Goal: Information Seeking & Learning: Learn about a topic

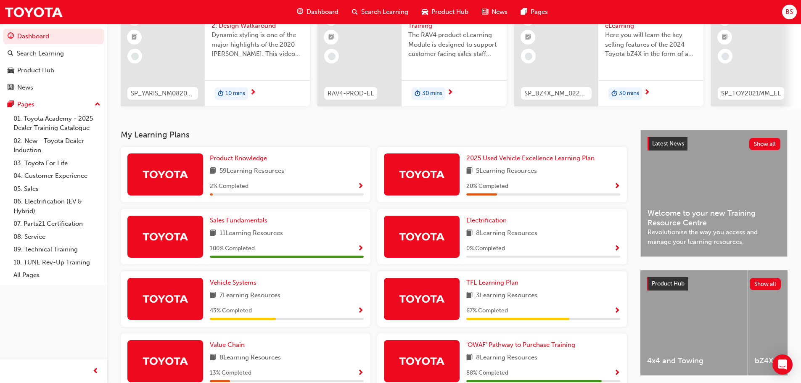
scroll to position [126, 0]
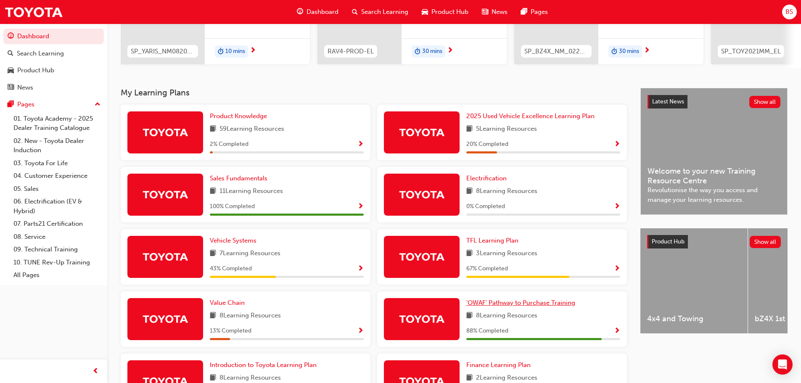
click at [515, 304] on span "'OWAF' Pathway to Purchase Training" at bounding box center [520, 303] width 109 height 8
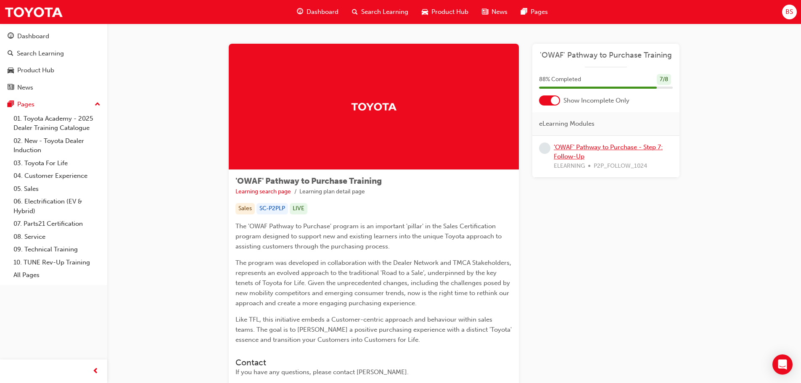
click at [601, 147] on link "'OWAF' Pathway to Purchase - Step 7: Follow-Up" at bounding box center [608, 151] width 109 height 17
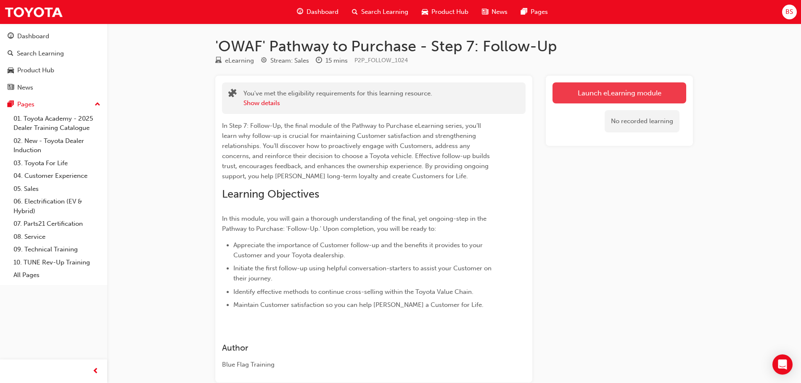
click at [631, 93] on link "Launch eLearning module" at bounding box center [620, 92] width 134 height 21
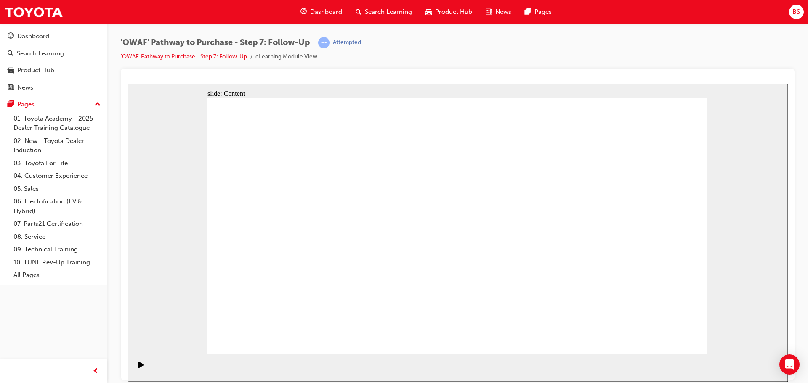
drag, startPoint x: 589, startPoint y: 338, endPoint x: 620, endPoint y: 337, distance: 31.1
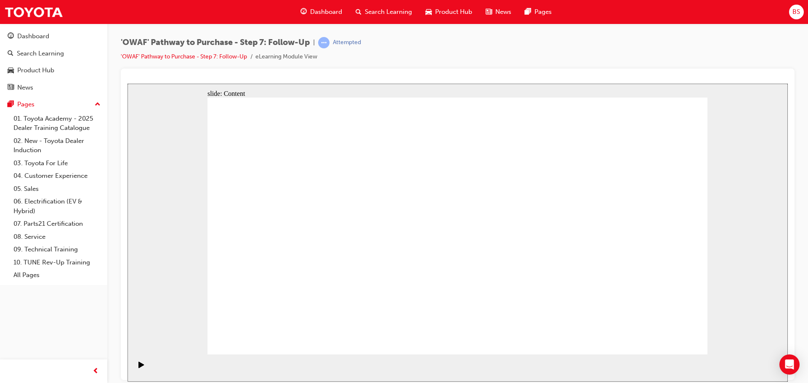
radio input "true"
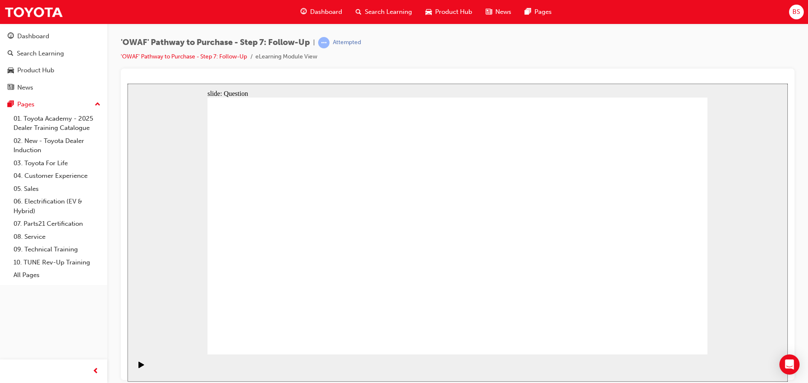
drag, startPoint x: 361, startPoint y: 297, endPoint x: 454, endPoint y: 201, distance: 132.9
drag, startPoint x: 467, startPoint y: 319, endPoint x: 349, endPoint y: 221, distance: 153.3
drag, startPoint x: 554, startPoint y: 288, endPoint x: 390, endPoint y: 236, distance: 172.3
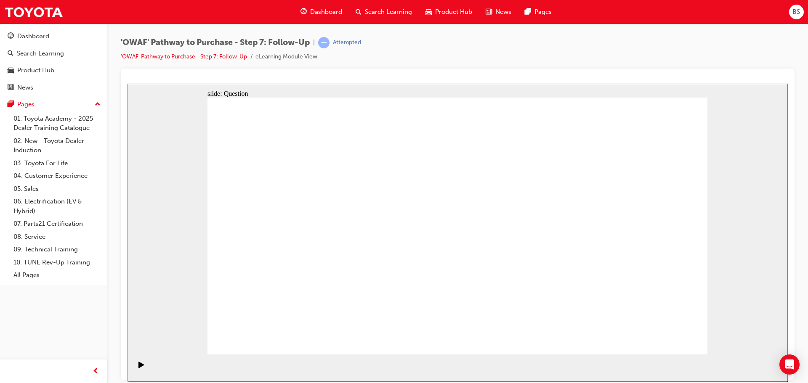
drag, startPoint x: 586, startPoint y: 209, endPoint x: 580, endPoint y: 199, distance: 11.9
radio input "true"
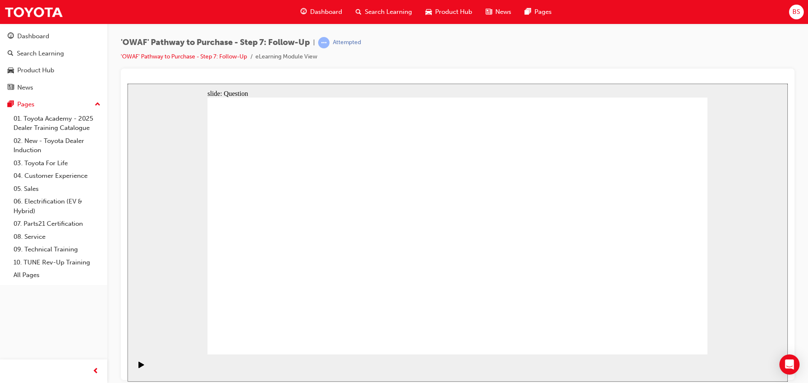
radio input "true"
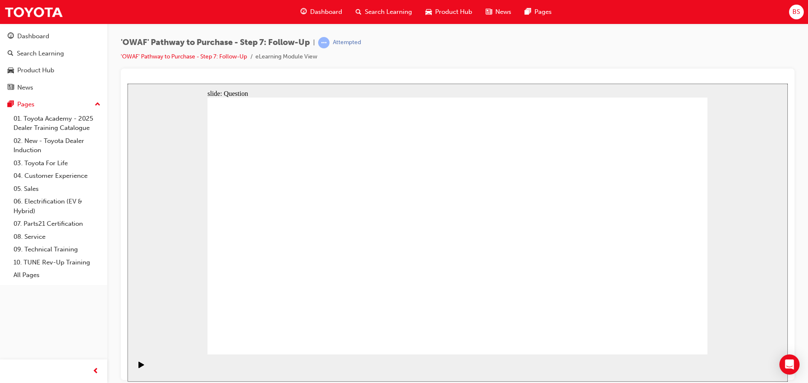
radio input "true"
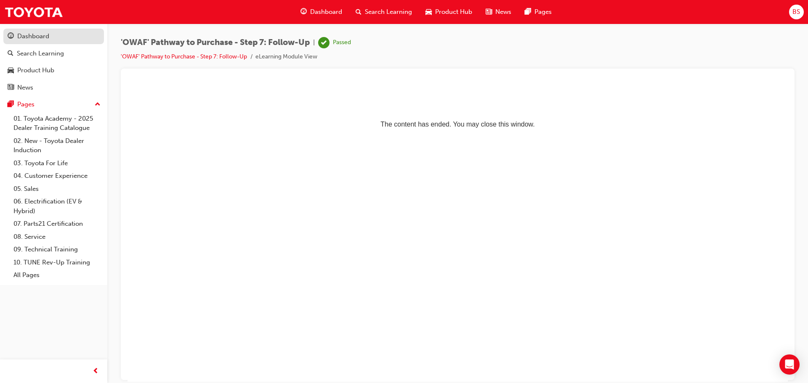
click at [29, 37] on div "Dashboard" at bounding box center [33, 37] width 32 height 10
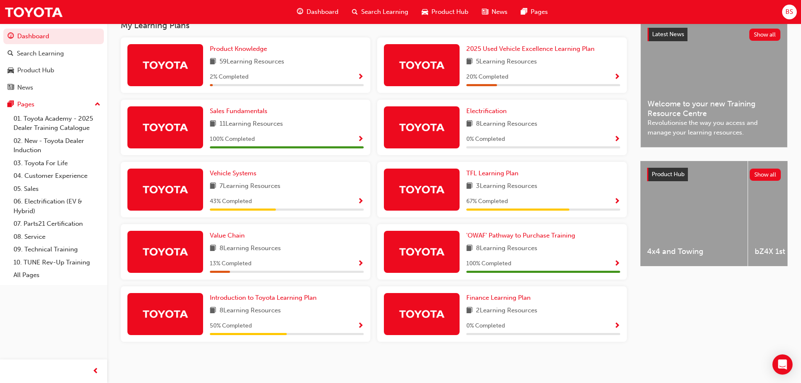
scroll to position [155, 0]
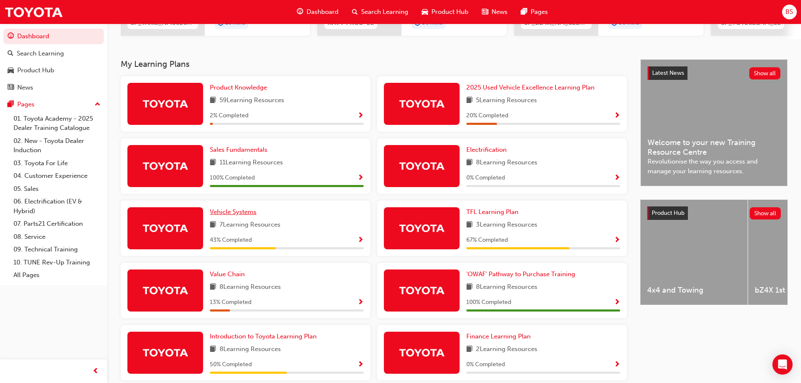
click at [231, 216] on span "Vehicle Systems" at bounding box center [233, 212] width 47 height 8
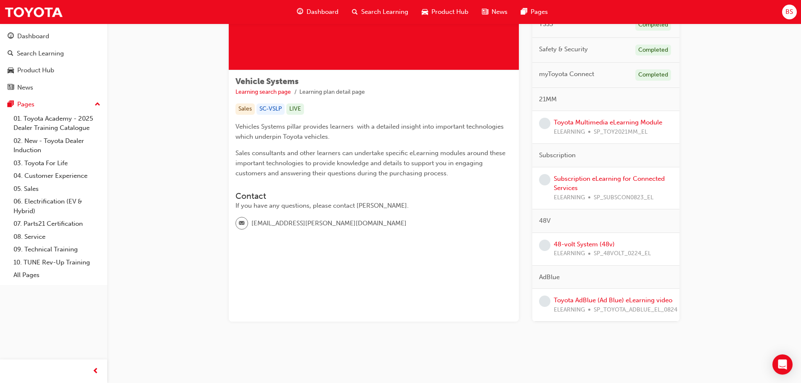
scroll to position [58, 0]
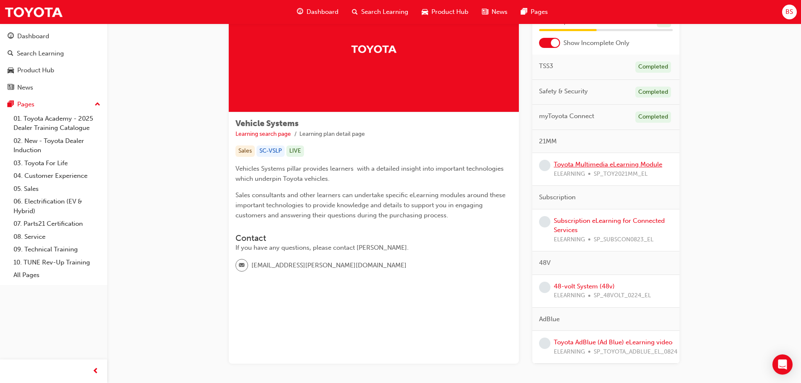
click at [615, 164] on link "Toyota Multimedia eLearning Module" at bounding box center [608, 165] width 109 height 8
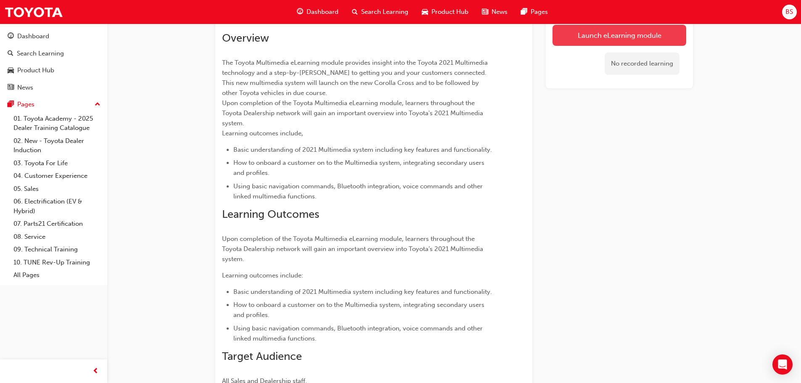
click at [648, 29] on link "Launch eLearning module" at bounding box center [620, 35] width 134 height 21
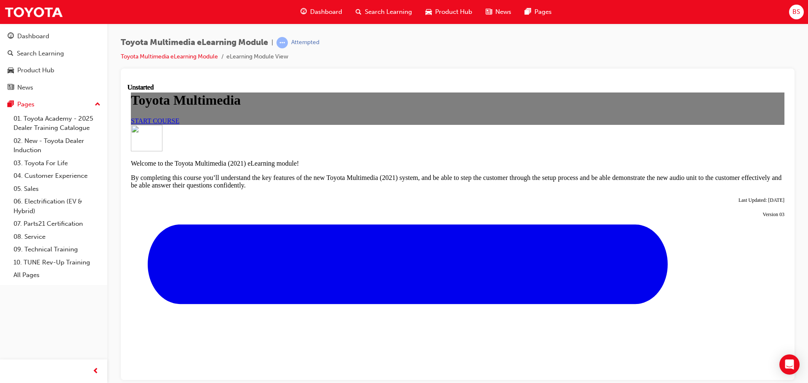
click at [179, 124] on link "START COURSE" at bounding box center [155, 120] width 48 height 7
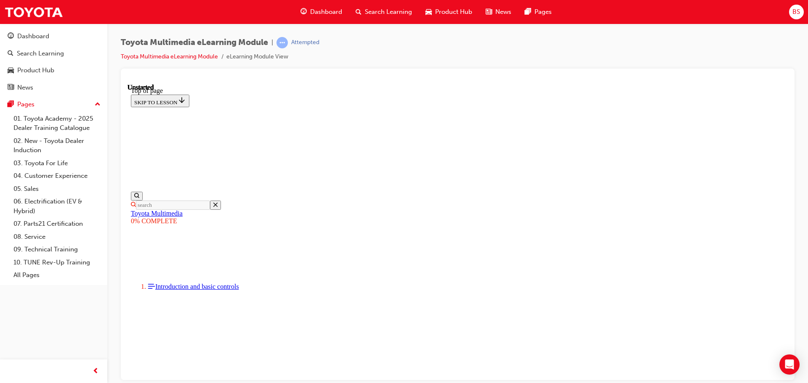
scroll to position [26, 0]
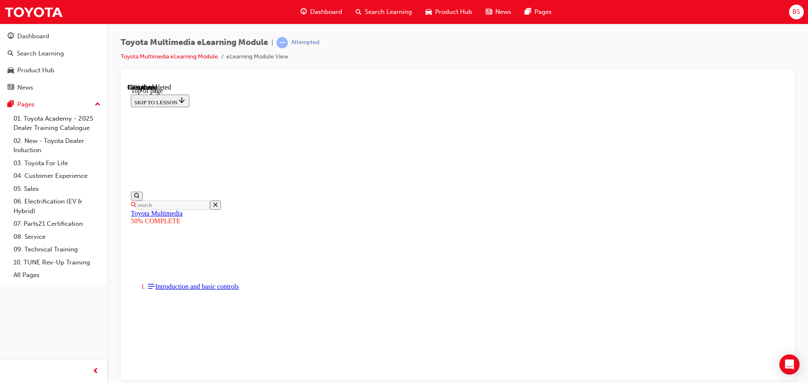
scroll to position [638, 0]
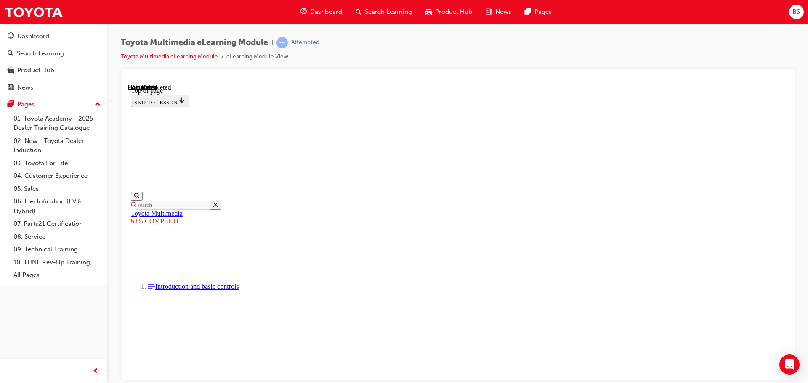
scroll to position [2008, 0]
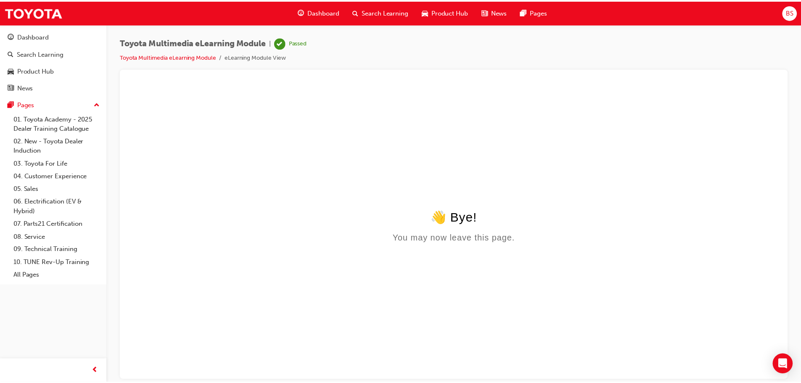
scroll to position [0, 0]
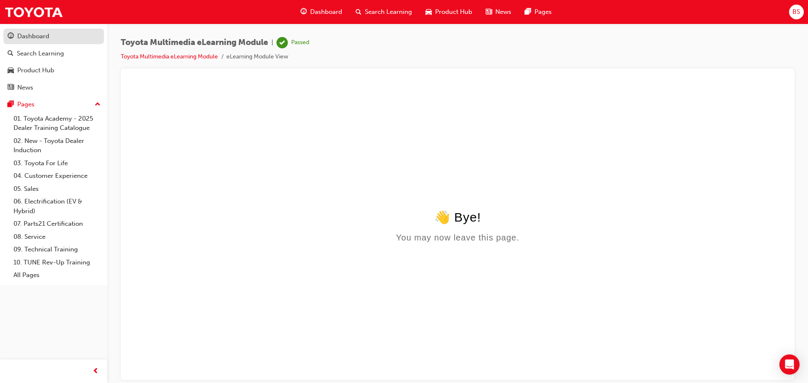
click at [29, 38] on div "Dashboard" at bounding box center [33, 37] width 32 height 10
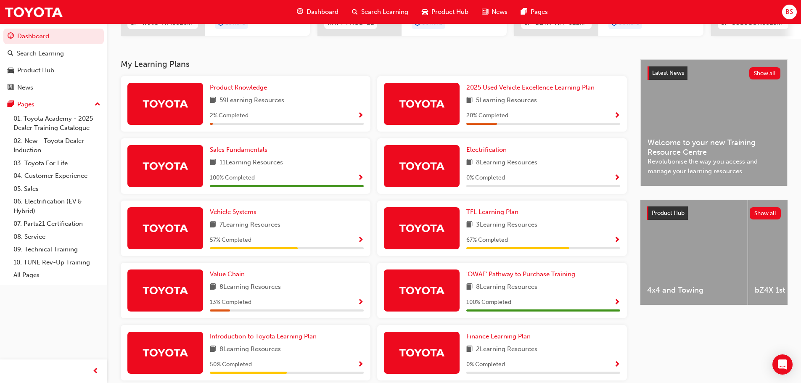
scroll to position [197, 0]
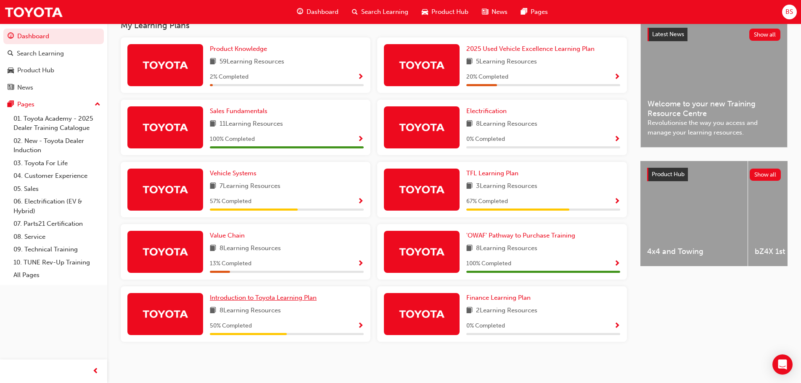
click at [273, 295] on span "Introduction to Toyota Learning Plan" at bounding box center [263, 298] width 107 height 8
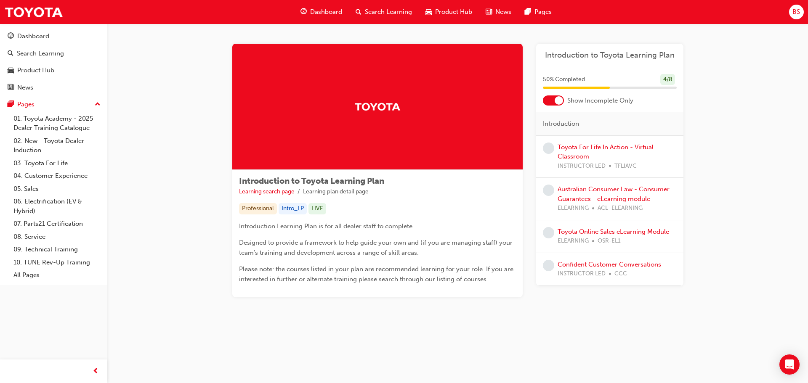
click at [316, 9] on span "Dashboard" at bounding box center [326, 12] width 32 height 10
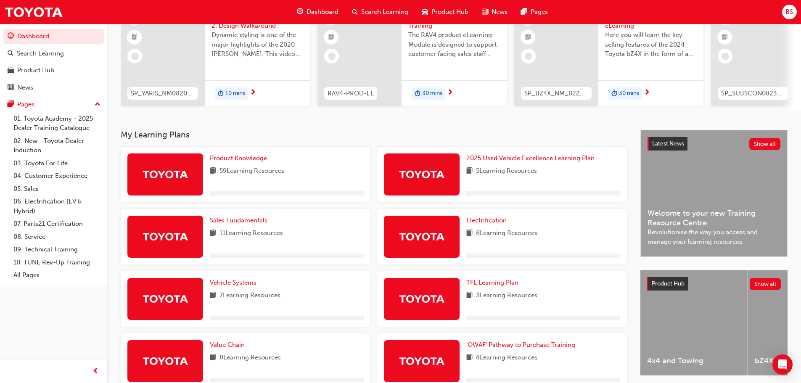
scroll to position [168, 0]
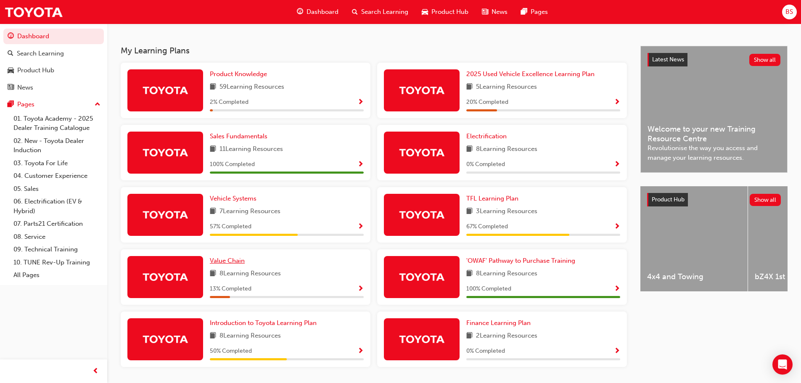
click at [231, 262] on span "Value Chain" at bounding box center [227, 261] width 35 height 8
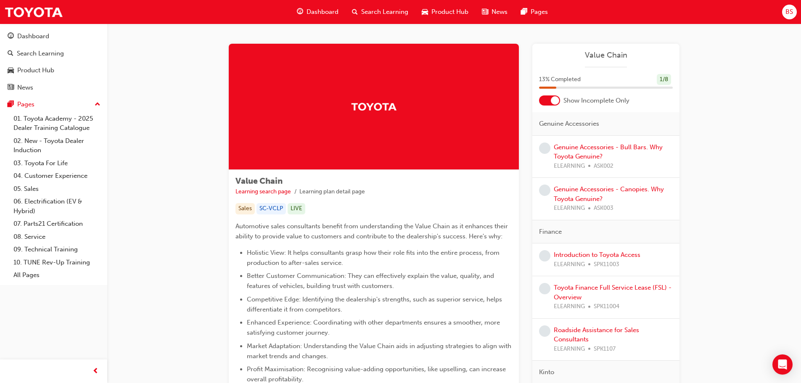
click at [611, 151] on div "Genuine Accessories - Bull Bars. Why Toyota Genuine? ELEARNING ASK002" at bounding box center [613, 157] width 119 height 29
click at [581, 153] on link "Genuine Accessories - Bull Bars. Why Toyota Genuine?" at bounding box center [608, 151] width 109 height 17
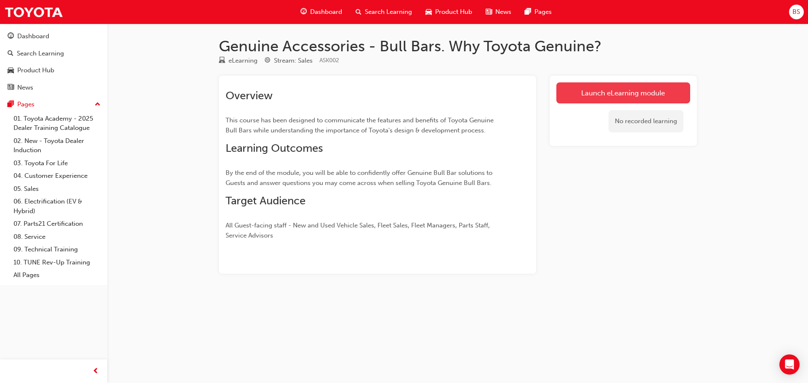
click at [620, 95] on link "Launch eLearning module" at bounding box center [623, 92] width 134 height 21
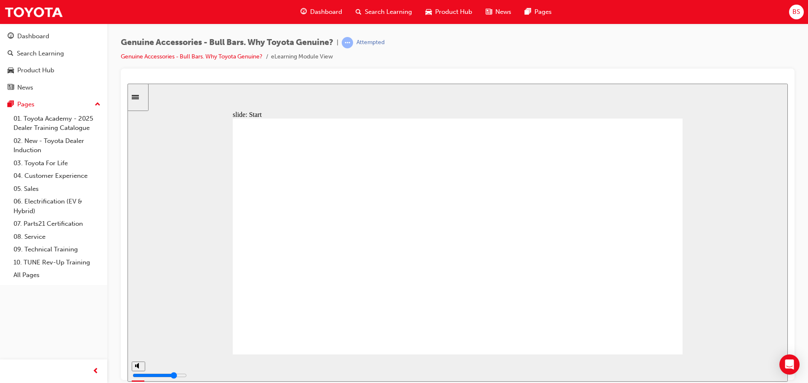
drag, startPoint x: 450, startPoint y: 321, endPoint x: 456, endPoint y: 321, distance: 5.5
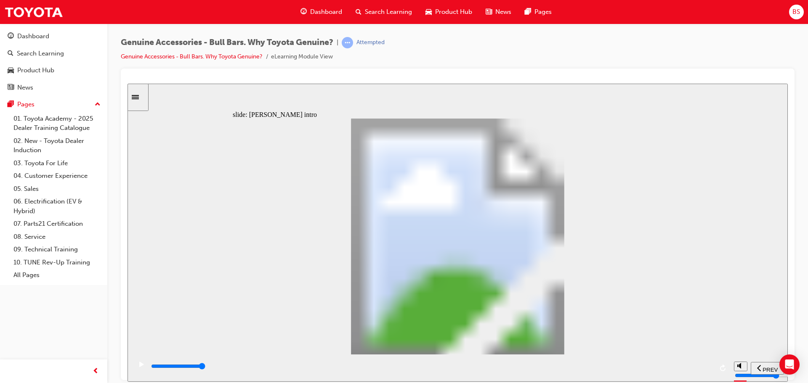
type input "8500"
type input "102"
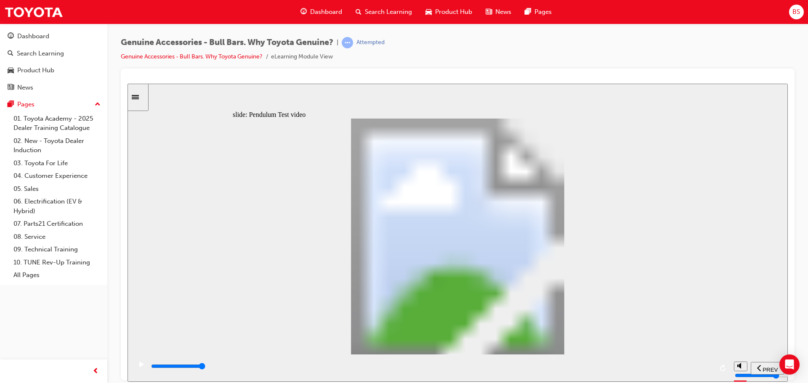
type input "5100"
type input "0"
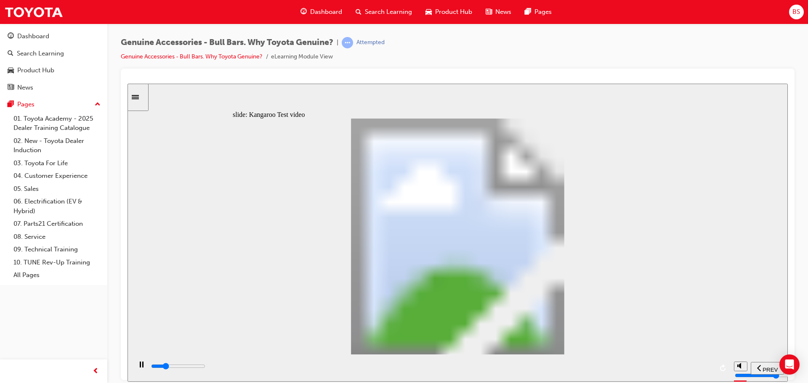
type input "5100"
type input "0"
type input "5200"
type input "0"
type input "5200"
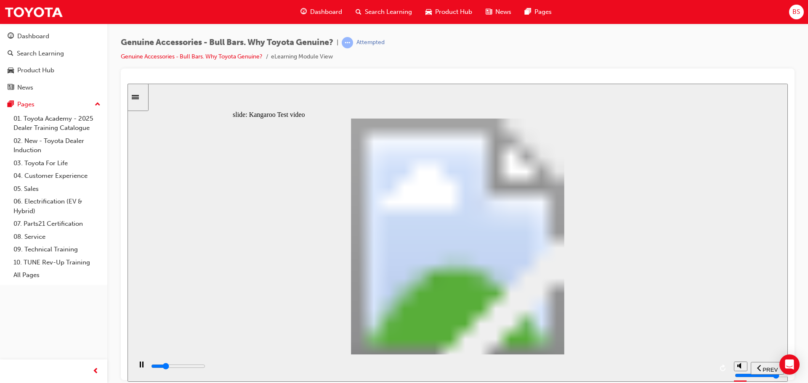
type input "0"
type input "5200"
type input "0"
type input "5200"
type input "0"
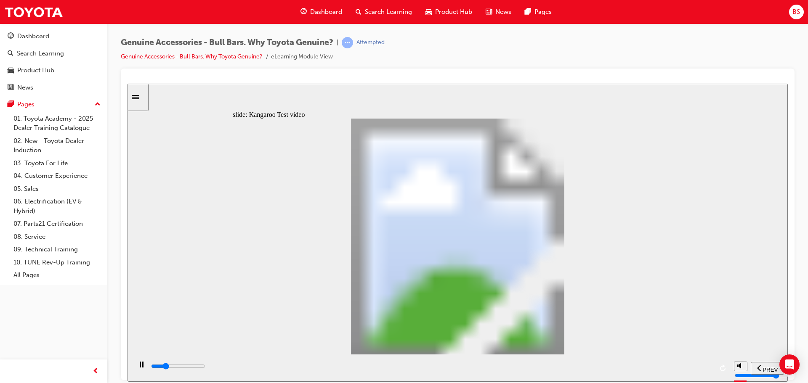
type input "5200"
type input "0"
type input "5300"
type input "0"
type input "5300"
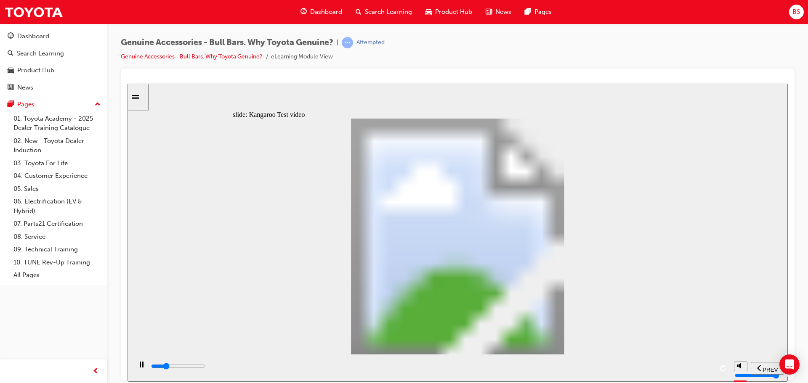
type input "0"
type input "5300"
type input "0"
type input "5300"
type input "0"
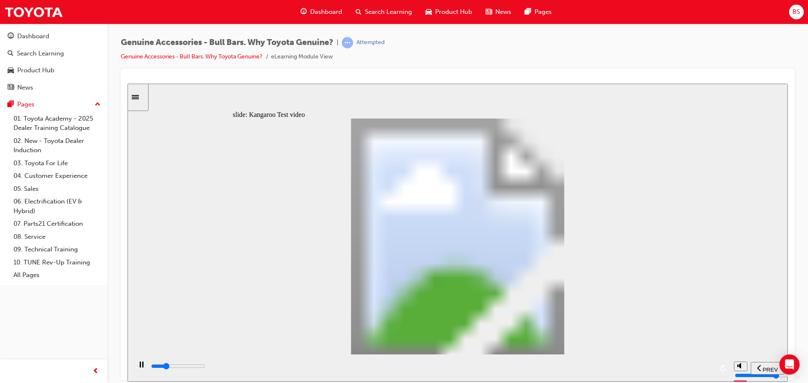
type input "5300"
type input "0"
type input "5400"
type input "0"
type input "5700"
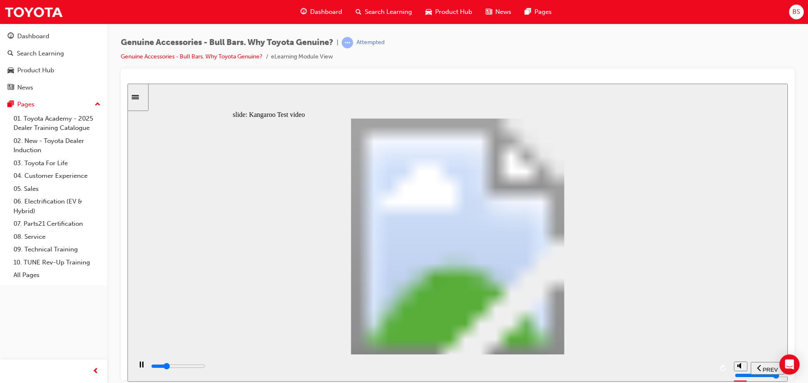
type input "1"
type input "5900"
type input "1"
type input "6200"
type input "1"
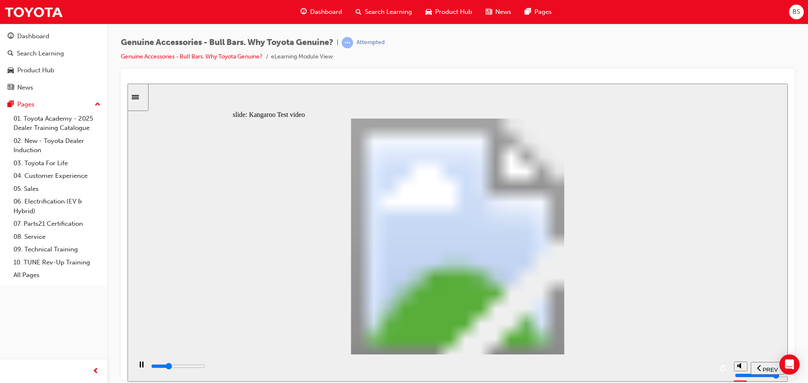
type input "6500"
type input "2"
type input "6700"
type input "2"
type input "7000"
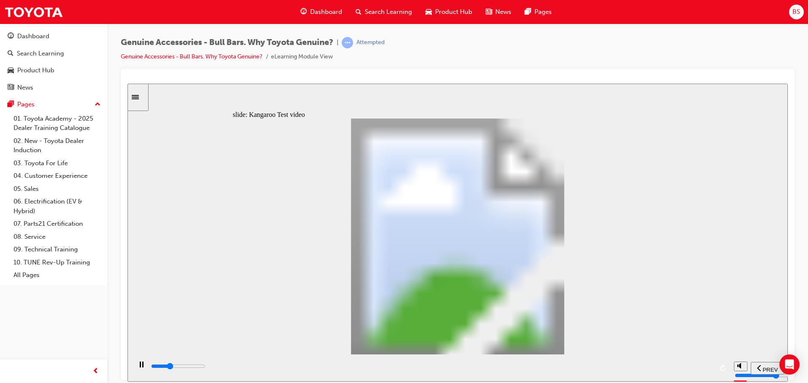
type input "2"
type input "7300"
type input "2"
type input "7500"
type input "3"
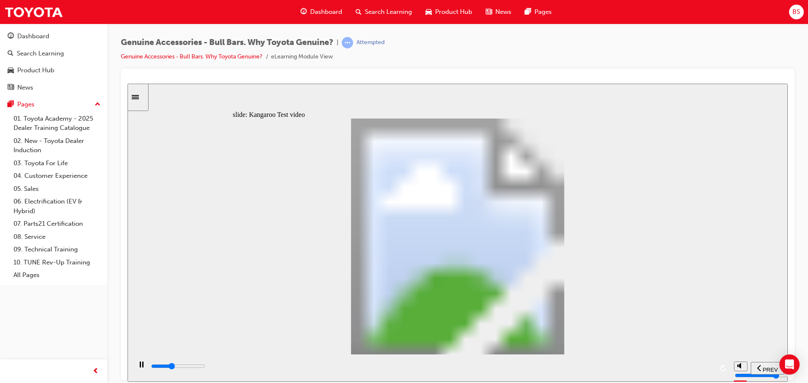
type input "7800"
type input "3"
type input "8100"
type input "3"
type input "8300"
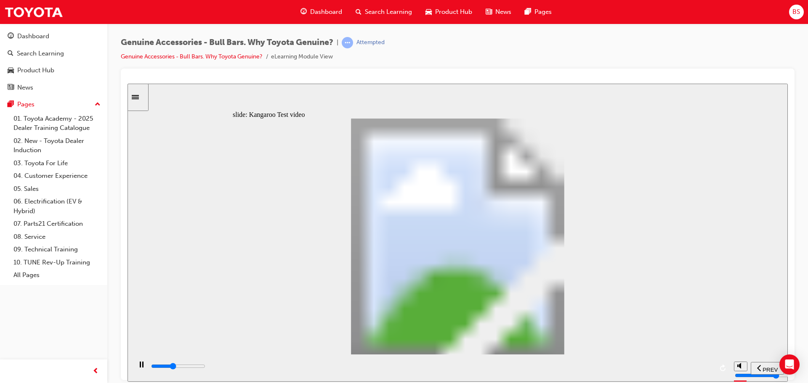
type input "3"
type input "8600"
type input "4"
type input "8900"
type input "4"
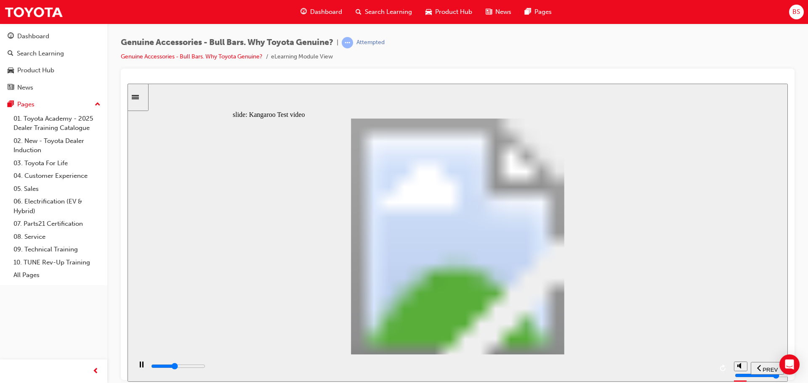
type input "9100"
type input "4"
type input "9400"
type input "4"
type input "9700"
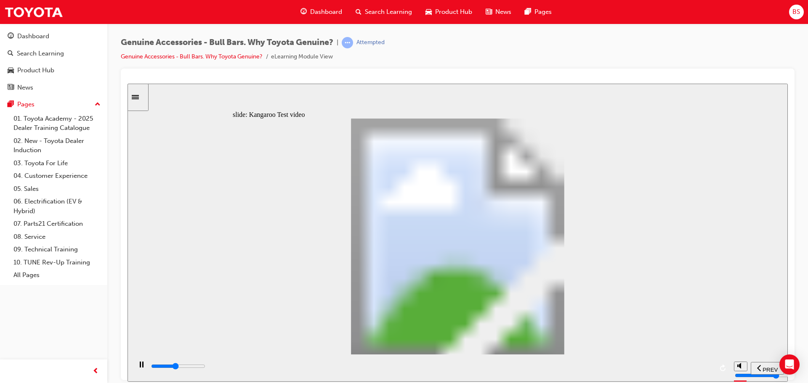
type input "5"
type input "9900"
type input "5"
type input "10200"
type input "5"
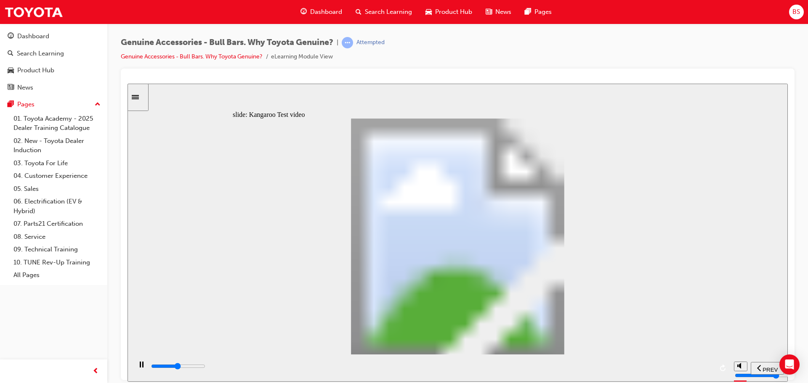
type input "10400"
type input "6"
type input "10700"
type input "6"
type input "11000"
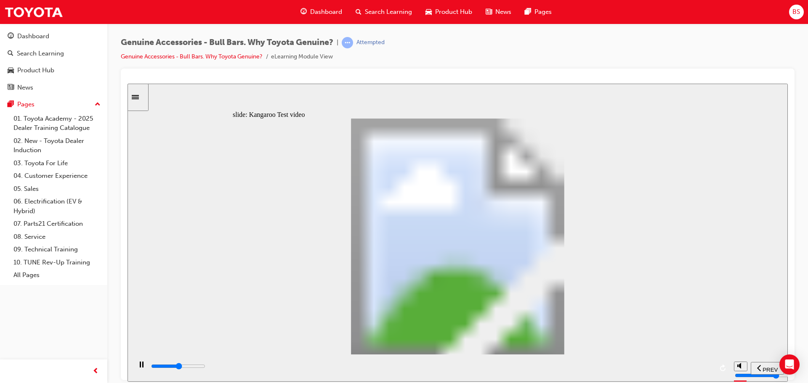
type input "6"
type input "11200"
type input "6"
type input "11500"
type input "7"
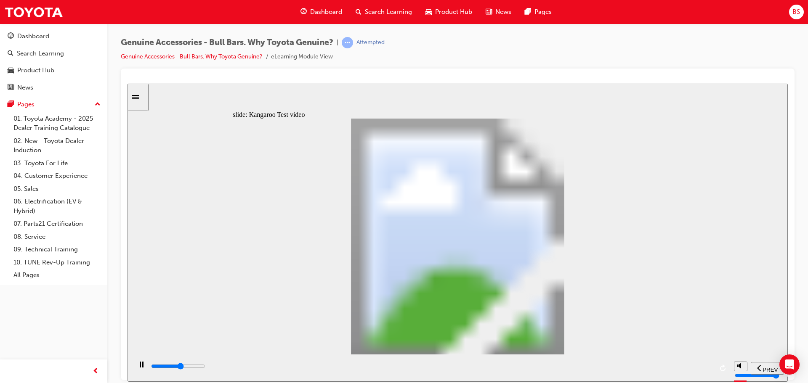
type input "11800"
type input "7"
type input "12000"
type input "7"
type input "12300"
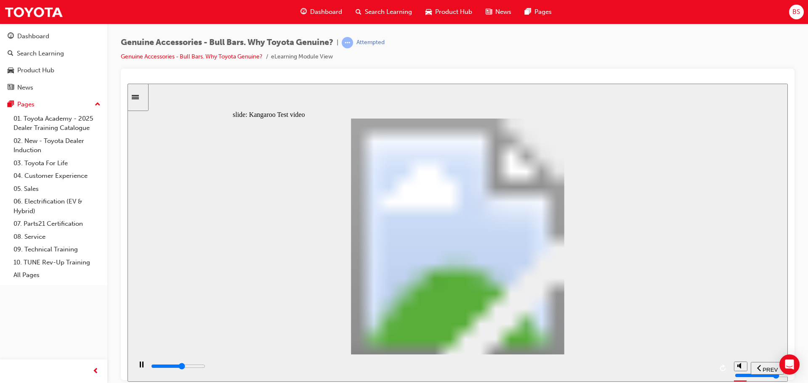
type input "7"
type input "12600"
type input "8"
type input "12800"
type input "8"
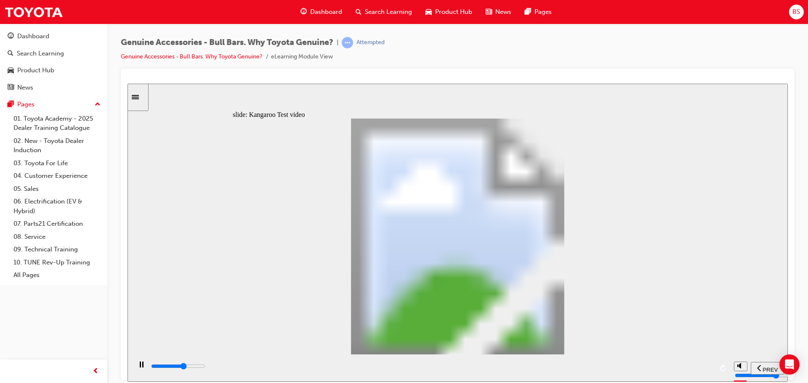
type input "13100"
type input "8"
type input "13400"
type input "8"
type input "13600"
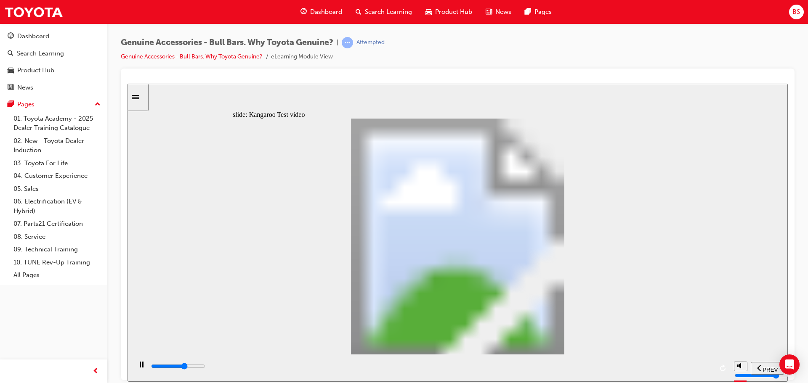
type input "9"
type input "13900"
type input "9"
type input "14200"
type input "9"
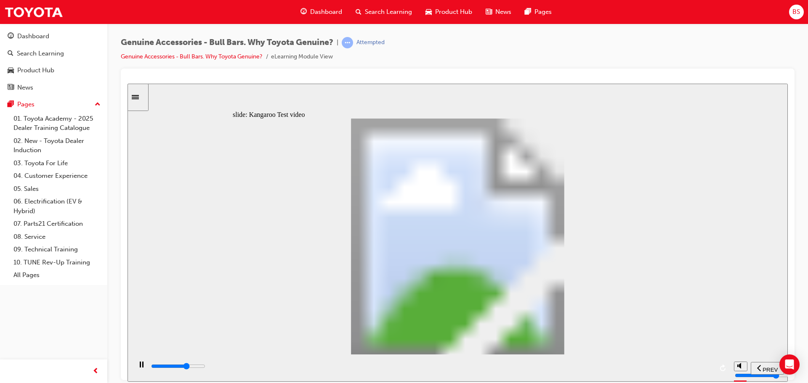
type input "14400"
type input "10"
type input "14700"
type input "10"
type input "15000"
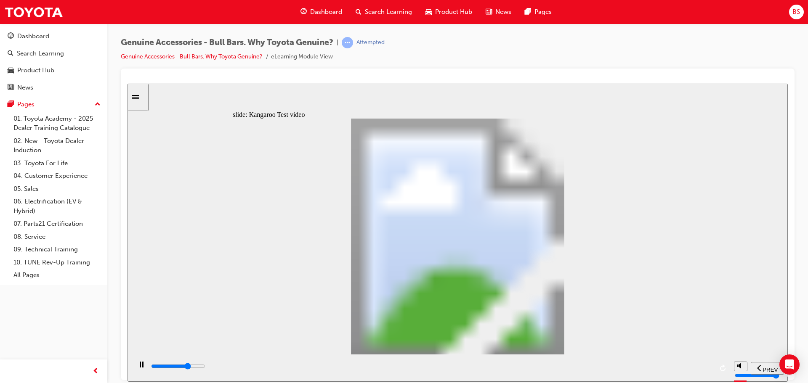
type input "10"
type input "15200"
type input "10"
type input "15500"
type input "11"
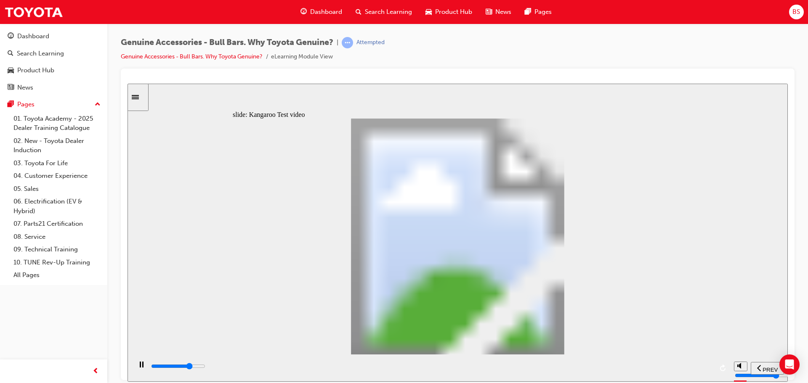
type input "15800"
type input "11"
type input "16000"
type input "11"
type input "16300"
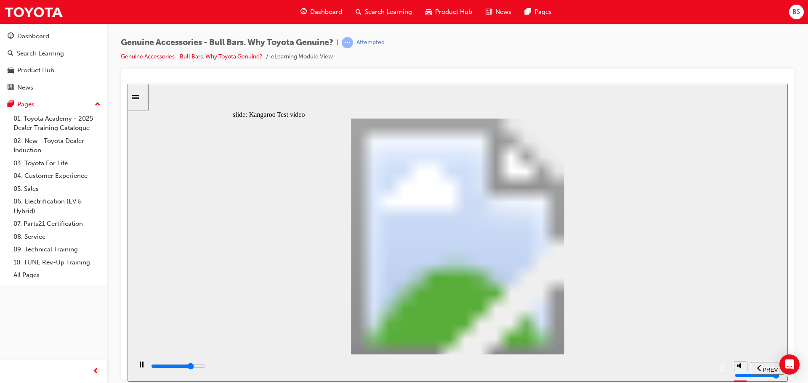
type input "11"
type input "16600"
type input "12"
type input "16800"
type input "12"
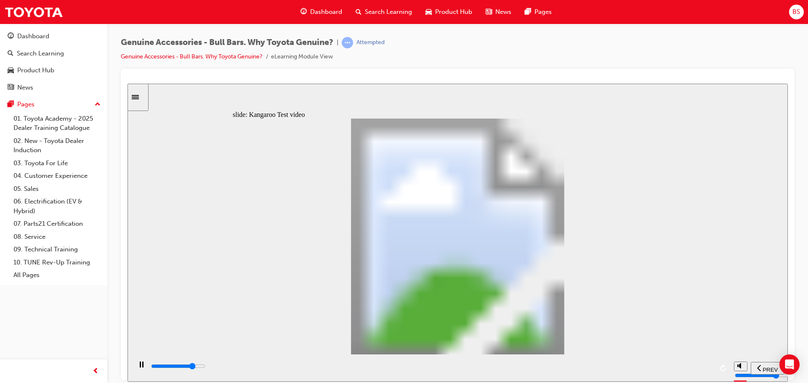
type input "17100"
type input "12"
type input "17400"
type input "12"
type input "17600"
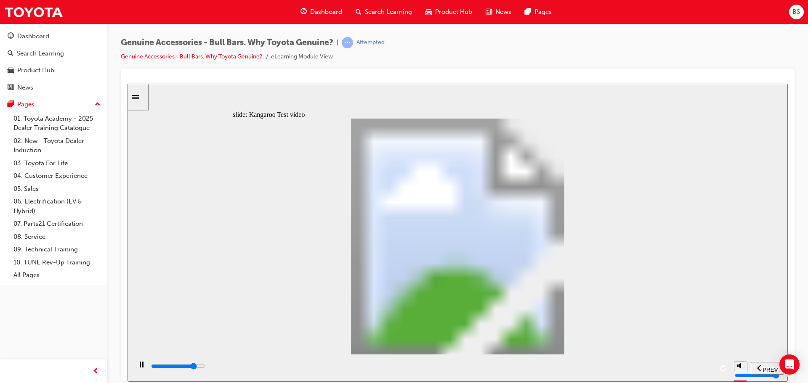
type input "13"
type input "17900"
type input "13"
type input "18200"
type input "13"
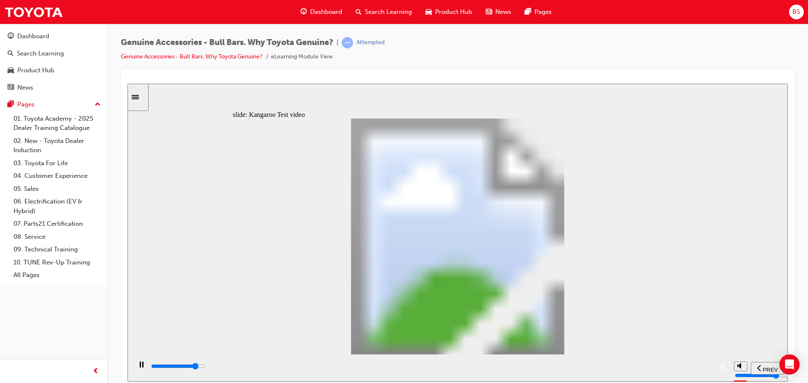
type input "18400"
type input "14"
type input "18700"
type input "14"
type input "19000"
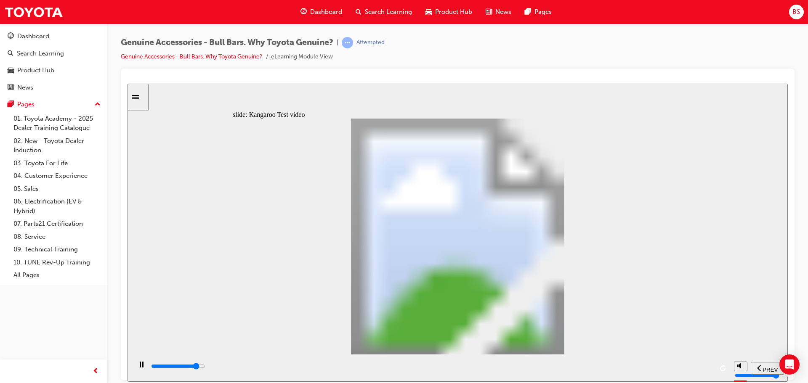
type input "14"
type input "19200"
type input "14"
type input "19500"
type input "15"
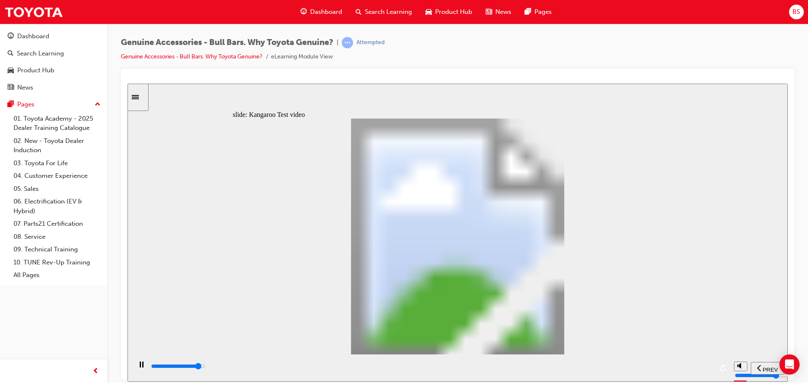
type input "19800"
type input "15"
type input "20000"
type input "15"
type input "20300"
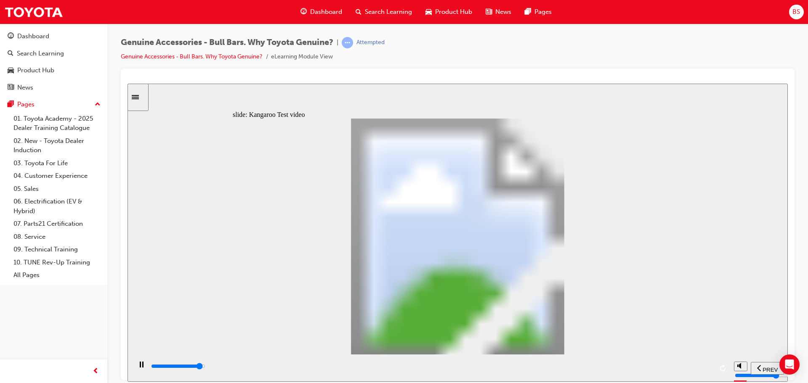
type input "15"
type input "20600"
type input "16"
type input "20800"
type input "16"
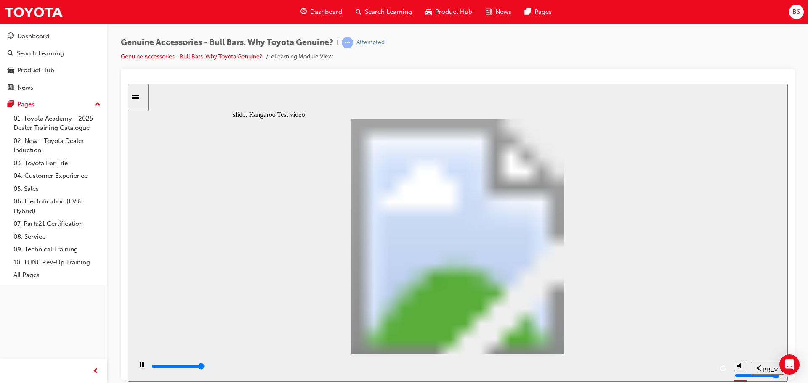
type input "21100"
type input "16"
type input "21400"
type input "16"
type input "21500"
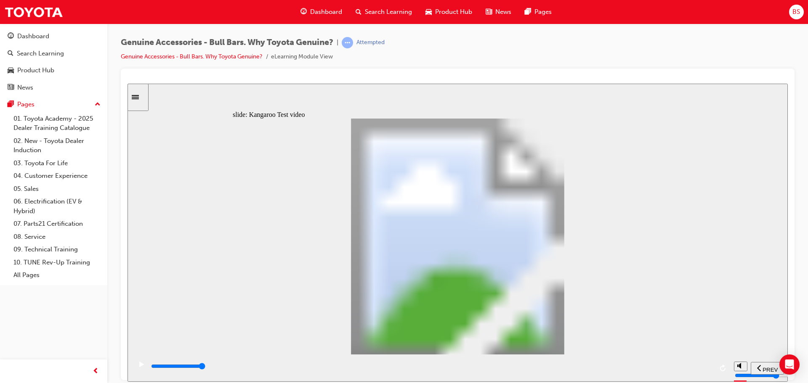
type input "19"
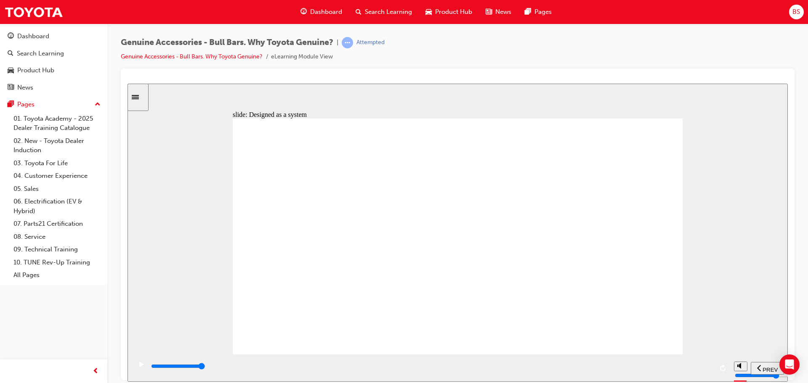
type input "2900"
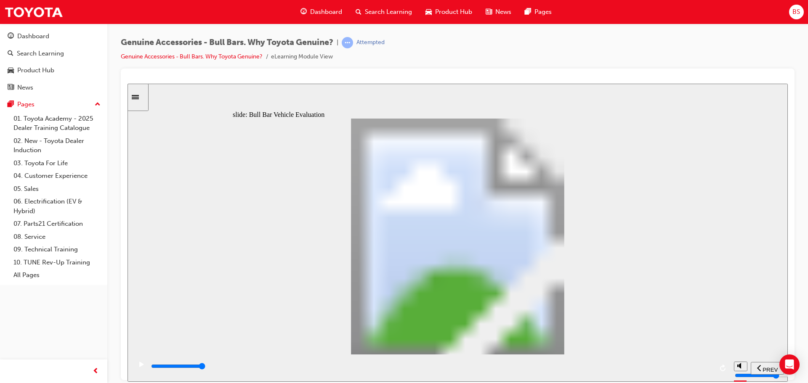
drag, startPoint x: 627, startPoint y: 309, endPoint x: 638, endPoint y: 316, distance: 13.0
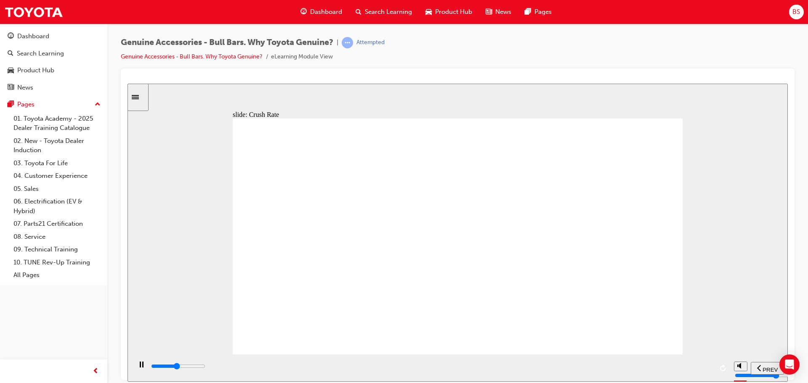
drag, startPoint x: 453, startPoint y: 335, endPoint x: 464, endPoint y: 335, distance: 11.8
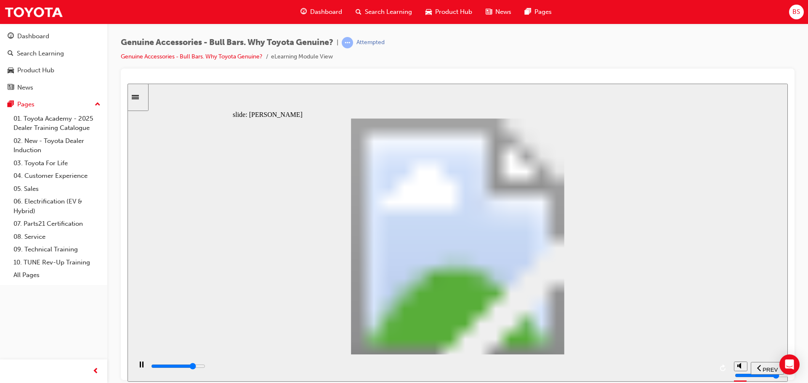
drag, startPoint x: 608, startPoint y: 215, endPoint x: 620, endPoint y: 223, distance: 14.8
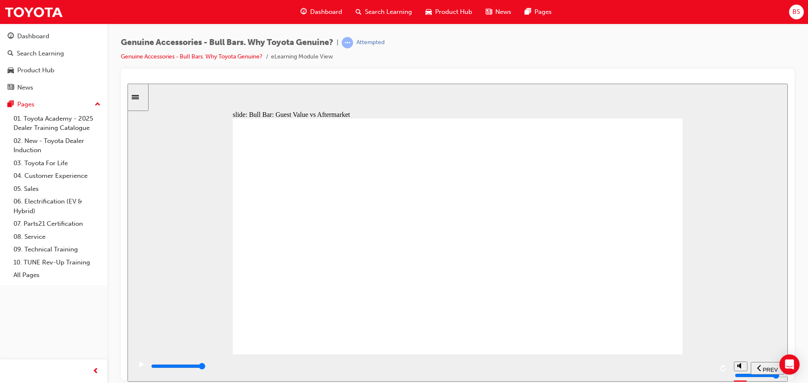
drag, startPoint x: 597, startPoint y: 255, endPoint x: 604, endPoint y: 254, distance: 6.8
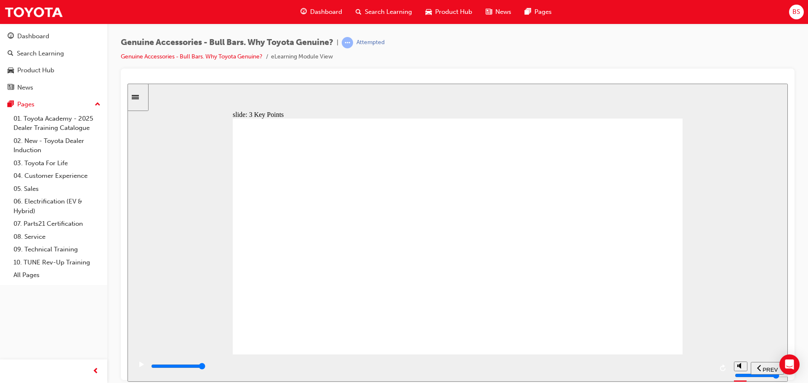
type input "9300"
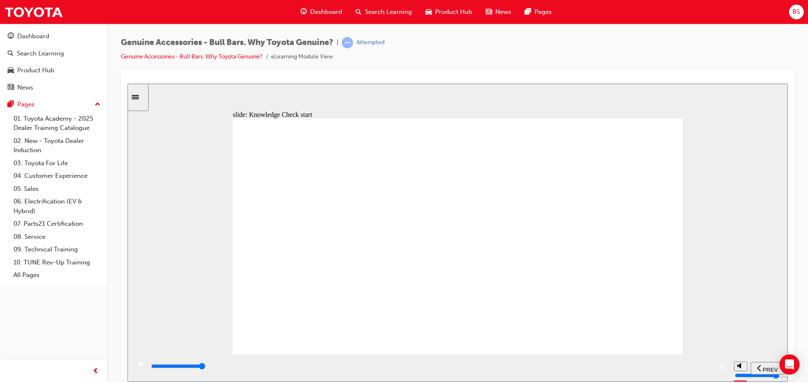
radio input "true"
drag, startPoint x: 365, startPoint y: 315, endPoint x: 373, endPoint y: 317, distance: 8.7
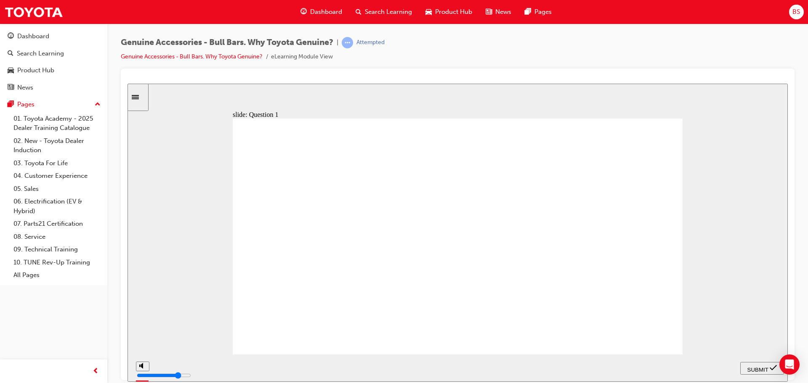
click at [760, 370] on span "SUBMIT" at bounding box center [757, 369] width 21 height 6
radio input "true"
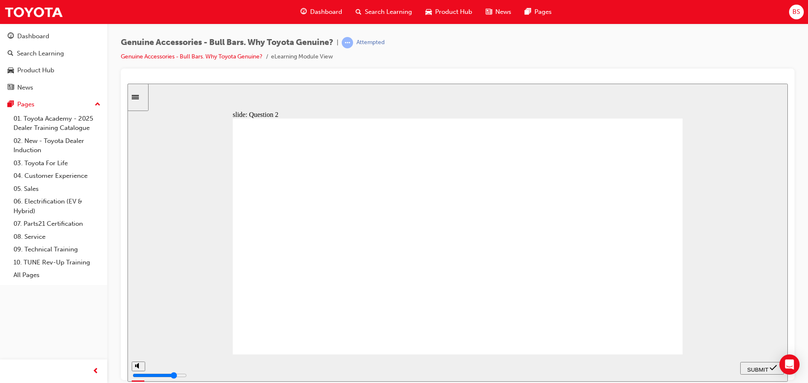
click at [757, 367] on span "SUBMIT" at bounding box center [757, 369] width 21 height 6
radio input "true"
click at [752, 366] on span "SUBMIT" at bounding box center [757, 369] width 21 height 6
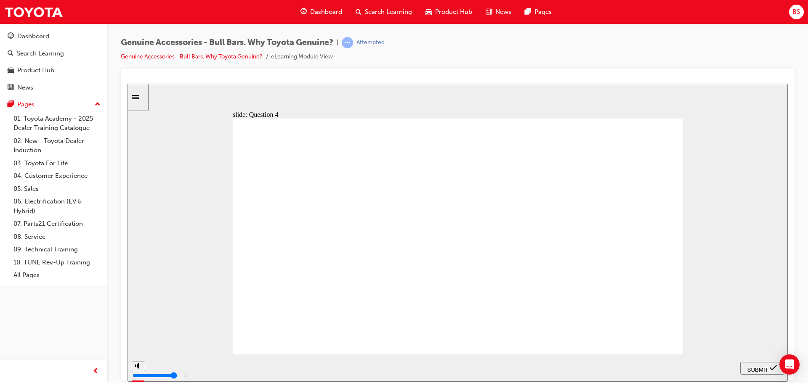
radio input "true"
click at [755, 369] on span "SUBMIT" at bounding box center [757, 369] width 21 height 6
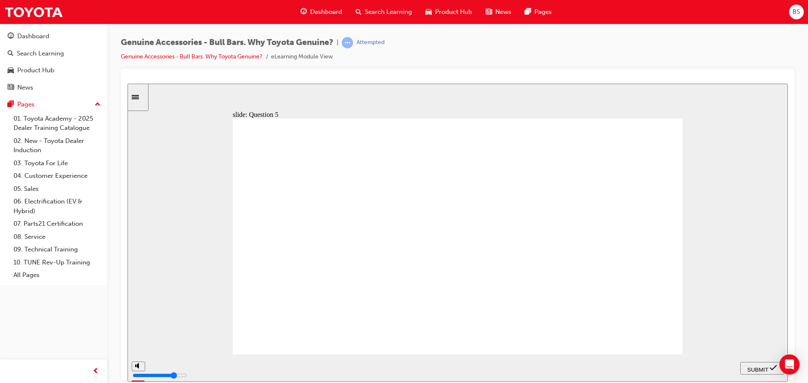
radio input "true"
click at [759, 371] on div "SUBMIT" at bounding box center [761, 368] width 37 height 9
radio input "true"
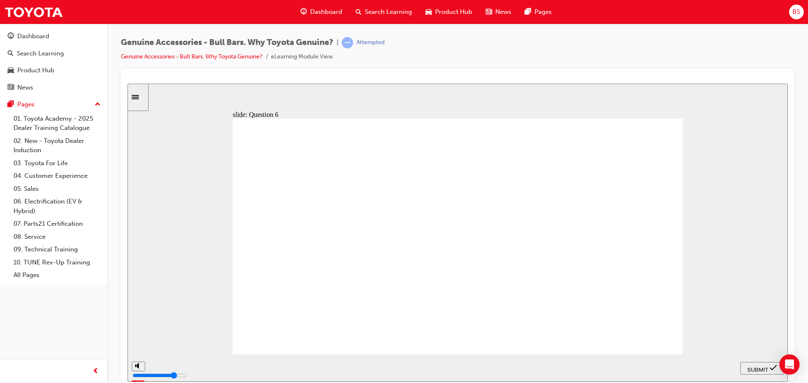
drag, startPoint x: 755, startPoint y: 367, endPoint x: 745, endPoint y: 368, distance: 10.1
click at [755, 368] on span "SUBMIT" at bounding box center [757, 369] width 21 height 6
drag, startPoint x: 336, startPoint y: 270, endPoint x: 351, endPoint y: 271, distance: 14.7
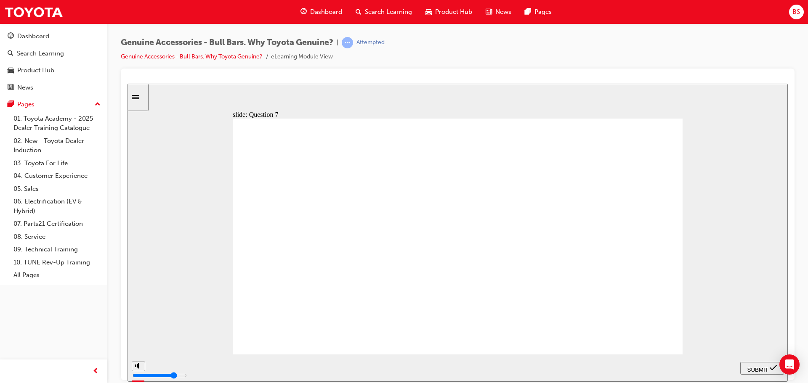
radio input "true"
click at [753, 368] on span "SUBMIT" at bounding box center [757, 369] width 21 height 6
type input "23000"
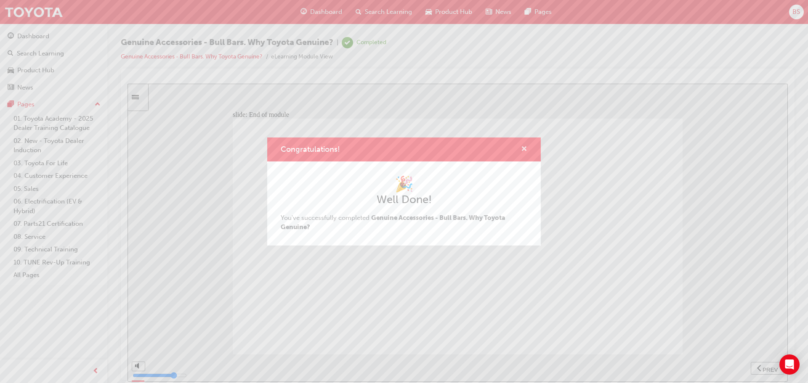
click at [523, 147] on span "cross-icon" at bounding box center [524, 150] width 6 height 8
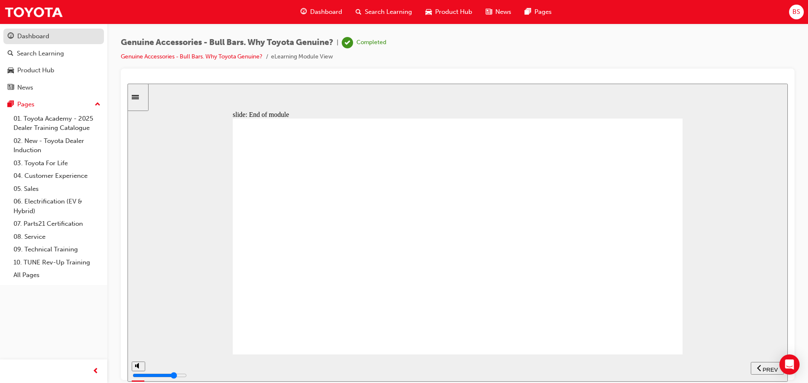
click at [38, 34] on div "Dashboard" at bounding box center [33, 37] width 32 height 10
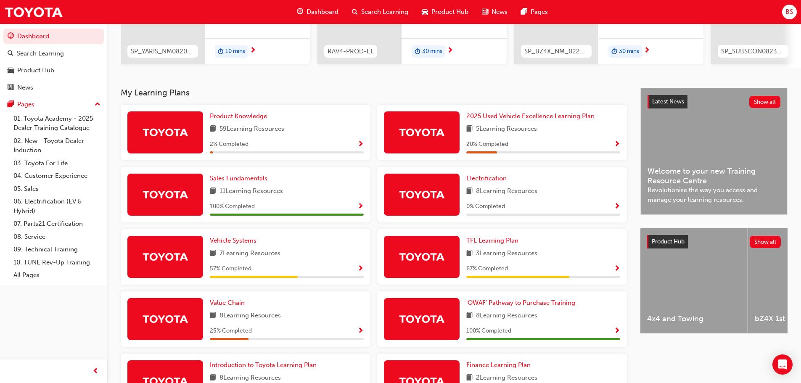
scroll to position [197, 0]
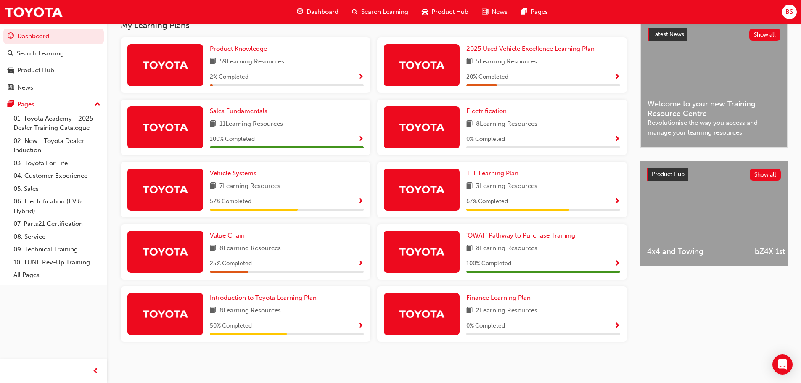
click at [233, 175] on span "Vehicle Systems" at bounding box center [233, 173] width 47 height 8
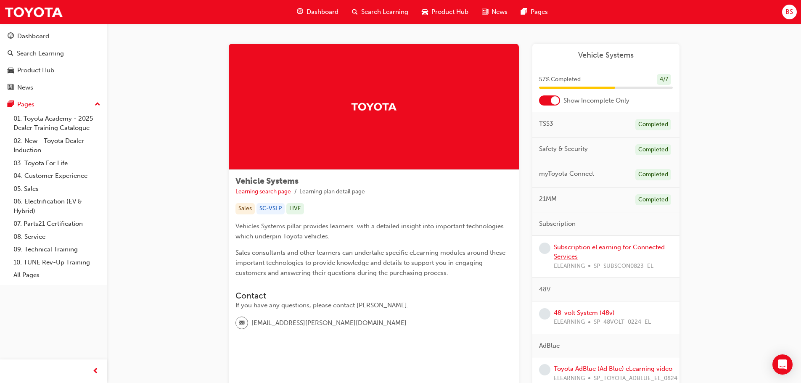
click at [573, 250] on link "Subscription eLearning for Connected Services" at bounding box center [609, 252] width 111 height 17
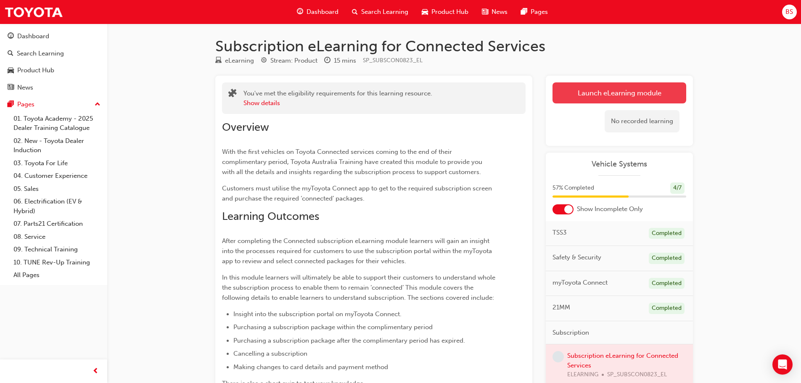
click at [615, 87] on link "Launch eLearning module" at bounding box center [620, 92] width 134 height 21
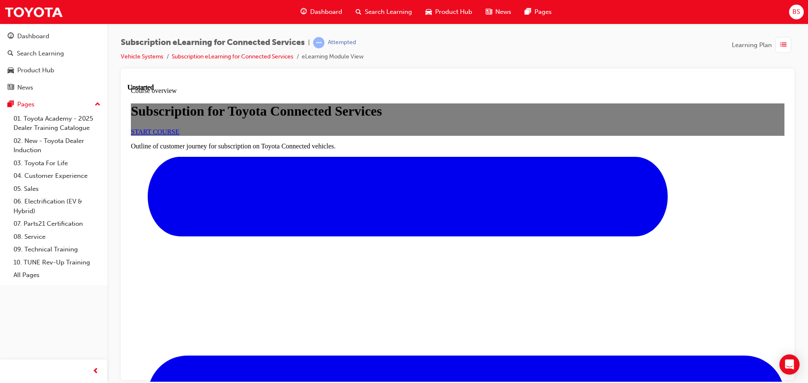
click at [179, 135] on span "START COURSE" at bounding box center [155, 131] width 48 height 7
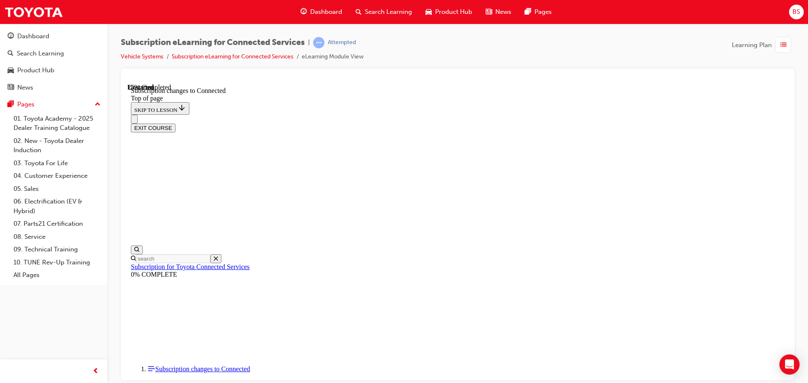
scroll to position [459, 0]
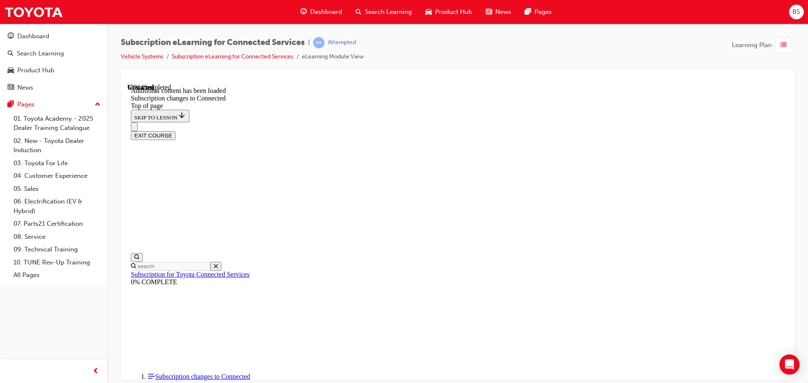
scroll to position [1021, 0]
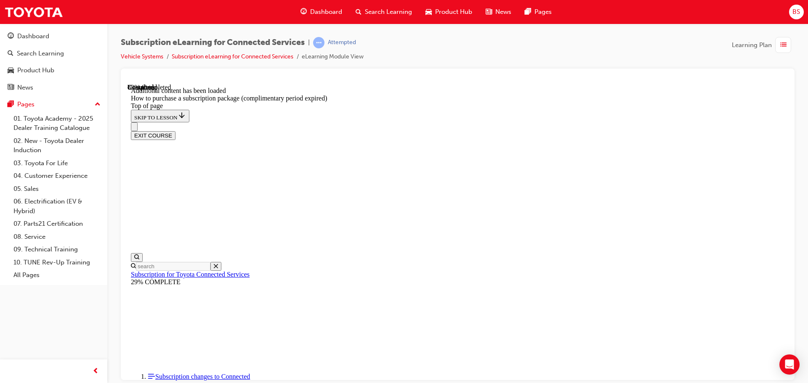
scroll to position [839, 0]
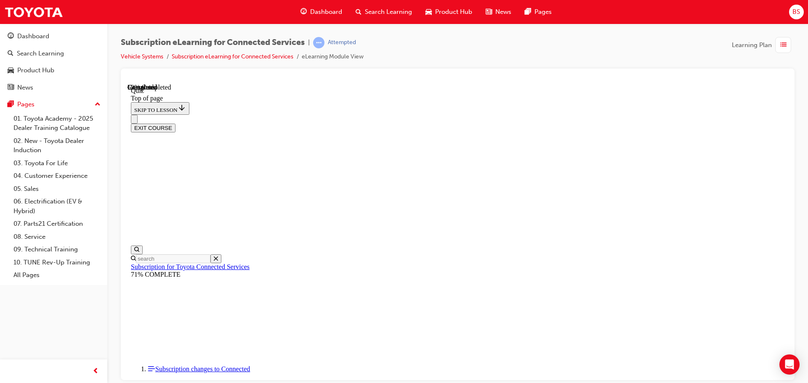
scroll to position [26, 0]
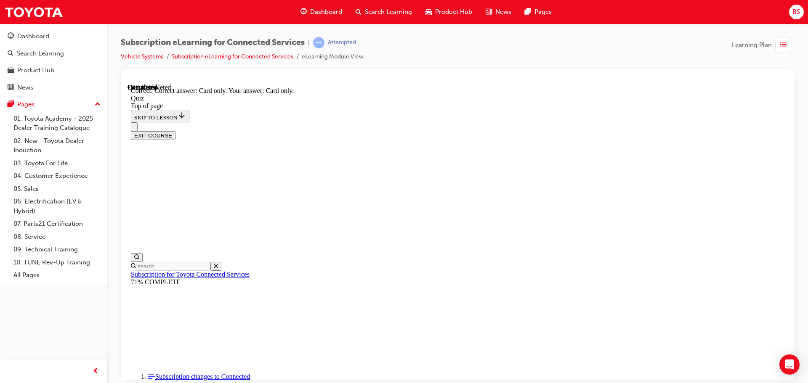
scroll to position [111, 0]
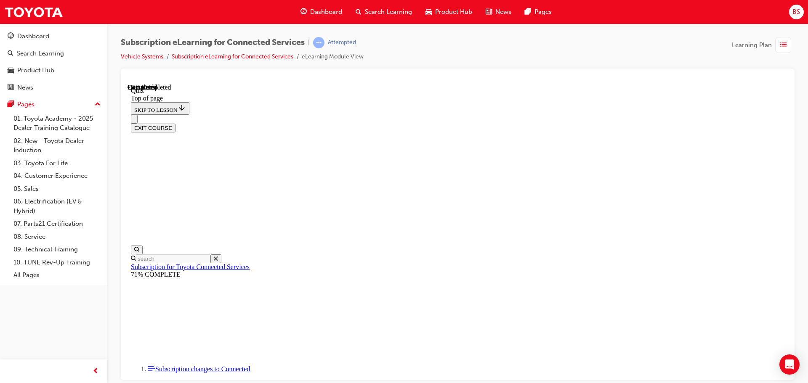
drag, startPoint x: 503, startPoint y: 364, endPoint x: 508, endPoint y: 363, distance: 5.6
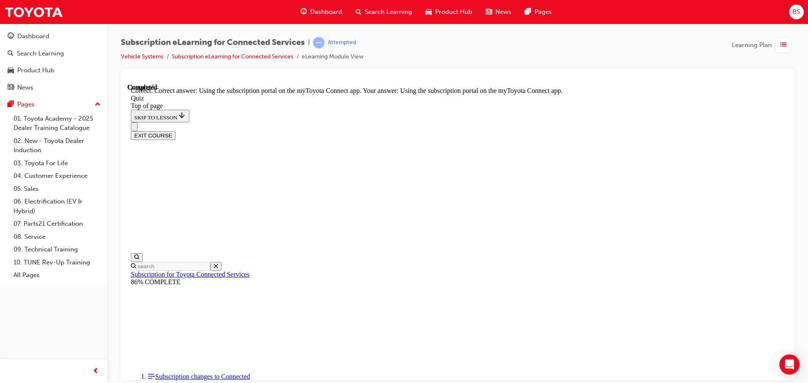
scroll to position [111, 0]
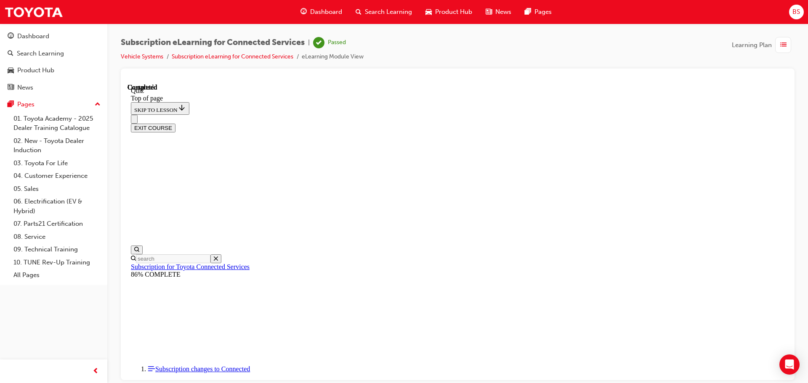
scroll to position [159, 0]
click at [175, 123] on button "EXIT COURSE" at bounding box center [153, 127] width 45 height 9
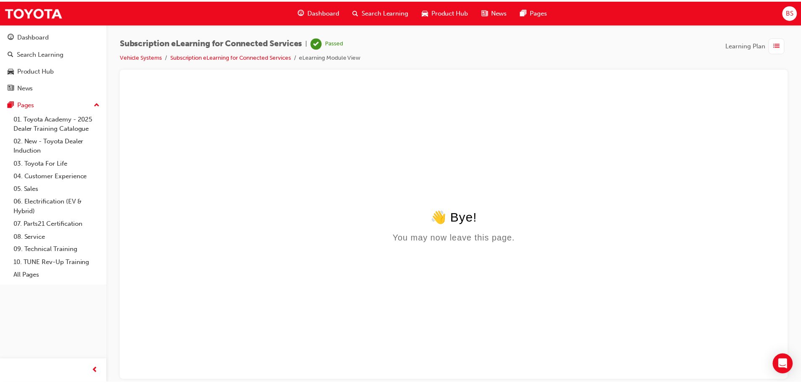
scroll to position [0, 0]
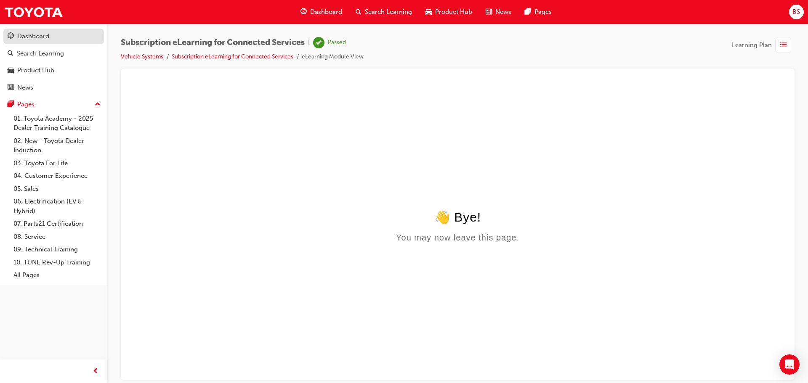
click at [34, 36] on div "Dashboard" at bounding box center [33, 37] width 32 height 10
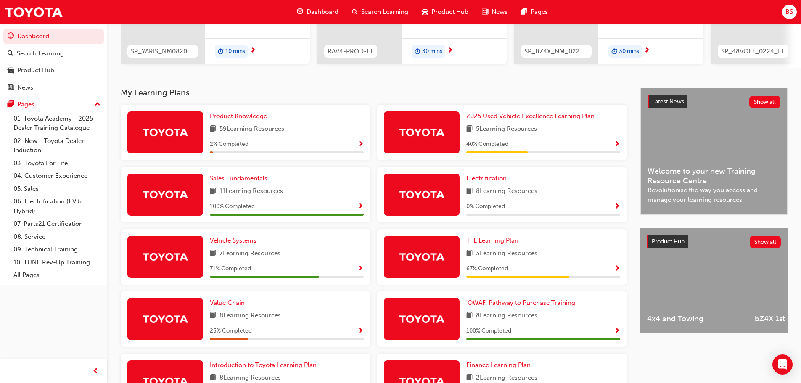
scroll to position [197, 0]
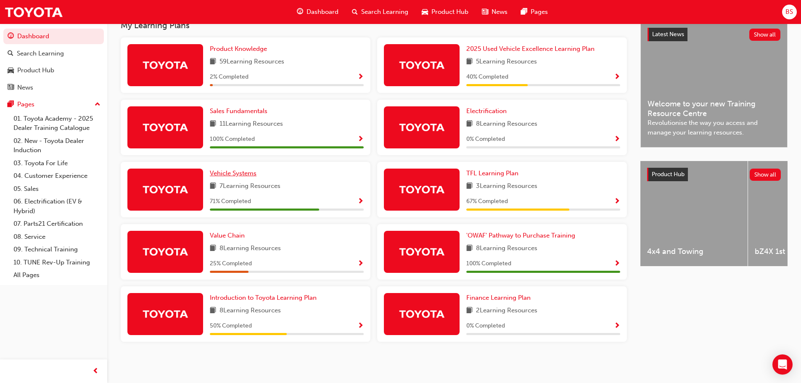
click at [234, 171] on span "Vehicle Systems" at bounding box center [233, 173] width 47 height 8
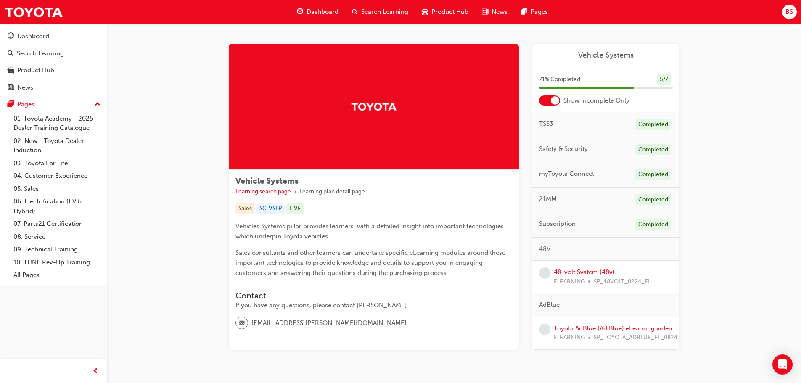
click at [595, 271] on link "48-volt System (48v)" at bounding box center [584, 272] width 61 height 8
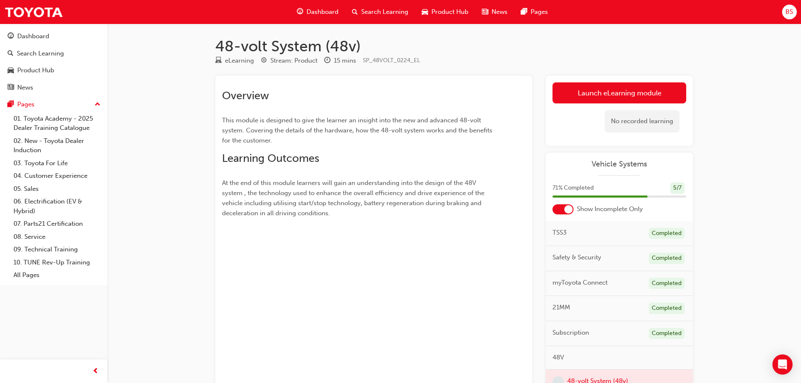
scroll to position [42, 0]
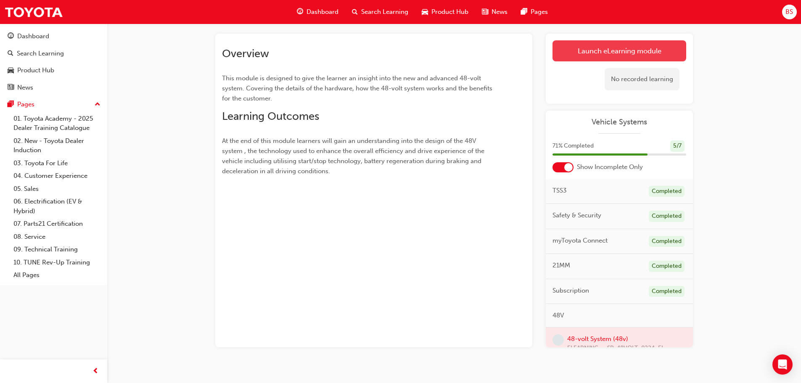
click at [615, 47] on link "Launch eLearning module" at bounding box center [620, 50] width 134 height 21
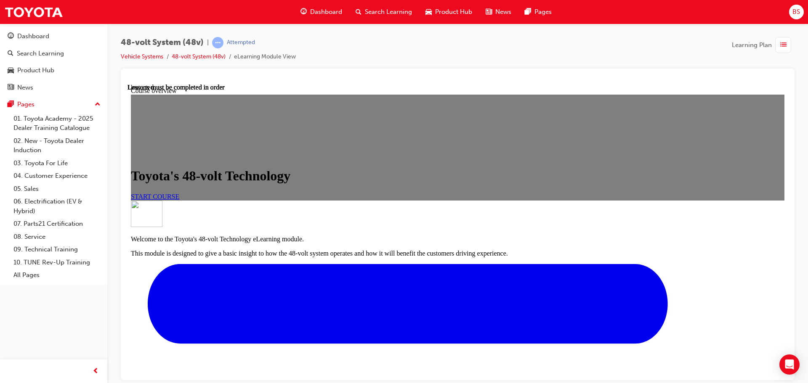
scroll to position [196, 0]
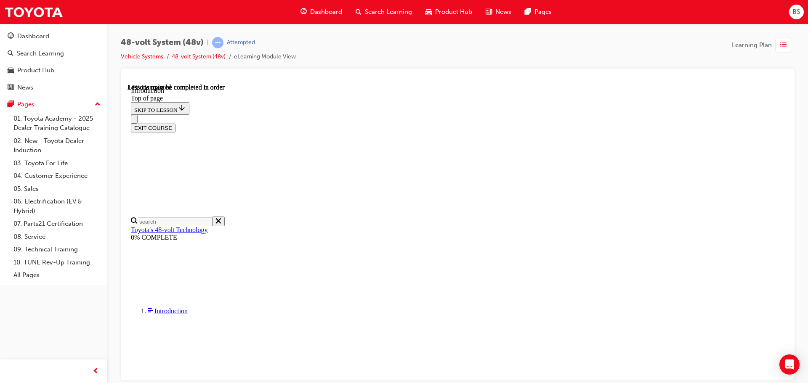
scroll to position [198, 0]
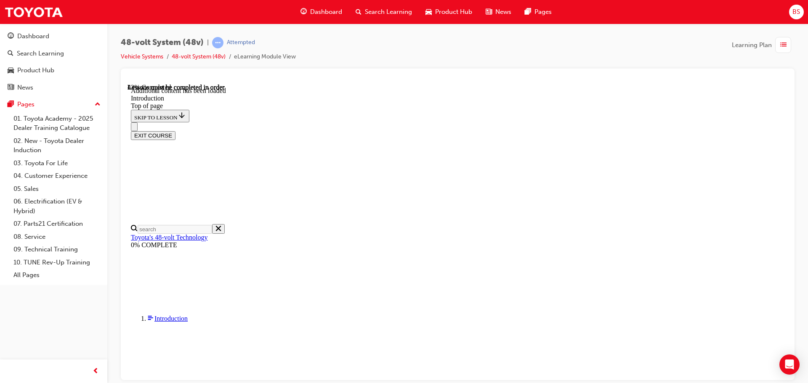
scroll to position [313, 0]
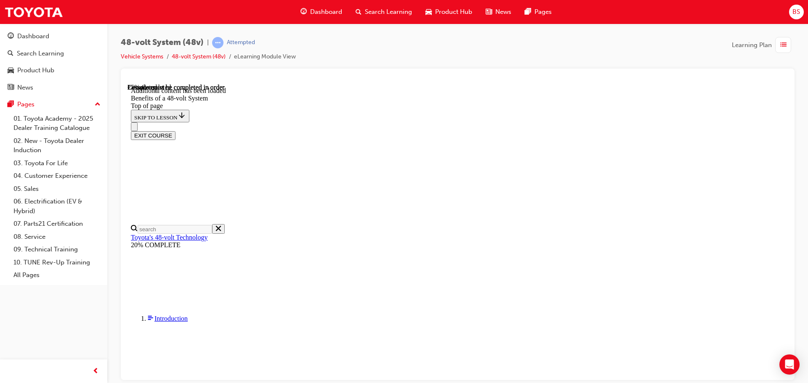
scroll to position [408, 0]
drag, startPoint x: 660, startPoint y: 185, endPoint x: 657, endPoint y: 188, distance: 4.8
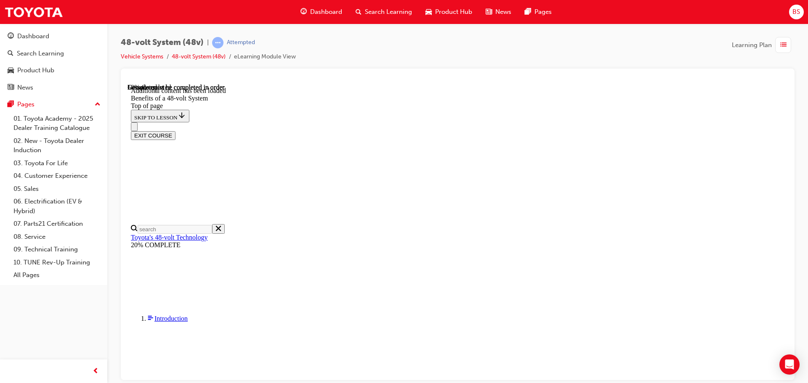
scroll to position [787, 0]
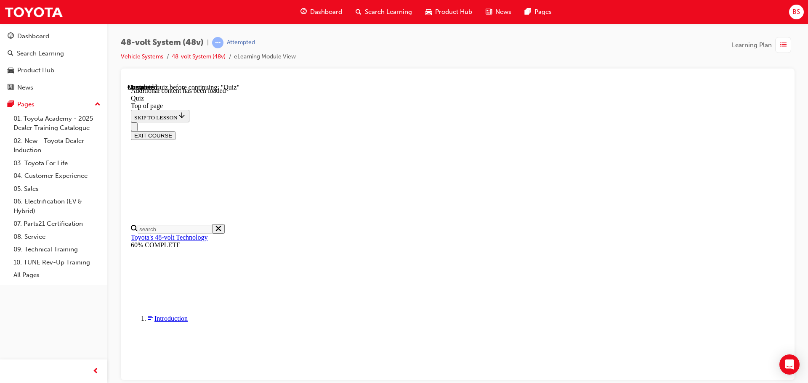
scroll to position [0, 0]
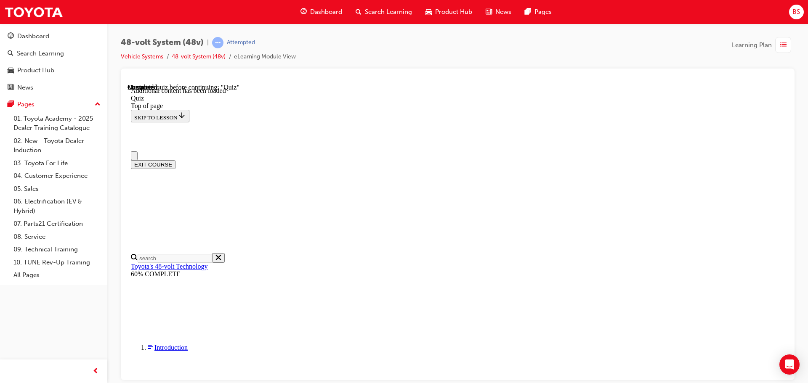
drag, startPoint x: 389, startPoint y: 289, endPoint x: 394, endPoint y: 287, distance: 5.3
drag, startPoint x: 392, startPoint y: 320, endPoint x: 397, endPoint y: 323, distance: 5.5
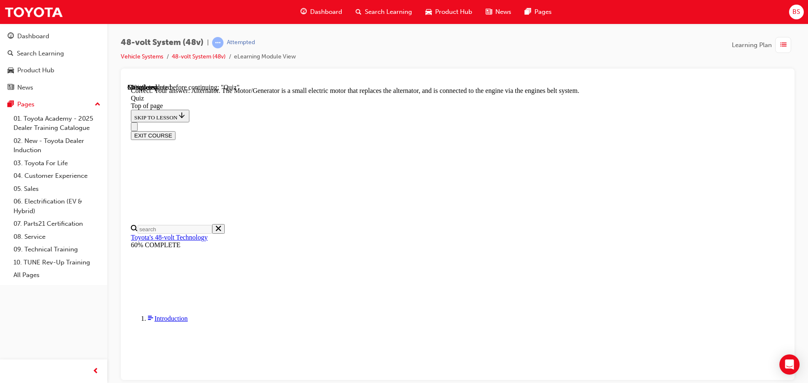
drag, startPoint x: 519, startPoint y: 345, endPoint x: 536, endPoint y: 344, distance: 16.9
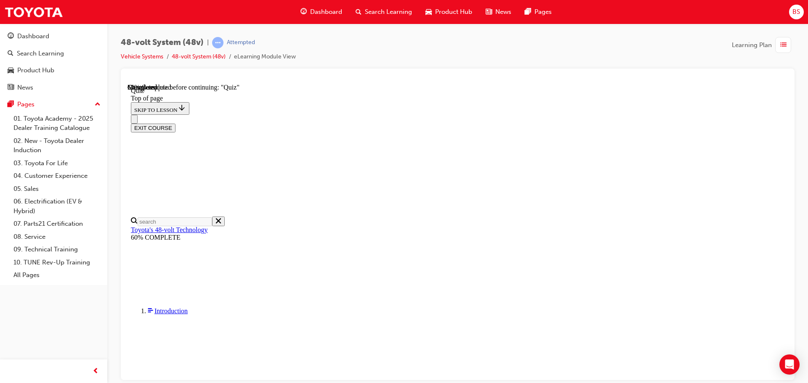
drag, startPoint x: 508, startPoint y: 333, endPoint x: 514, endPoint y: 331, distance: 5.6
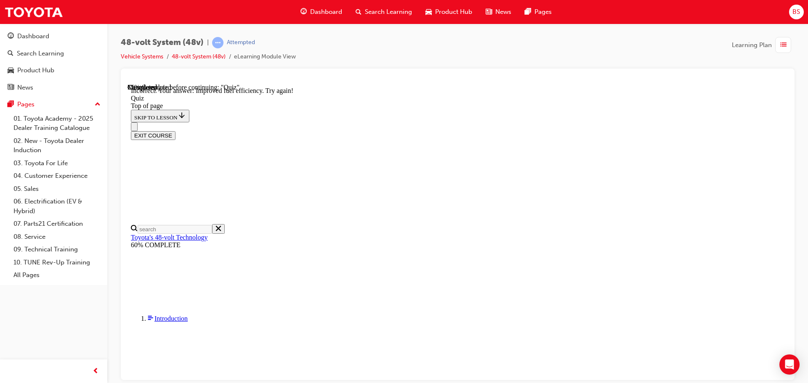
scroll to position [81, 0]
drag, startPoint x: 382, startPoint y: 207, endPoint x: 387, endPoint y: 210, distance: 5.8
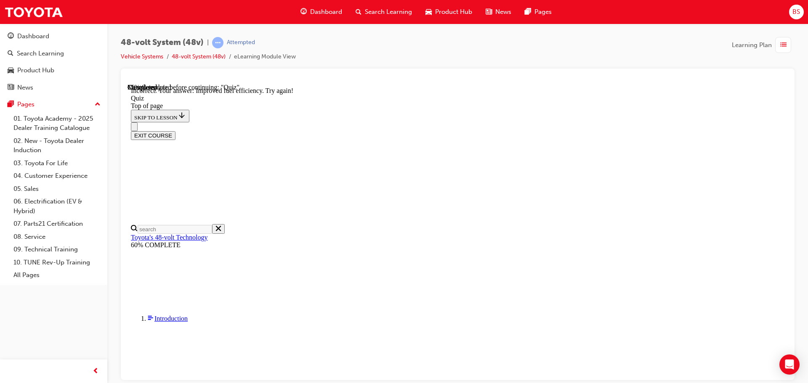
scroll to position [123, 0]
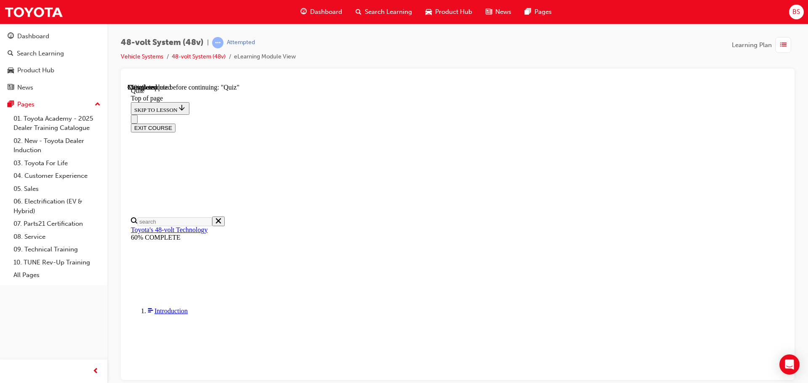
scroll to position [90, 0]
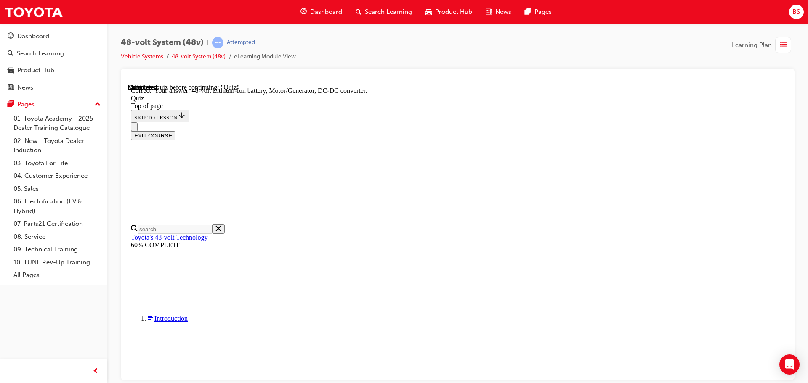
scroll to position [183, 0]
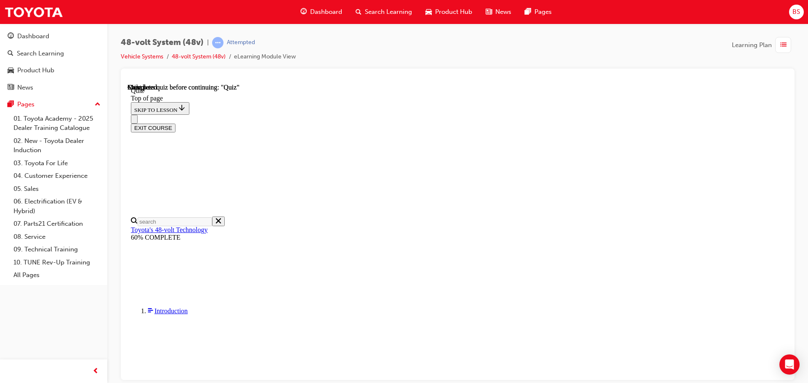
scroll to position [164, 0]
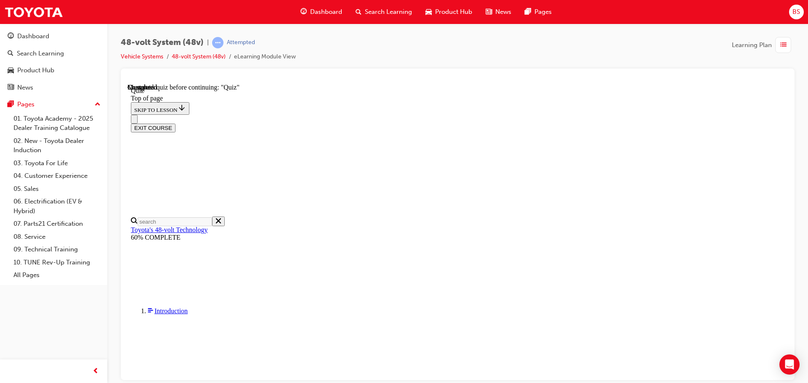
scroll to position [112, 0]
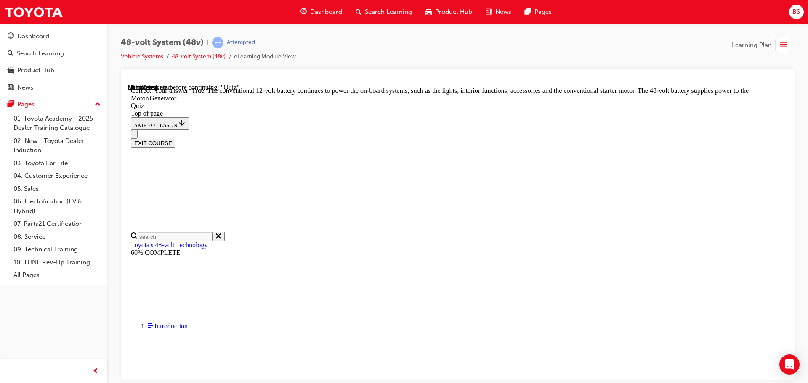
scroll to position [170, 0]
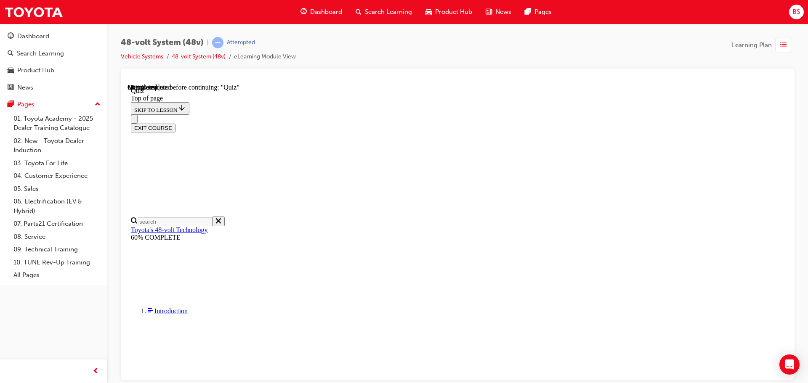
drag, startPoint x: 383, startPoint y: 278, endPoint x: 407, endPoint y: 224, distance: 59.7
drag, startPoint x: 506, startPoint y: 330, endPoint x: 511, endPoint y: 331, distance: 5.5
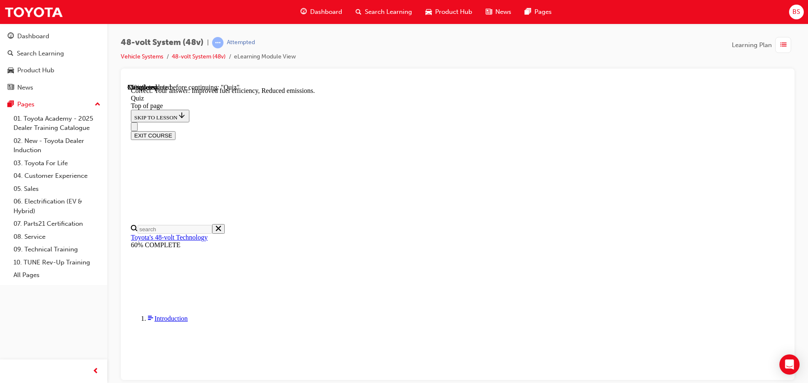
scroll to position [164, 0]
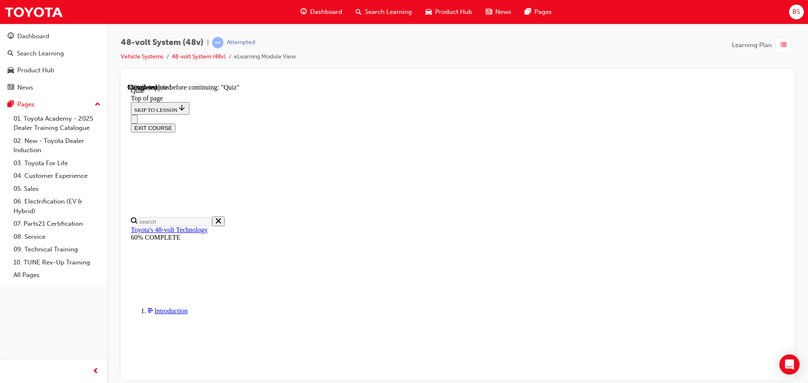
drag, startPoint x: 380, startPoint y: 176, endPoint x: 384, endPoint y: 193, distance: 17.2
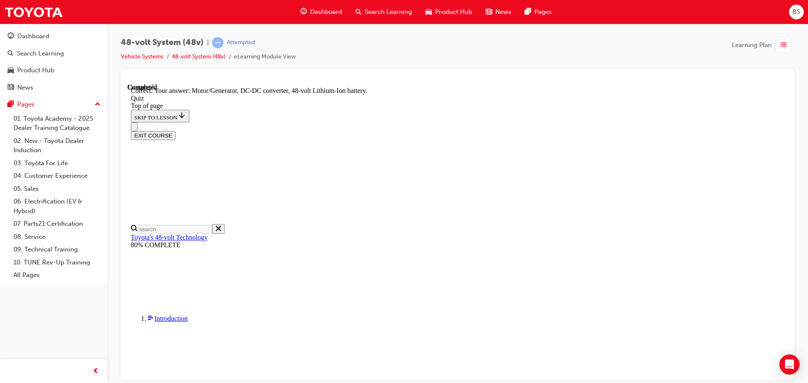
scroll to position [183, 0]
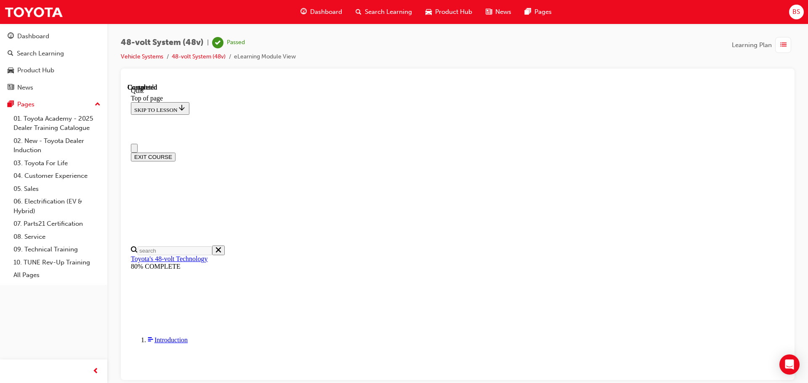
scroll to position [164, 0]
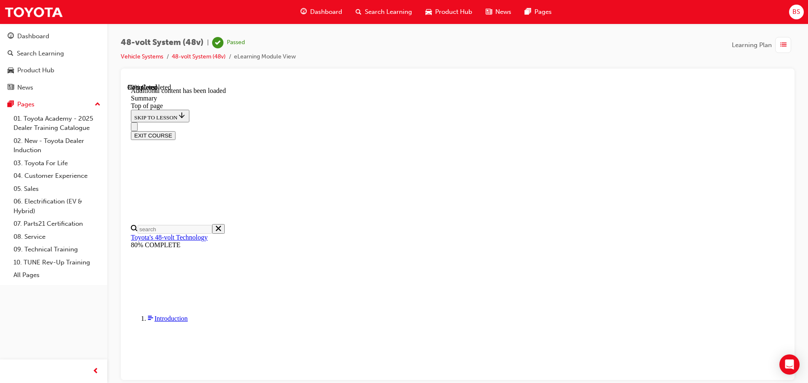
scroll to position [331, 0]
drag, startPoint x: 526, startPoint y: 303, endPoint x: 526, endPoint y: 309, distance: 5.9
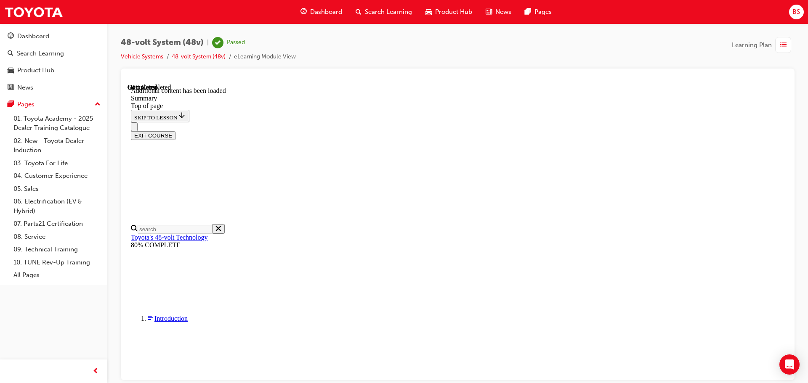
click at [175, 131] on button "EXIT COURSE" at bounding box center [153, 135] width 45 height 9
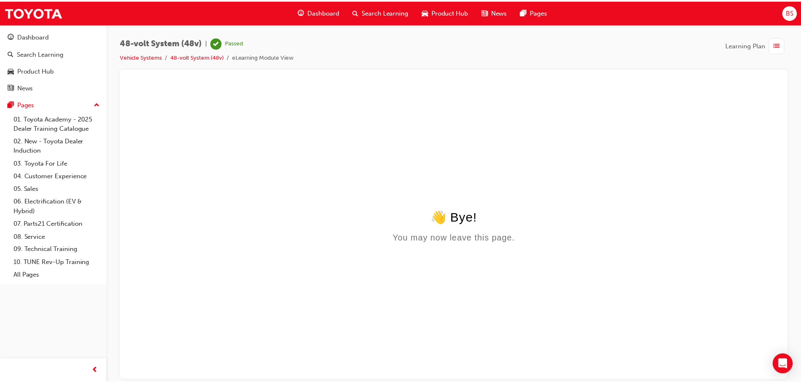
scroll to position [0, 0]
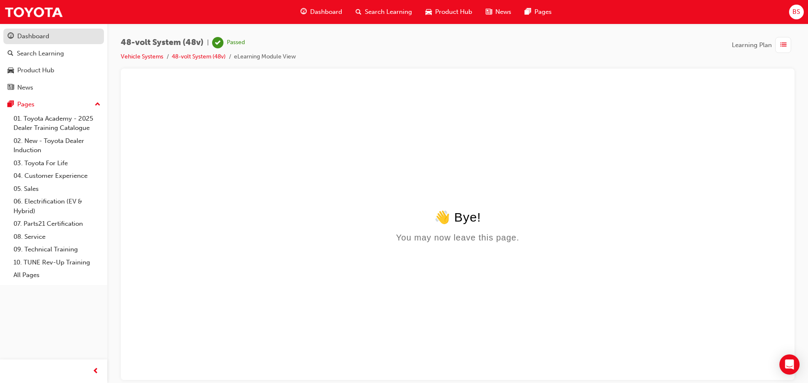
click at [24, 33] on div "Dashboard" at bounding box center [33, 37] width 32 height 10
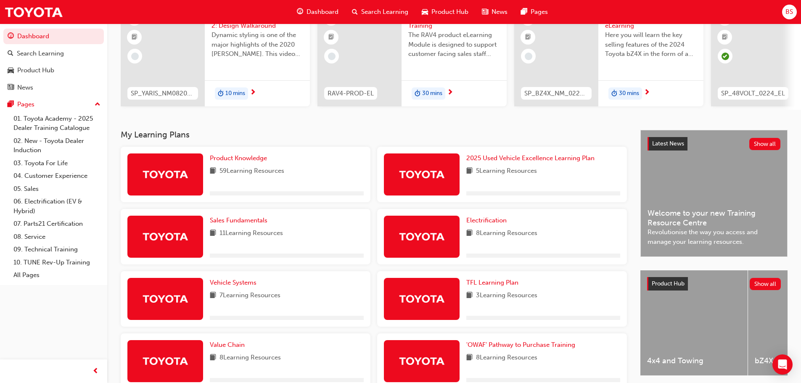
scroll to position [126, 0]
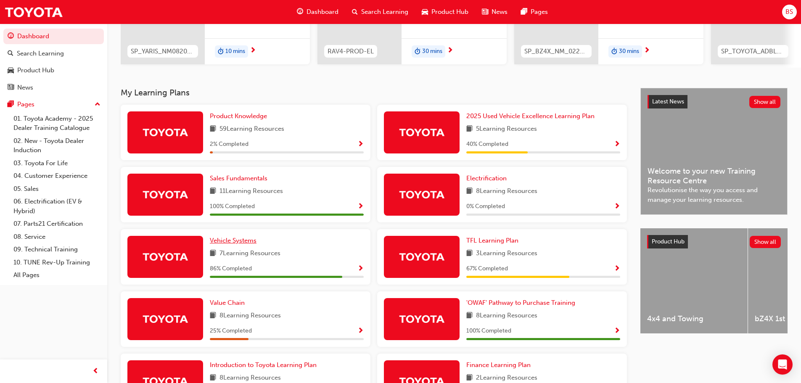
click at [225, 242] on span "Vehicle Systems" at bounding box center [233, 241] width 47 height 8
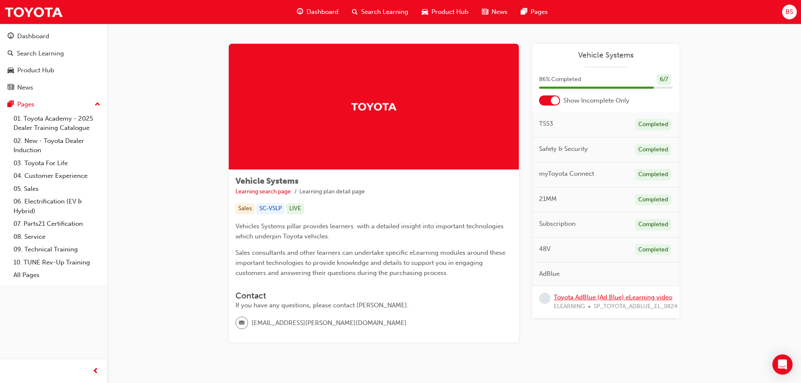
click at [601, 299] on link "Toyota AdBlue (Ad Blue) eLearning video" at bounding box center [613, 298] width 119 height 8
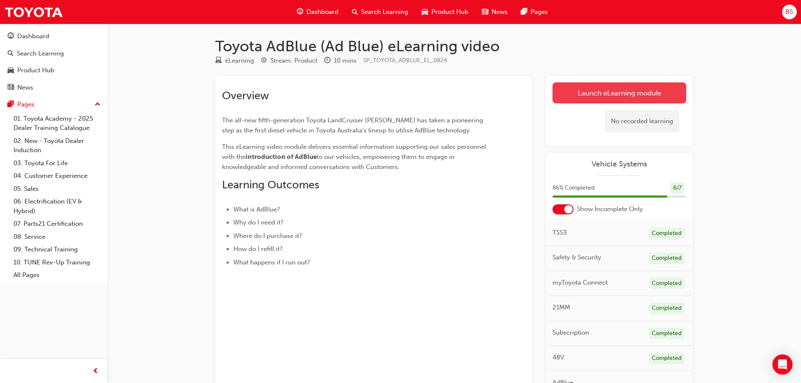
click at [599, 96] on link "Launch eLearning module" at bounding box center [620, 92] width 134 height 21
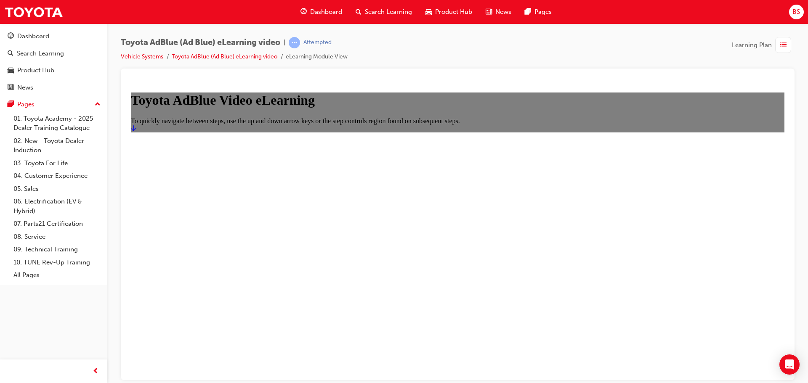
click at [136, 131] on icon "Start" at bounding box center [133, 128] width 5 height 6
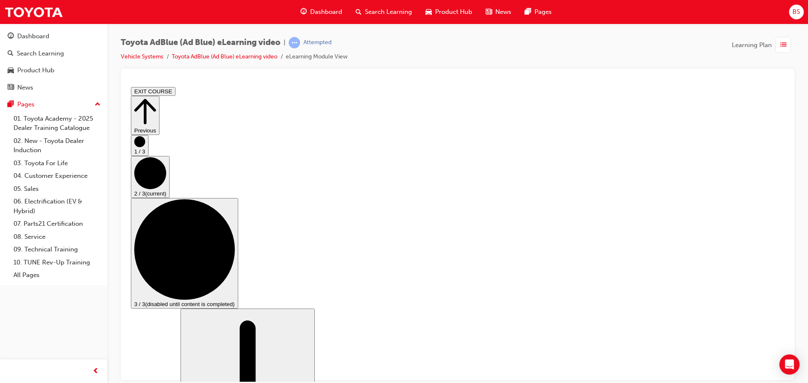
scroll to position [168, 0]
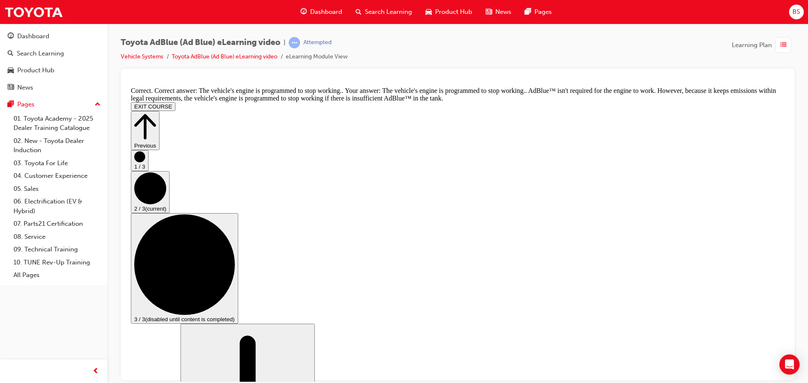
scroll to position [294, 0]
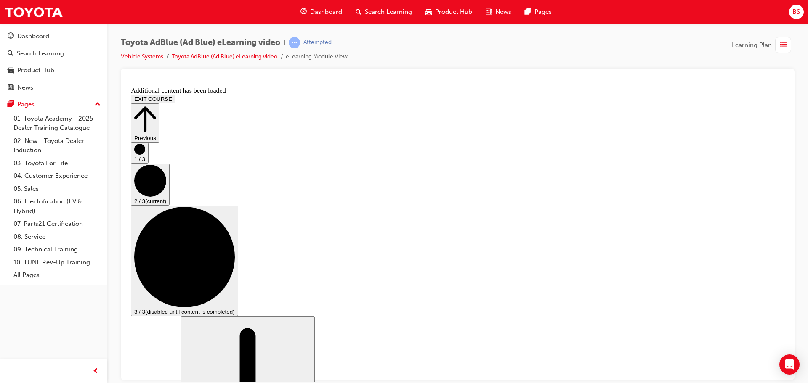
scroll to position [744, 0]
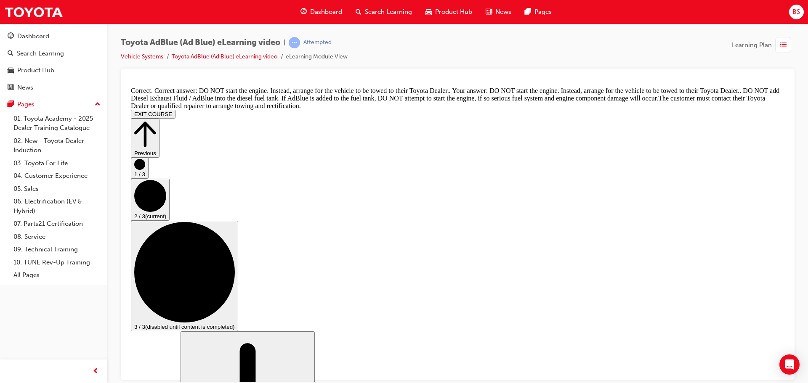
scroll to position [959, 0]
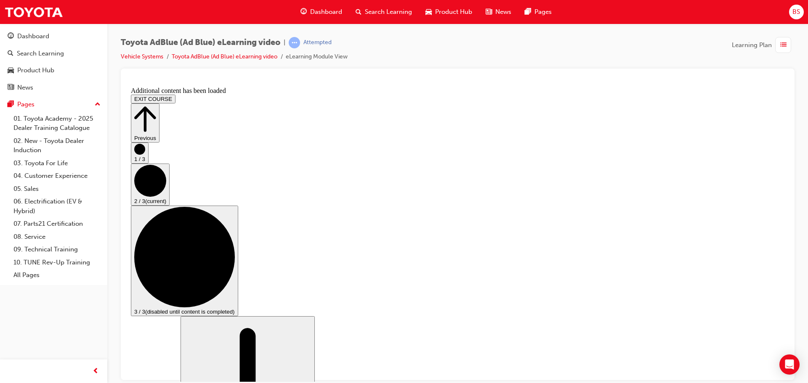
scroll to position [1282, 0]
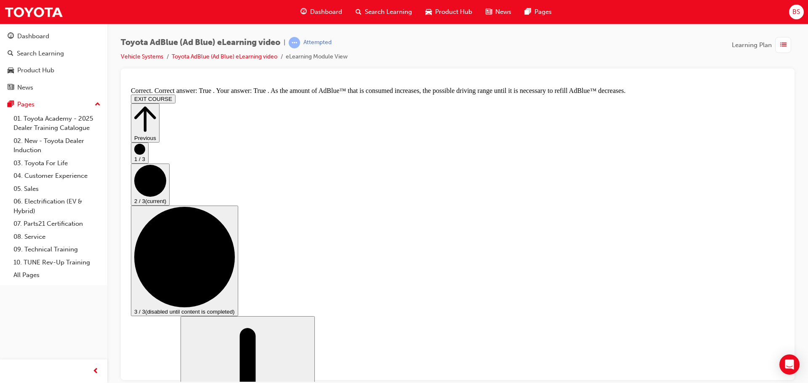
scroll to position [1470, 0]
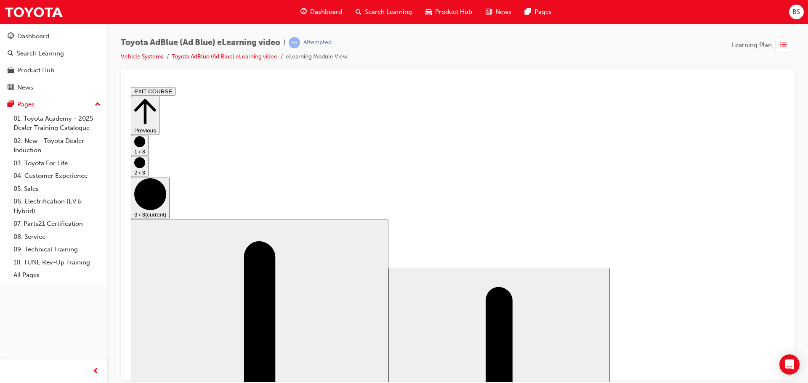
scroll to position [0, 0]
click at [175, 92] on button "EXIT COURSE" at bounding box center [153, 91] width 45 height 9
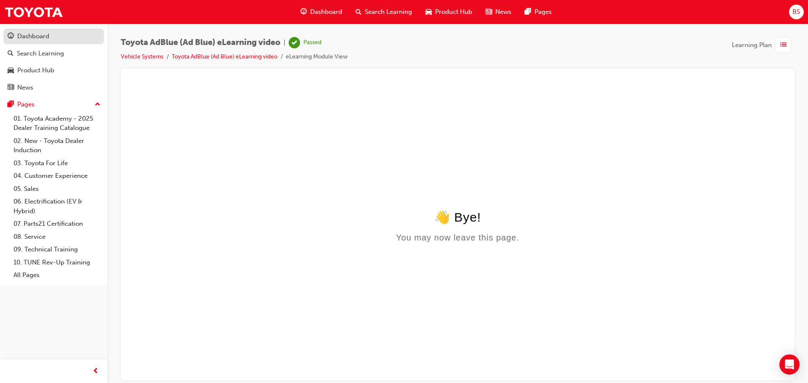
click at [26, 40] on div "Dashboard" at bounding box center [33, 37] width 32 height 10
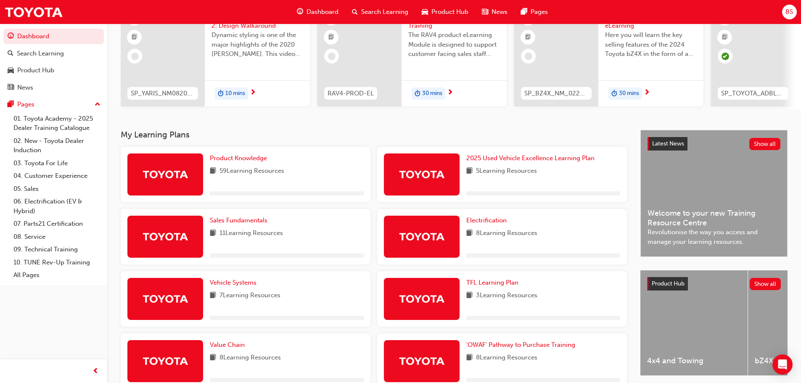
scroll to position [168, 0]
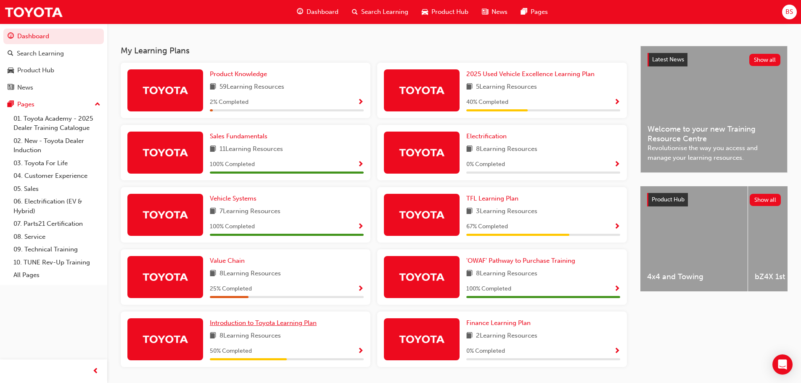
click at [273, 325] on span "Introduction to Toyota Learning Plan" at bounding box center [263, 323] width 107 height 8
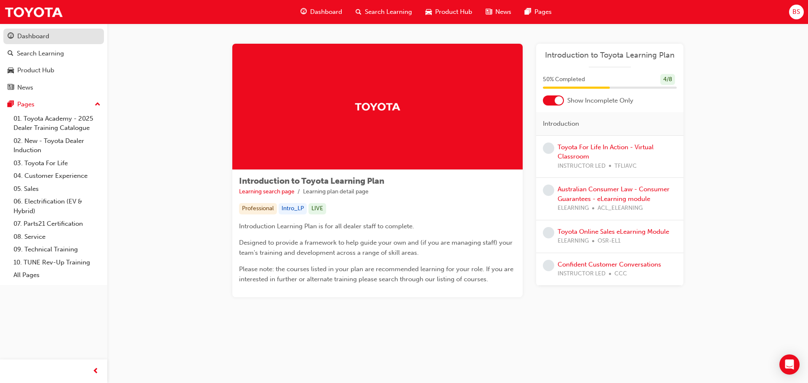
click at [29, 34] on div "Dashboard" at bounding box center [33, 37] width 32 height 10
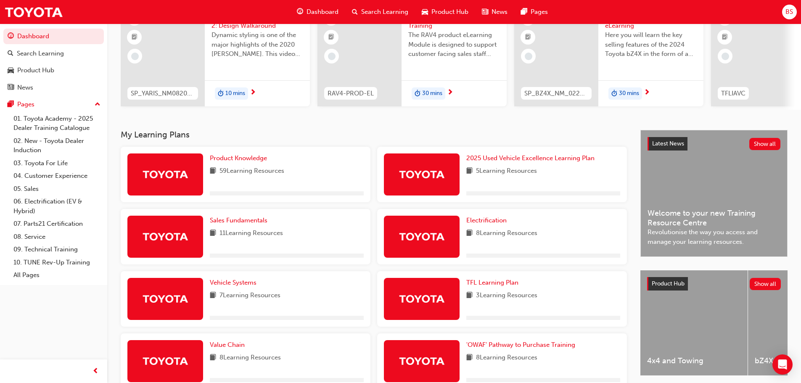
scroll to position [197, 0]
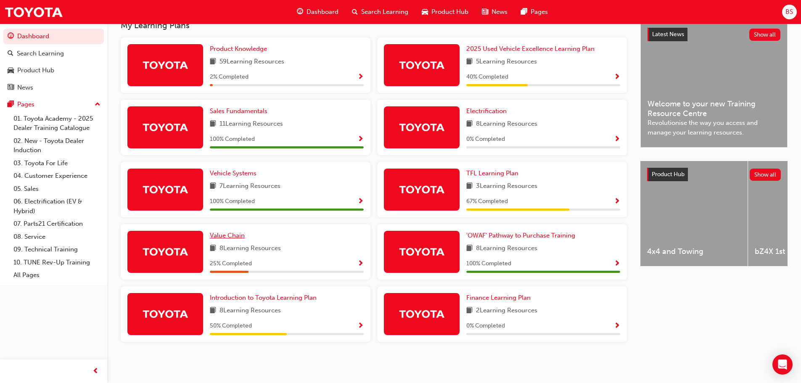
click at [235, 233] on span "Value Chain" at bounding box center [227, 236] width 35 height 8
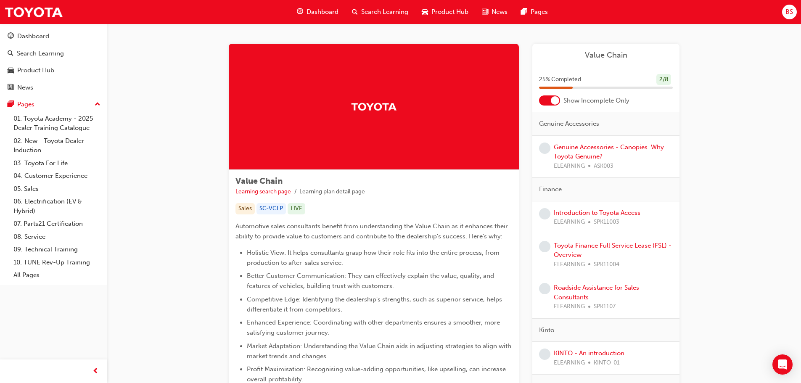
click at [552, 98] on div at bounding box center [555, 100] width 8 height 8
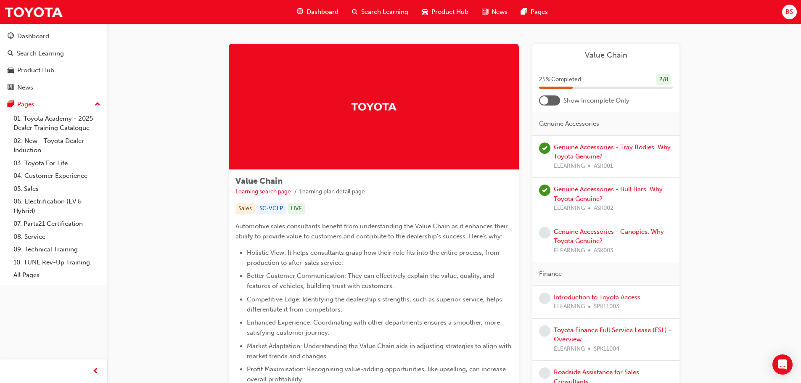
click at [552, 98] on div at bounding box center [549, 100] width 21 height 10
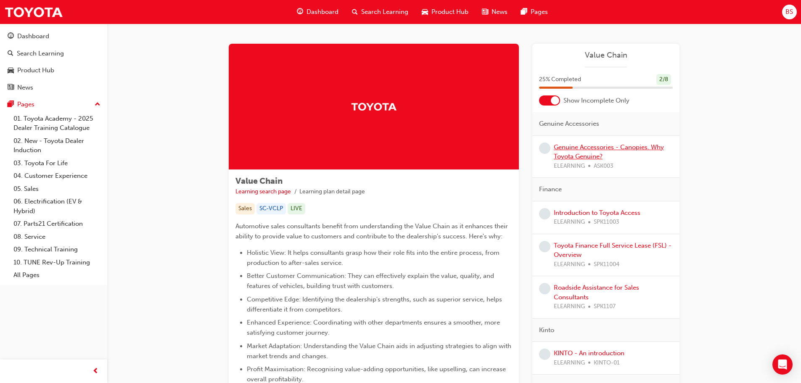
click at [596, 149] on link "Genuine Accessories - Canopies. Why Toyota Genuine?" at bounding box center [609, 151] width 110 height 17
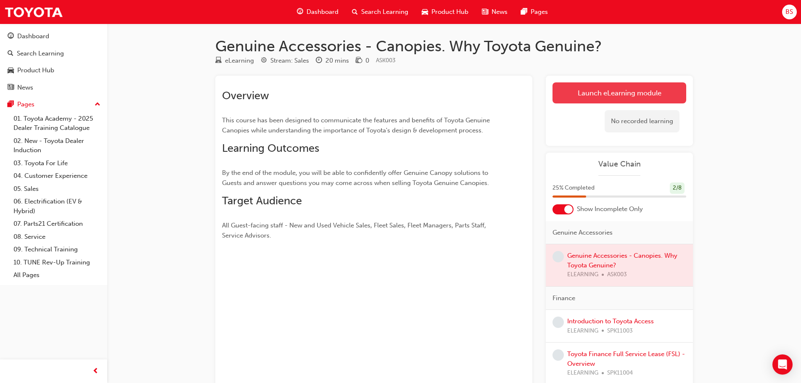
click at [611, 93] on link "Launch eLearning module" at bounding box center [620, 92] width 134 height 21
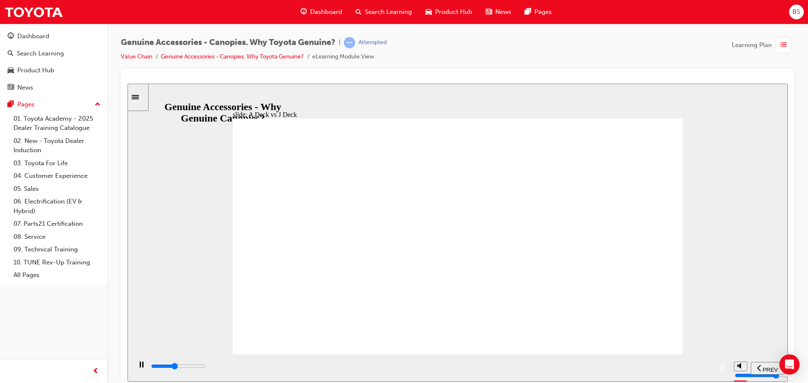
drag, startPoint x: 361, startPoint y: 324, endPoint x: 366, endPoint y: 320, distance: 6.9
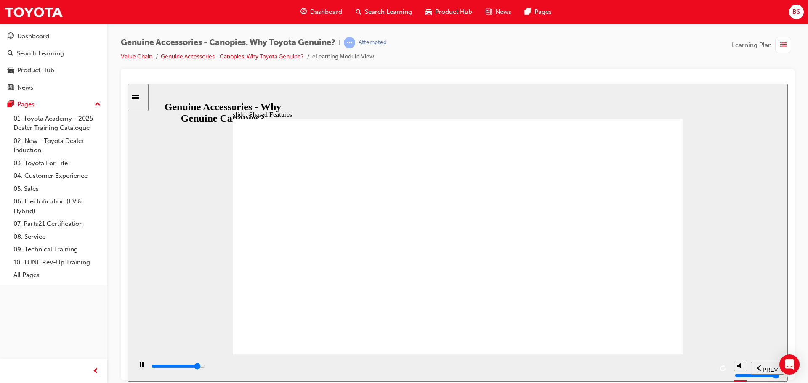
drag, startPoint x: 431, startPoint y: 321, endPoint x: 435, endPoint y: 321, distance: 4.6
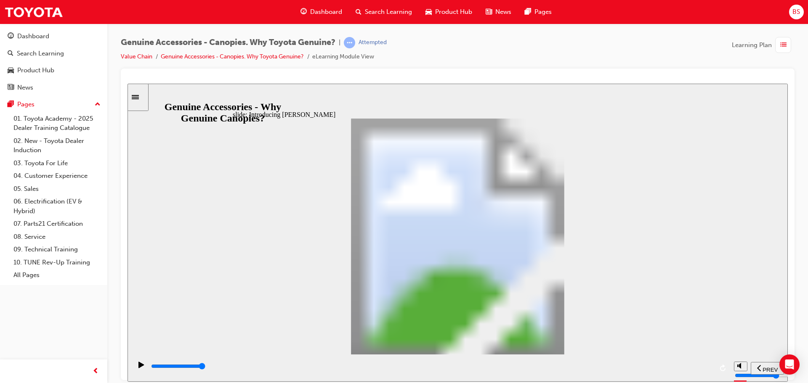
drag, startPoint x: 408, startPoint y: 327, endPoint x: 393, endPoint y: 324, distance: 14.6
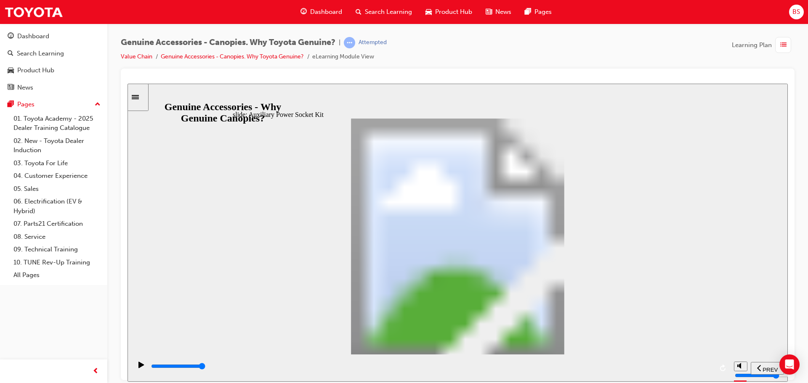
drag, startPoint x: 391, startPoint y: 207, endPoint x: 387, endPoint y: 206, distance: 4.2
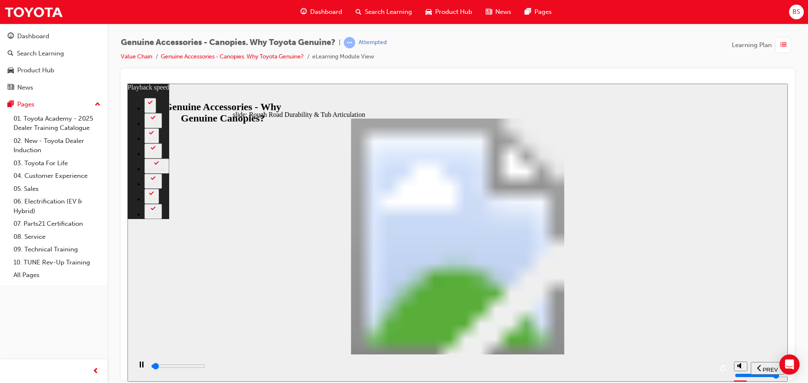
type input "1000"
type input "0"
type input "1000"
type input "0"
type input "1100"
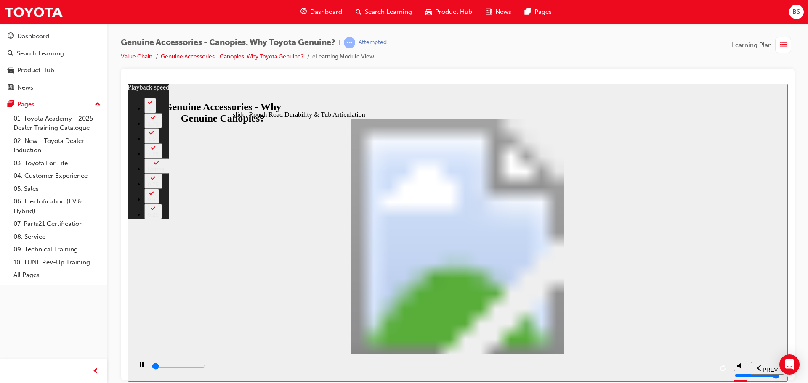
type input "0"
type input "1100"
type input "0"
type input "1100"
type input "0"
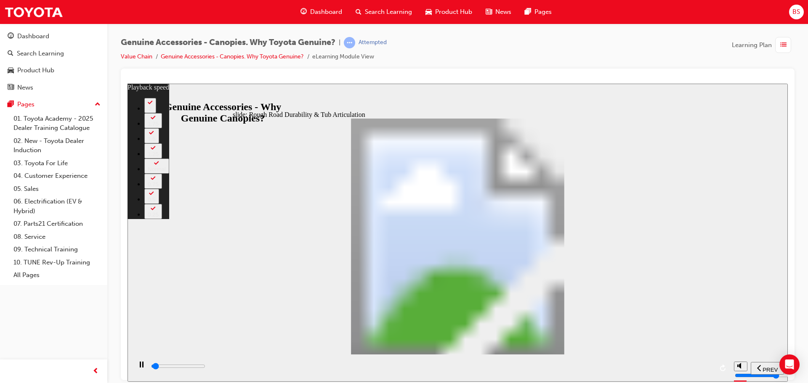
type input "1100"
type input "0"
type input "1100"
type input "0"
type input "1200"
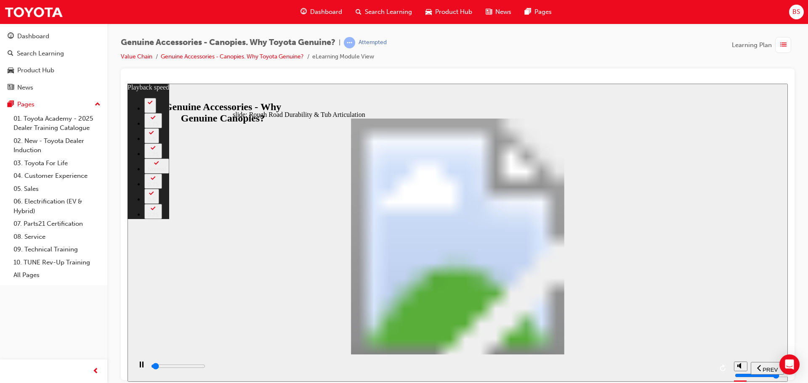
type input "0"
type input "1200"
type input "0"
type input "1200"
type input "0"
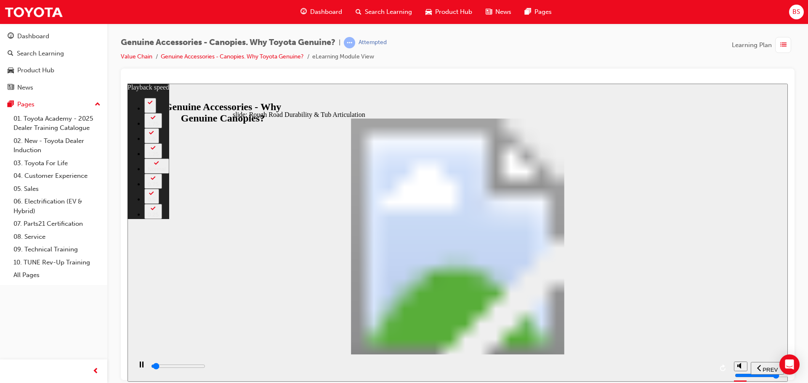
type input "1200"
type input "0"
type input "1200"
type input "0"
type input "1200"
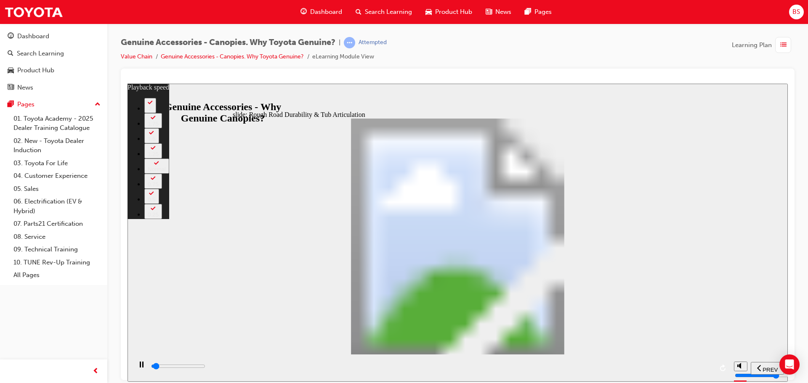
type input "0"
type input "1300"
type input "0"
type input "1300"
type input "0"
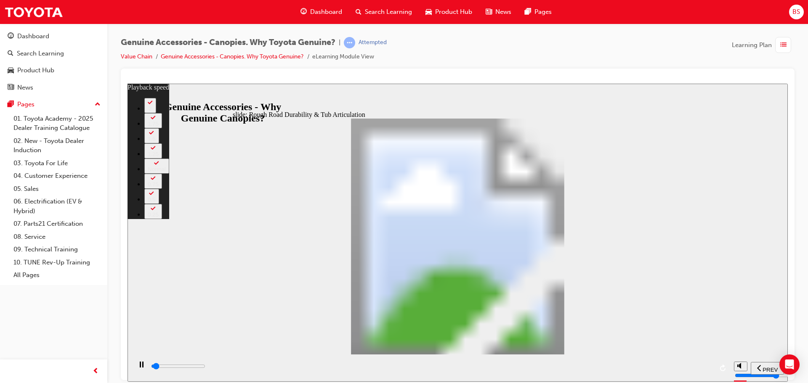
type input "1300"
type input "0"
type input "1300"
type input "0"
type input "1300"
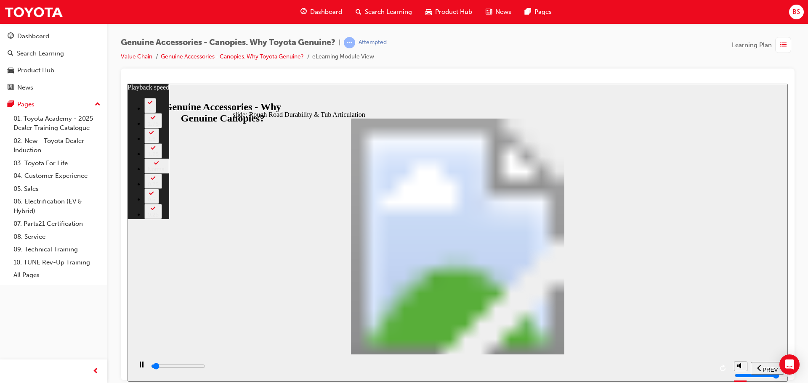
type input "0"
type input "1300"
type input "0"
type input "1400"
type input "0"
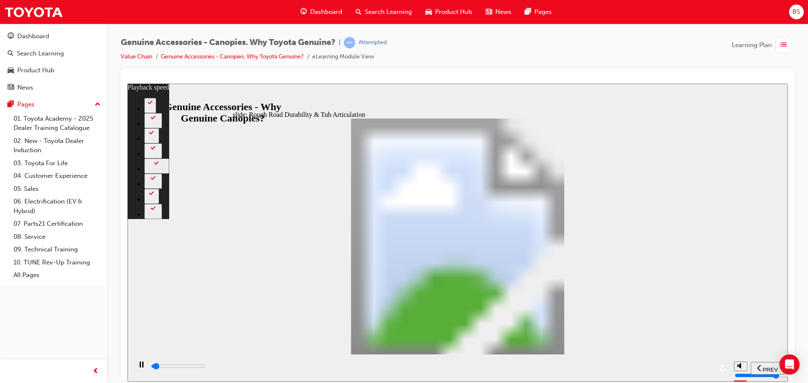
type input "1400"
type input "0"
type input "1400"
type input "0"
type input "1400"
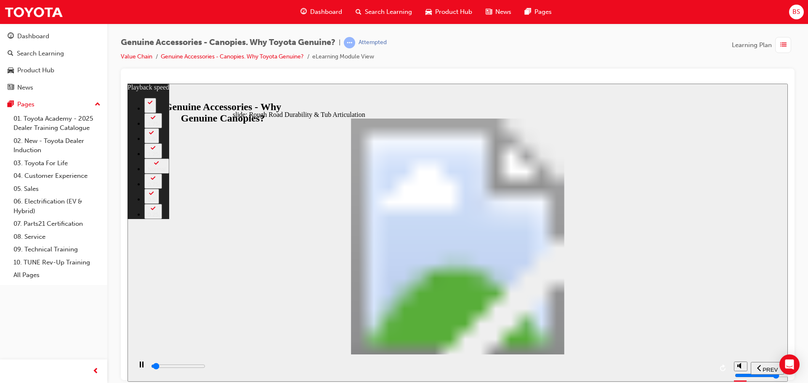
type input "0"
type input "1400"
type input "0"
type input "1500"
type input "0"
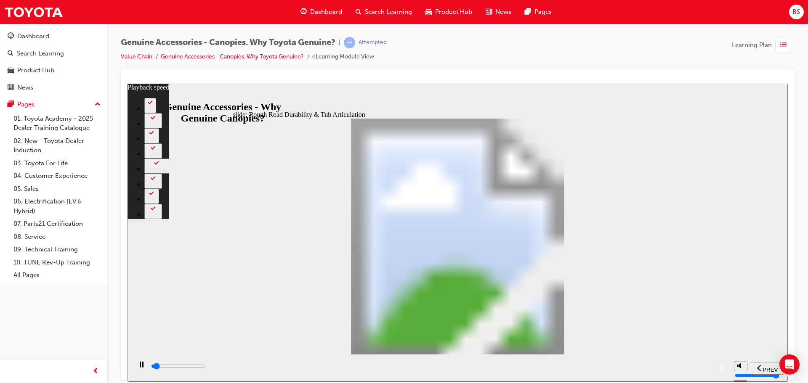
type input "1500"
type input "0"
type input "1500"
type input "0"
type input "1500"
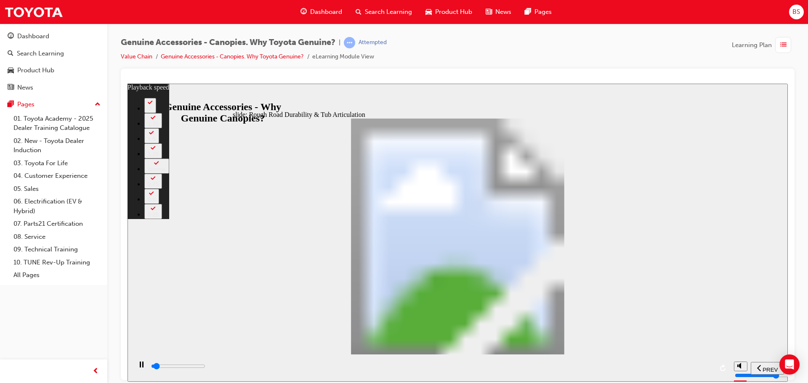
type input "0"
type input "1500"
type input "0"
type input "1500"
type input "1"
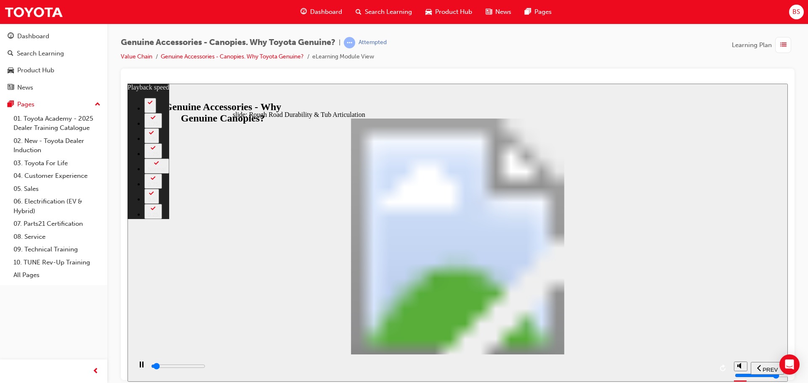
type input "1600"
type input "1"
type input "1600"
type input "1"
type input "1600"
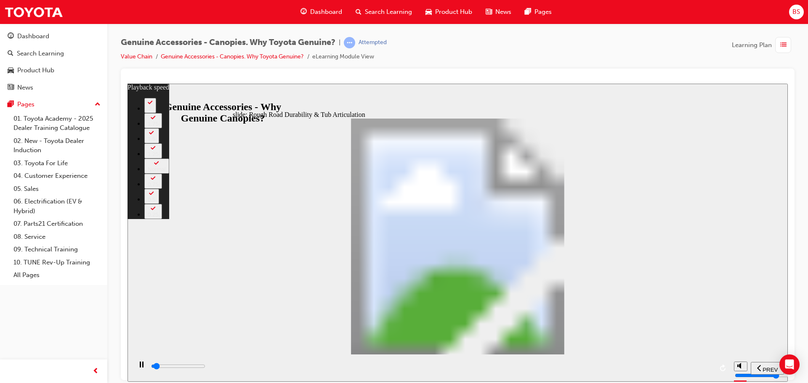
type input "1"
type input "1600"
type input "1"
type input "1600"
type input "1"
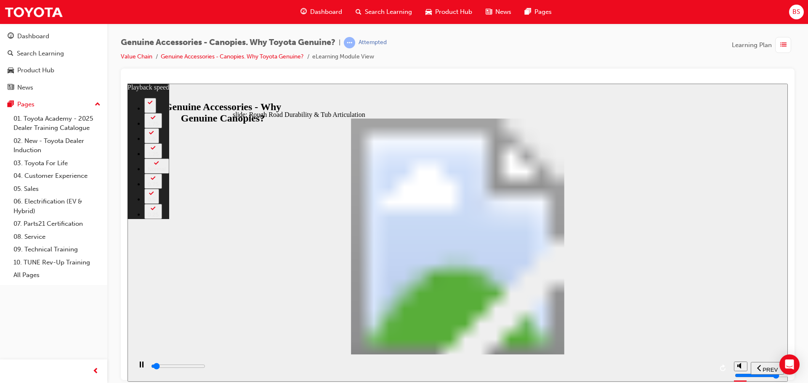
type input "1700"
type input "1"
type input "1700"
type input "1"
type input "1700"
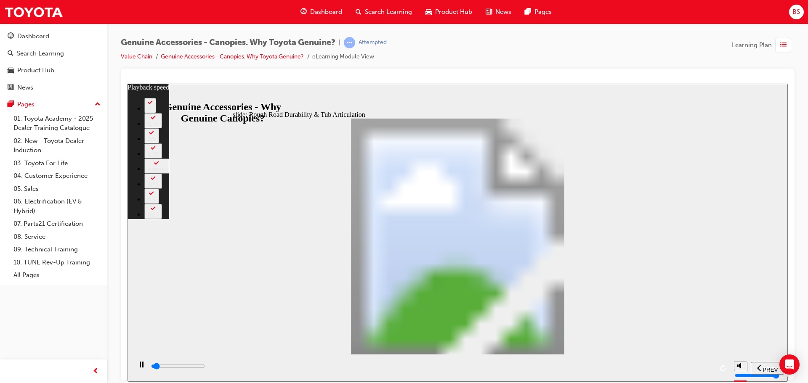
type input "1"
type input "1700"
type input "1"
type input "1700"
type input "1"
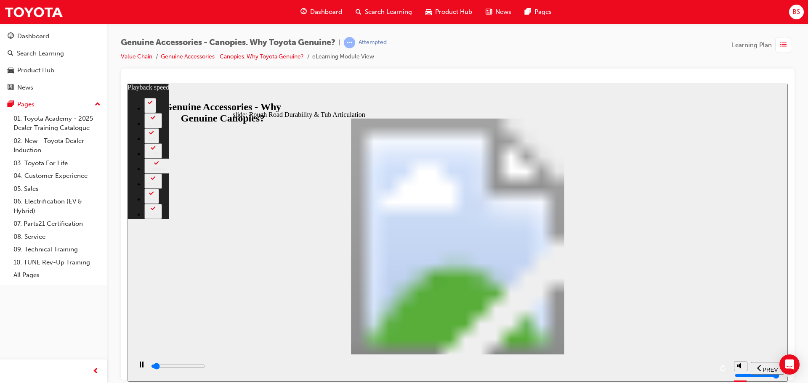
type input "1800"
type input "1"
type input "1800"
type input "1"
type input "1800"
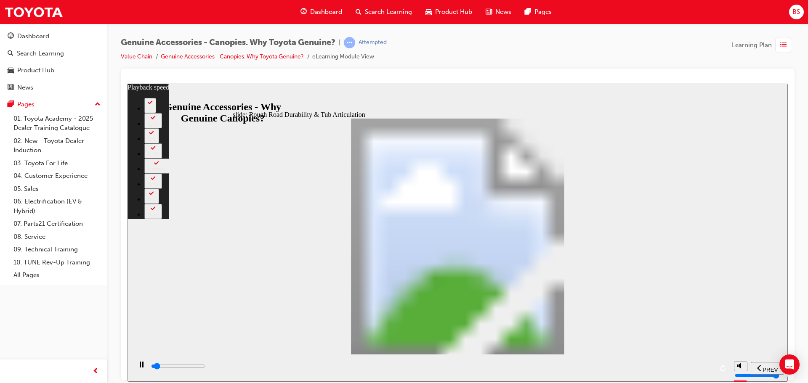
type input "1"
type input "1800"
type input "1"
type input "1800"
type input "1"
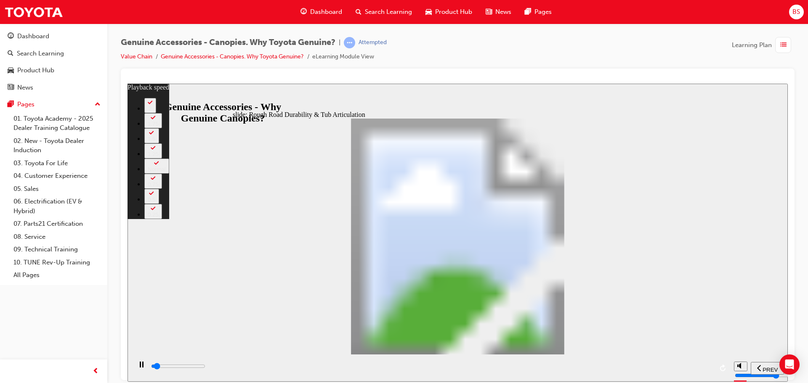
type input "1900"
type input "1"
type input "1900"
type input "1"
type input "1900"
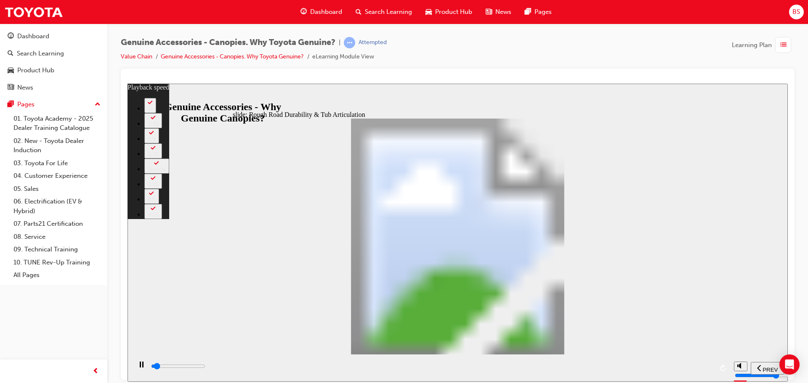
type input "1"
type input "1900"
type input "1"
type input "1900"
type input "1"
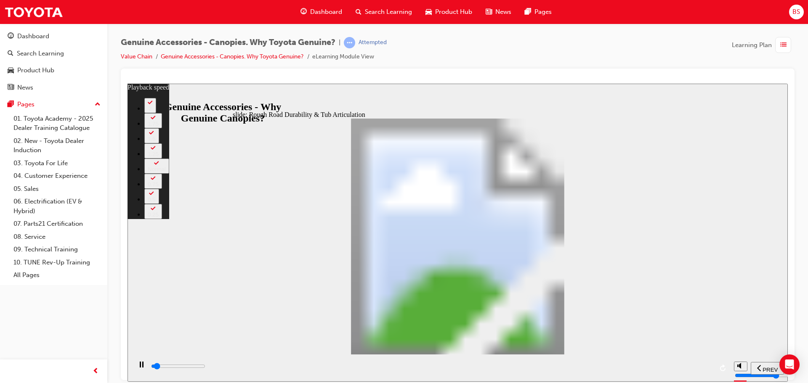
type input "1900"
type input "1"
type input "2000"
type input "1"
type input "2000"
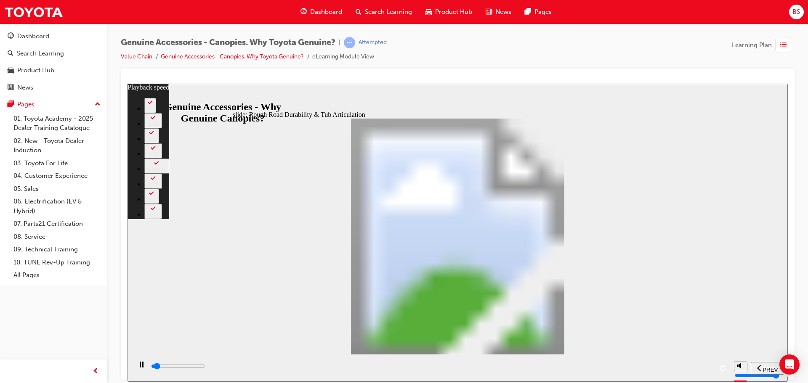
type input "1"
type input "2000"
type input "1"
type input "2000"
type input "1"
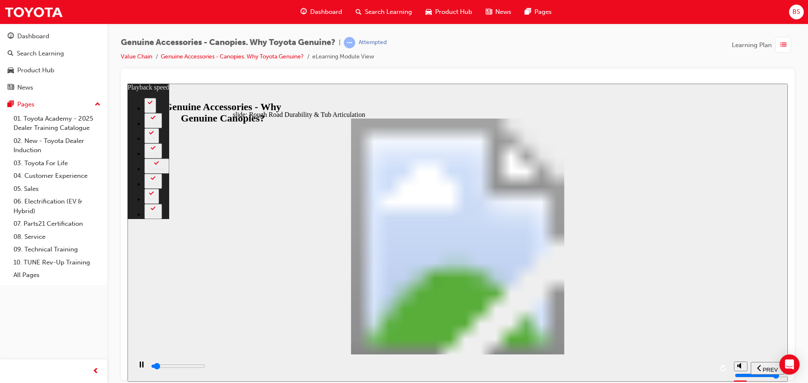
type input "2000"
type input "1"
type input "2000"
type input "1"
type input "2100"
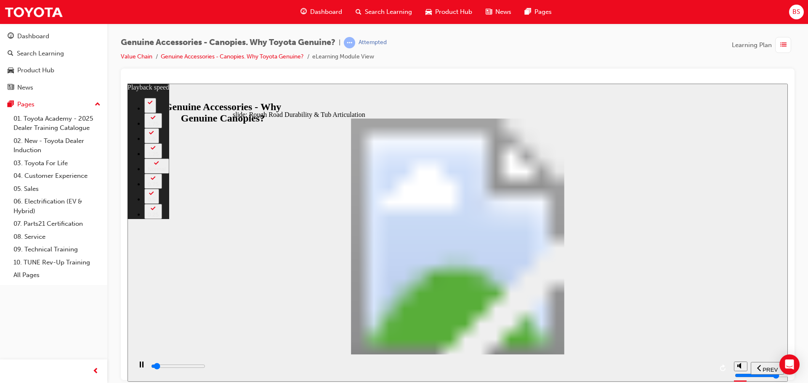
type input "1"
type input "2100"
type input "1"
type input "2100"
type input "1"
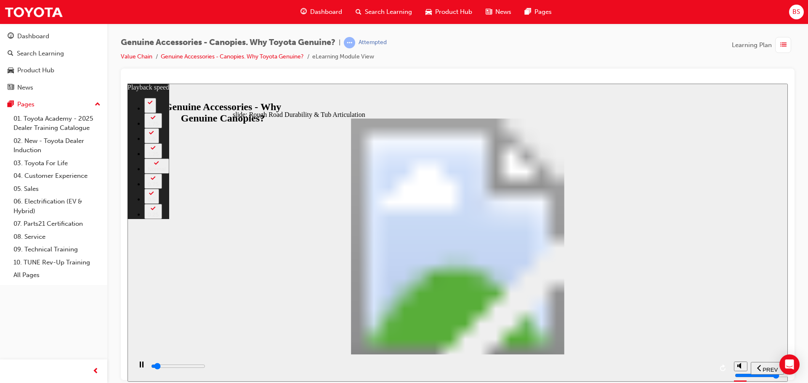
type input "2100"
type input "1"
type input "2100"
type input "1"
type input "2100"
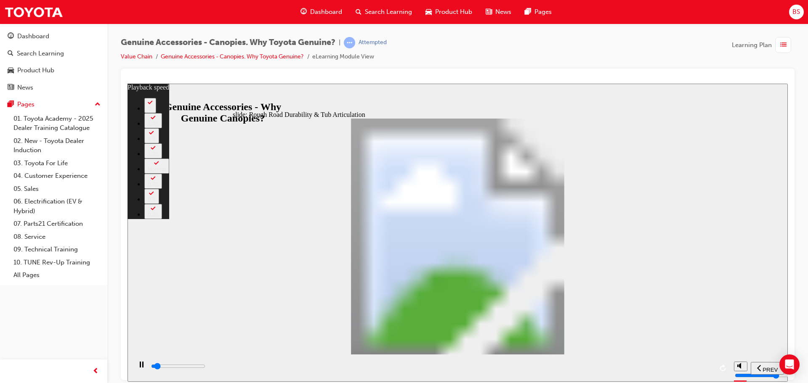
type input "1"
type input "2200"
type input "1"
type input "2200"
type input "1"
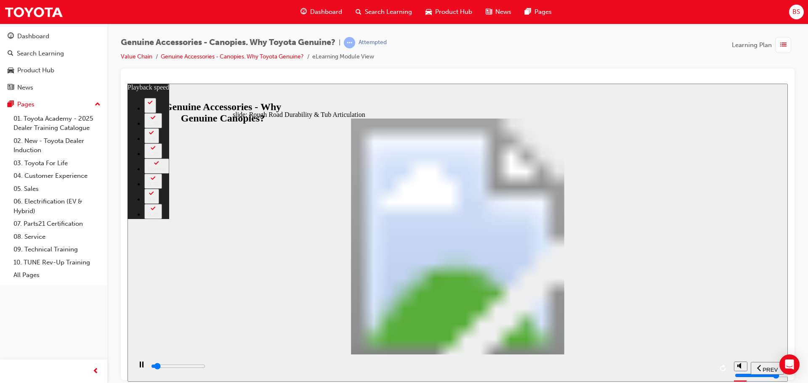
type input "2200"
type input "1"
type input "2200"
type input "1"
type input "2200"
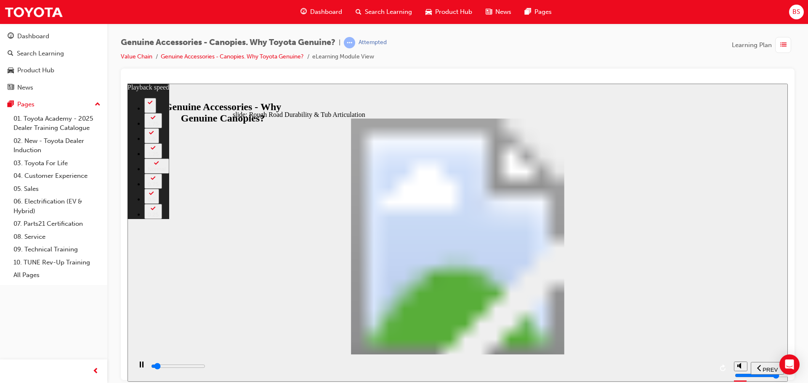
type input "1"
type input "2200"
type input "1"
type input "2300"
type input "1"
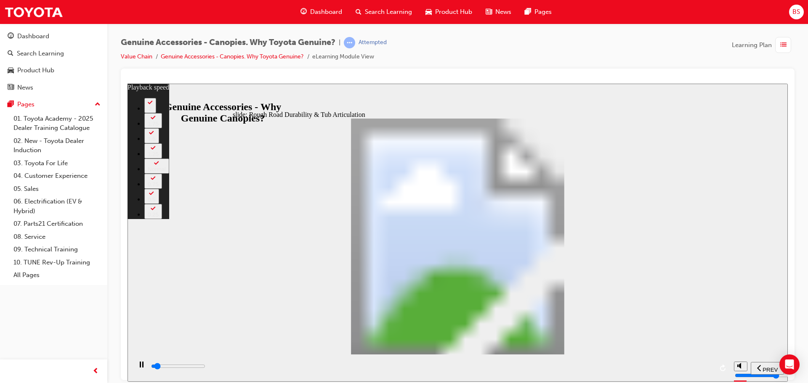
type input "2300"
type input "1"
type input "2600"
type input "2"
type input "2900"
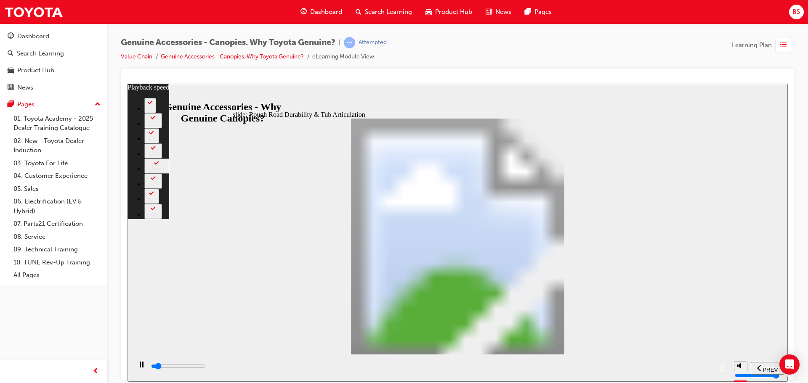
type input "2"
type input "3100"
type input "2"
type input "3400"
type input "2"
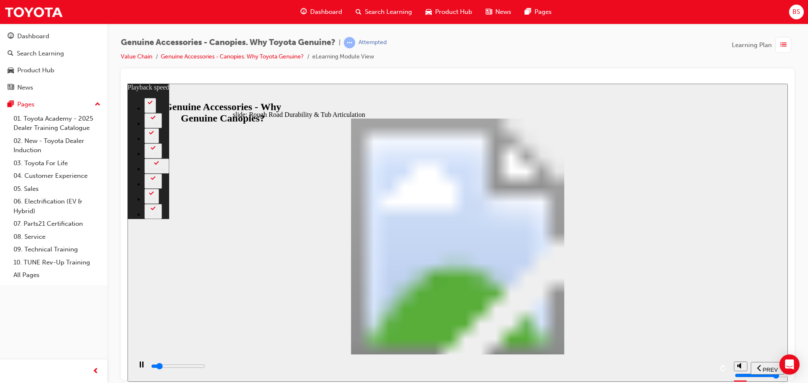
type input "3700"
type input "3"
type input "3900"
type input "3"
type input "4000"
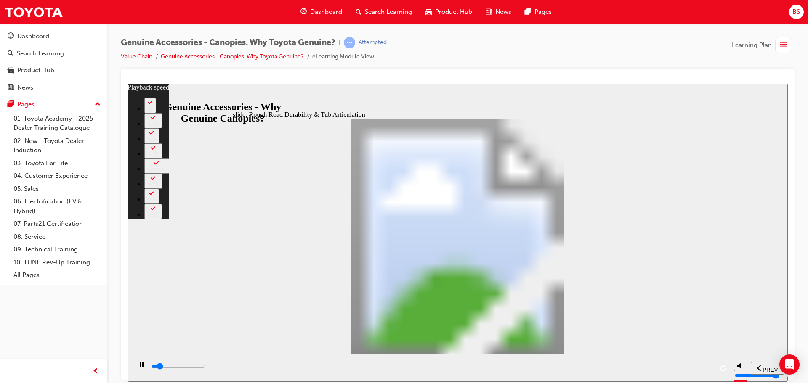
type input "3"
type input "4200"
type input "3"
type input "4500"
type input "3"
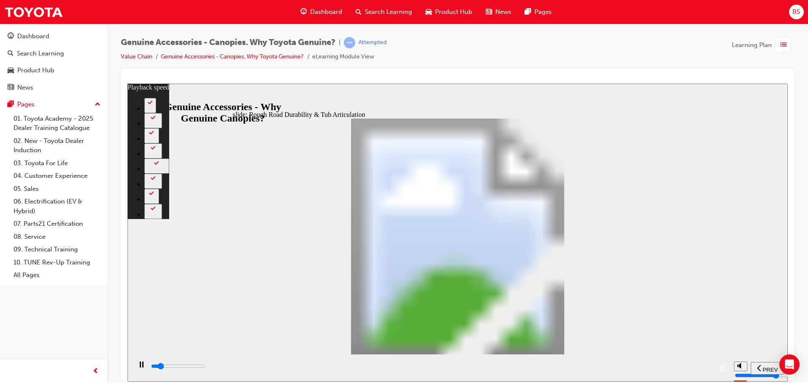
type input "4700"
type input "4"
type input "5000"
type input "4"
type input "5300"
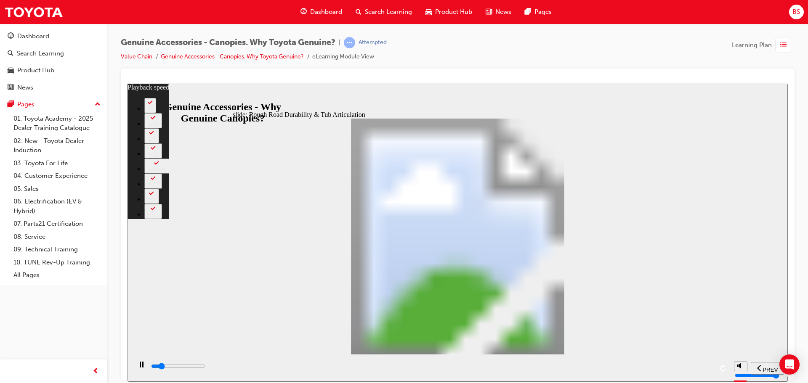
type input "4"
type input "5500"
type input "4"
type input "5800"
type input "5"
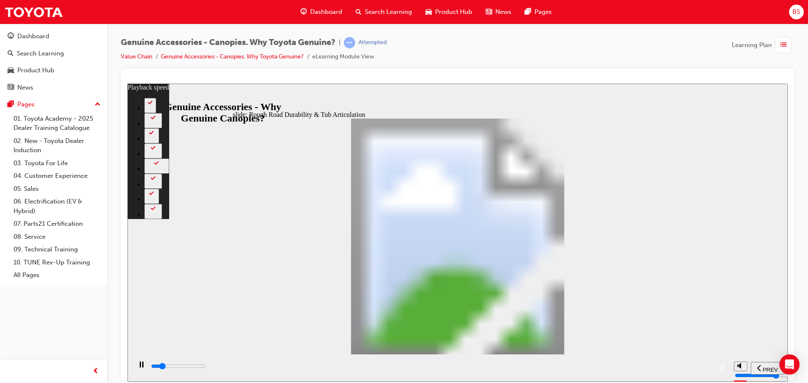
type input "6100"
type input "5"
type input "6300"
type input "5"
type input "6600"
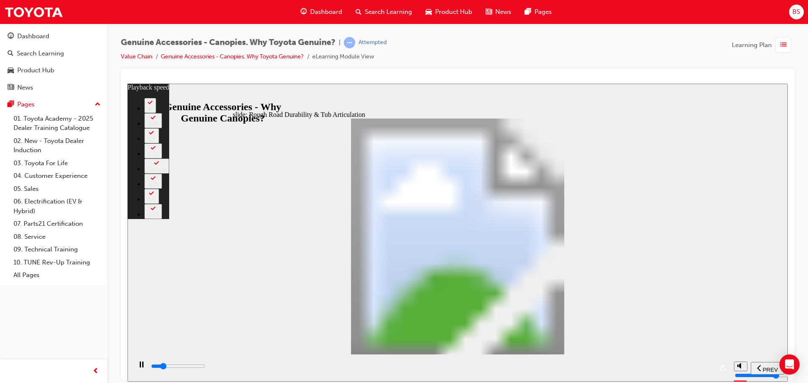
type input "6"
type input "6900"
type input "6"
type input "7100"
type input "6"
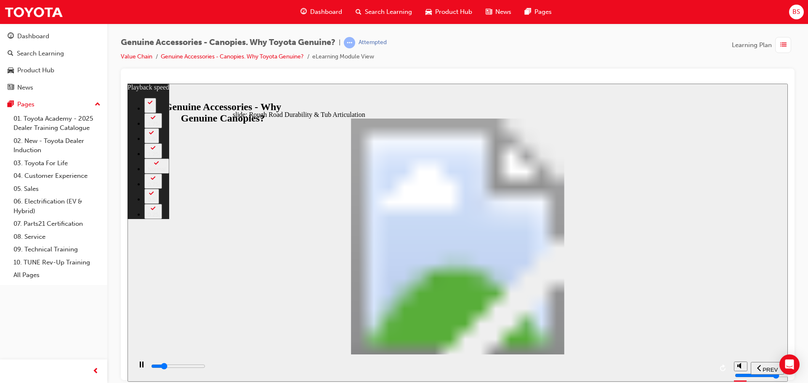
type input "7400"
type input "6"
type input "7700"
type input "7"
type input "7900"
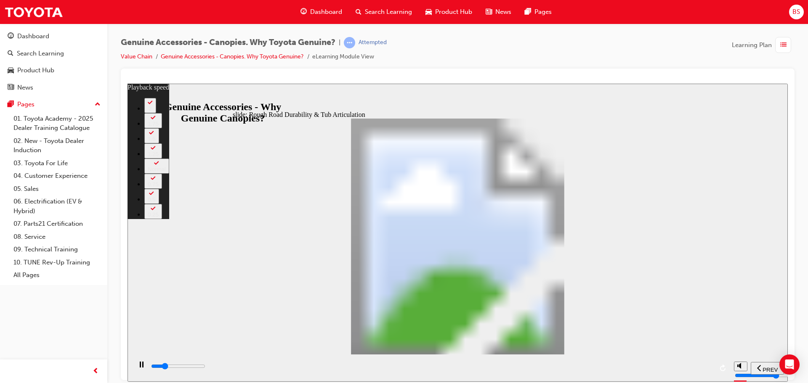
type input "7"
type input "8200"
type input "7"
type input "8500"
type input "7"
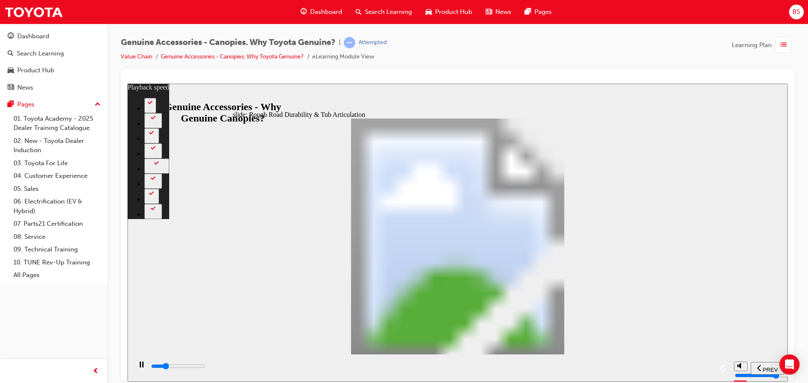
type input "8700"
type input "8"
type input "9000"
type input "8"
type input "9300"
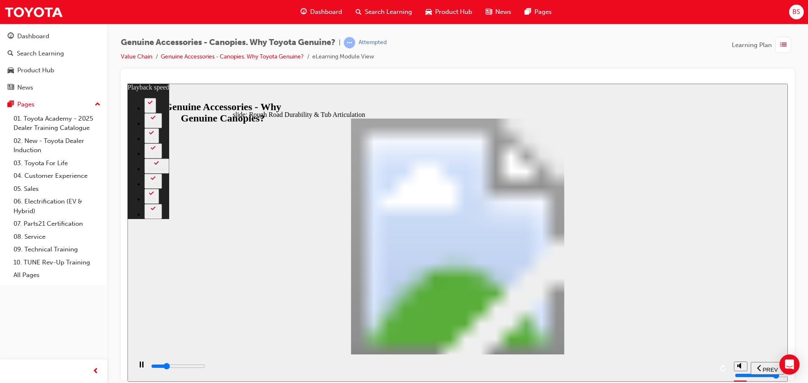
type input "8"
type input "9500"
type input "8"
type input "9800"
type input "9"
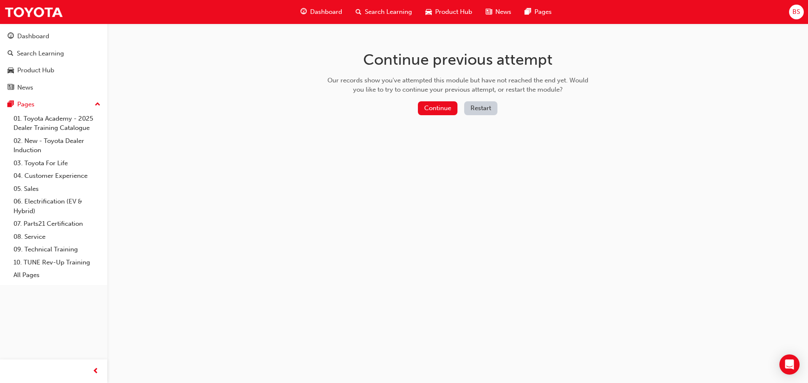
click at [461, 104] on div "Continue Restart" at bounding box center [457, 109] width 267 height 17
click at [447, 108] on button "Continue" at bounding box center [438, 108] width 40 height 14
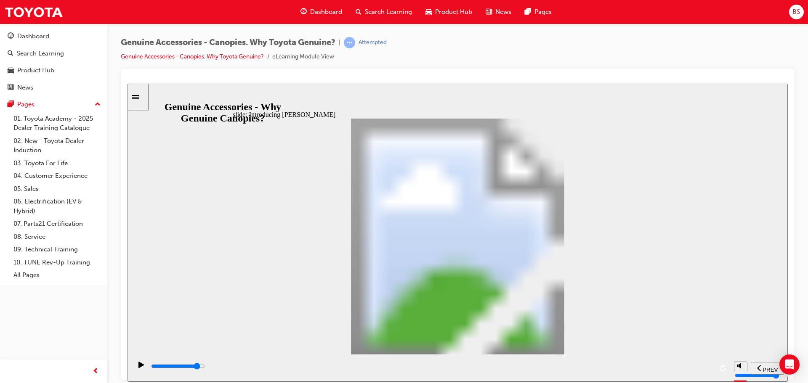
drag, startPoint x: 420, startPoint y: 368, endPoint x: 676, endPoint y: 360, distance: 256.7
click at [656, 362] on div "playback controls" at bounding box center [431, 368] width 562 height 13
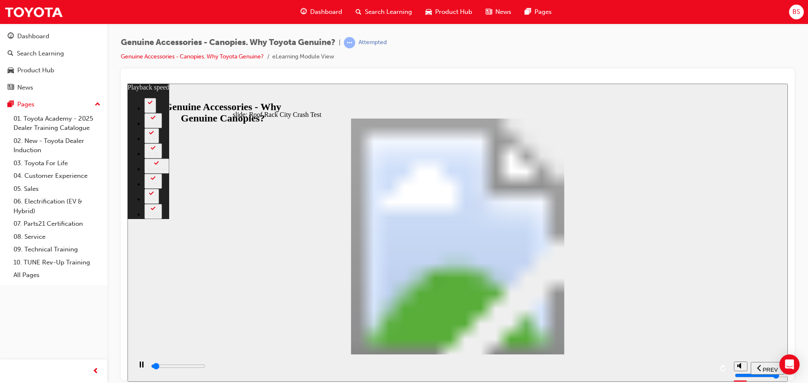
type input "1500"
type input "0"
type input "1500"
type input "0"
type input "1600"
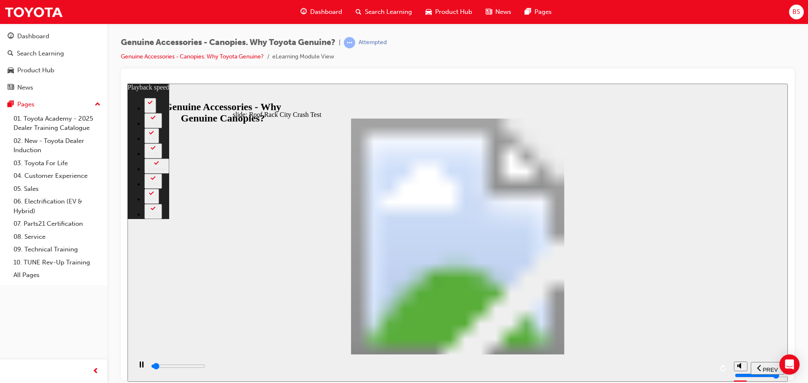
type input "0"
type input "1600"
type input "0"
type input "1600"
type input "0"
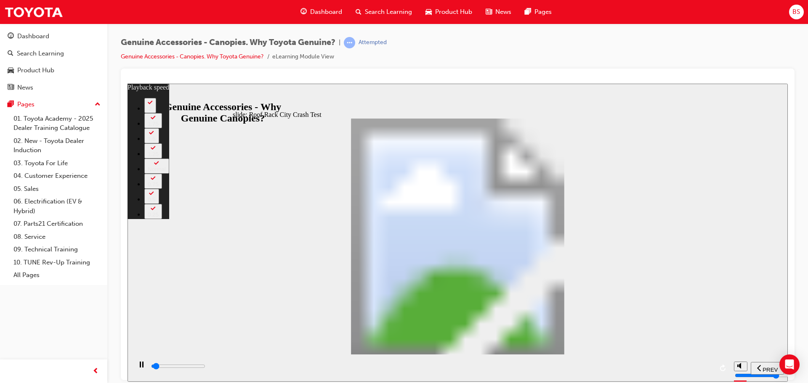
type input "1600"
type input "0"
type input "1600"
type input "0"
type input "1700"
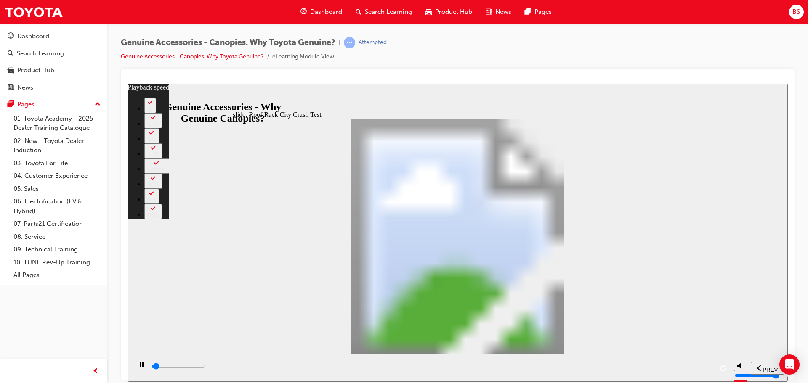
type input "0"
type input "1700"
type input "0"
type input "1700"
type input "0"
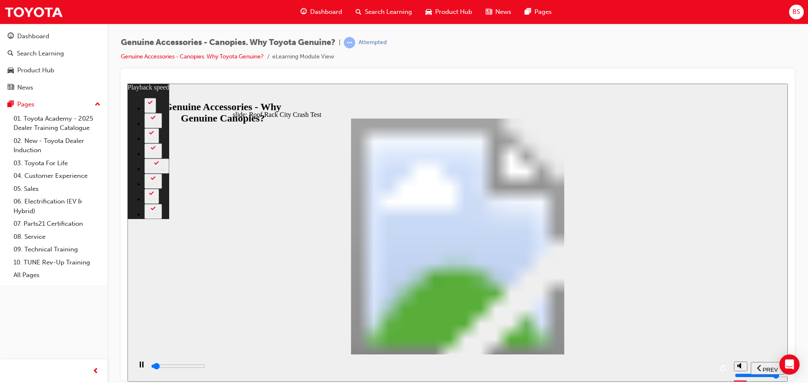
type input "1700"
type input "0"
type input "1700"
type input "0"
type input "1800"
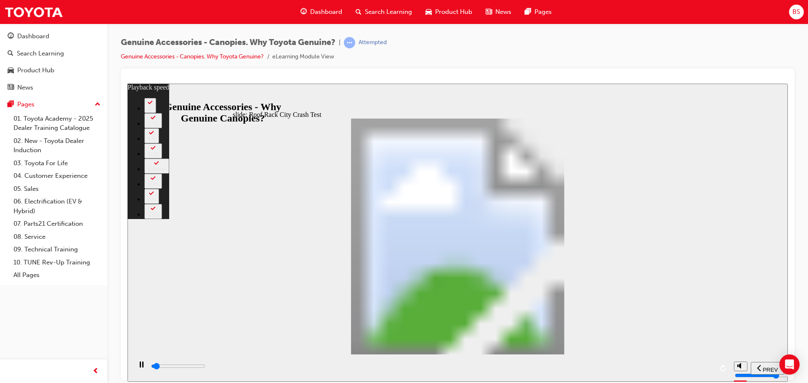
type input "0"
type input "1800"
type input "0"
type input "1800"
type input "0"
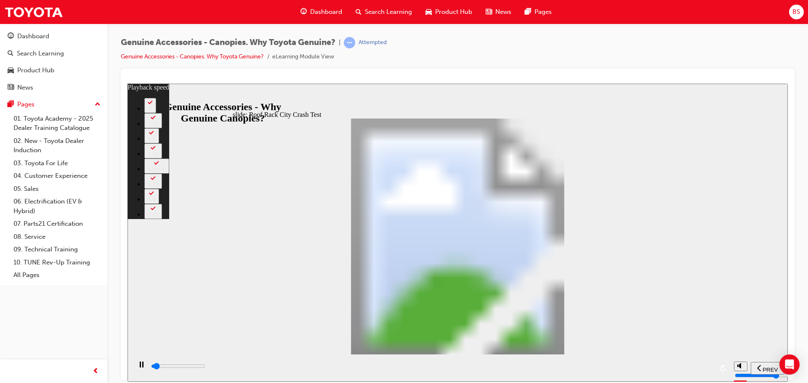
type input "1800"
type input "0"
type input "1800"
type input "0"
type input "1900"
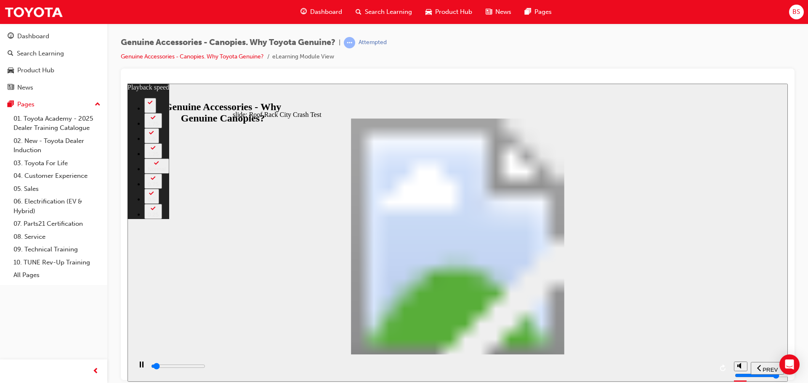
type input "0"
type input "1900"
type input "0"
type input "1900"
type input "0"
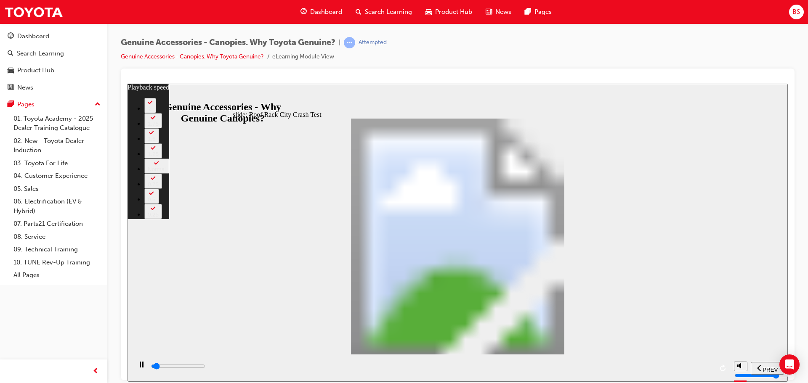
type input "1900"
type input "0"
type input "1900"
type input "0"
type input "2000"
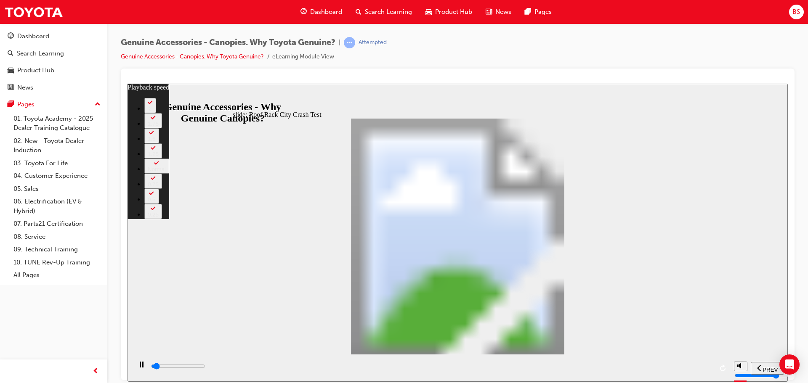
type input "0"
type input "2000"
type input "0"
type input "2000"
type input "0"
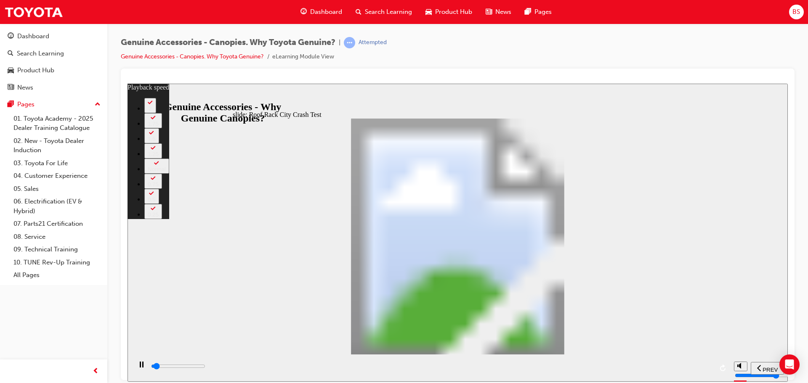
type input "2000"
type input "0"
type input "2000"
type input "0"
type input "2100"
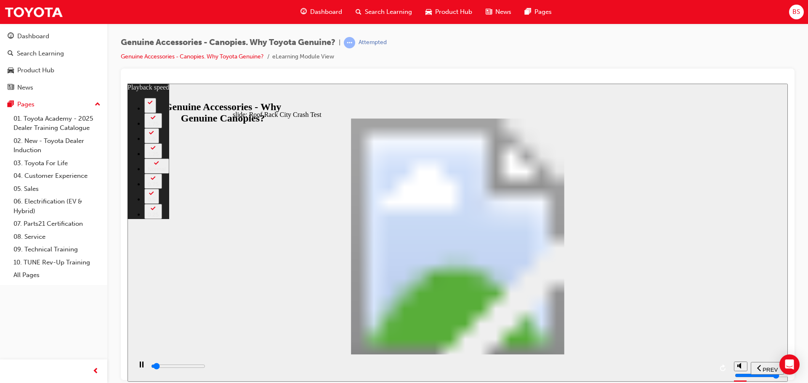
type input "1"
type input "2100"
type input "1"
type input "2100"
type input "1"
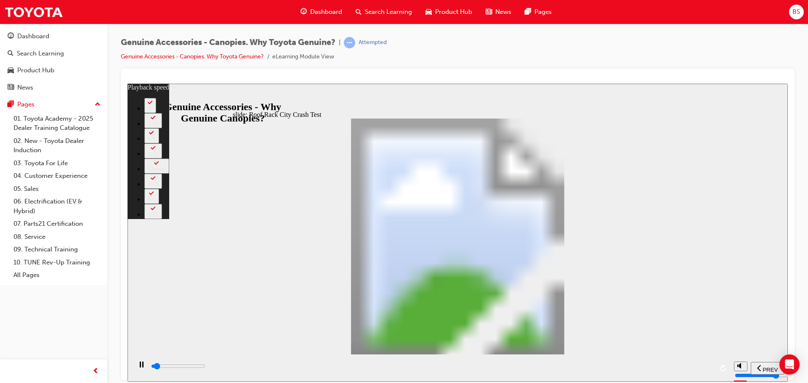
type input "2100"
type input "1"
type input "2100"
type input "1"
type input "2200"
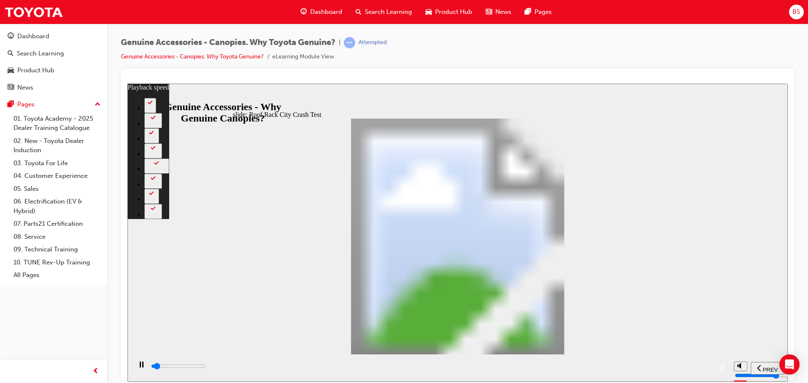
type input "1"
type input "2200"
type input "1"
type input "2200"
type input "1"
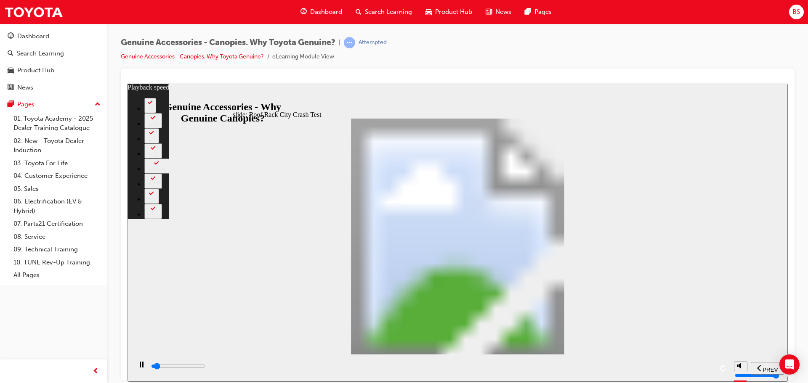
type input "2200"
type input "1"
type input "2200"
type input "1"
type input "2200"
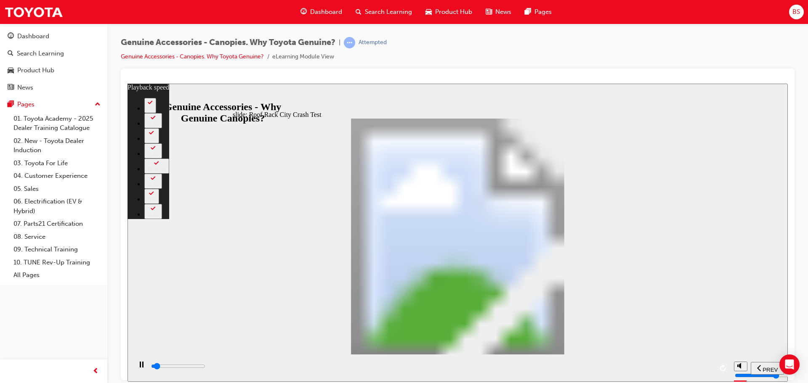
type input "1"
type input "2300"
type input "1"
type input "2300"
type input "1"
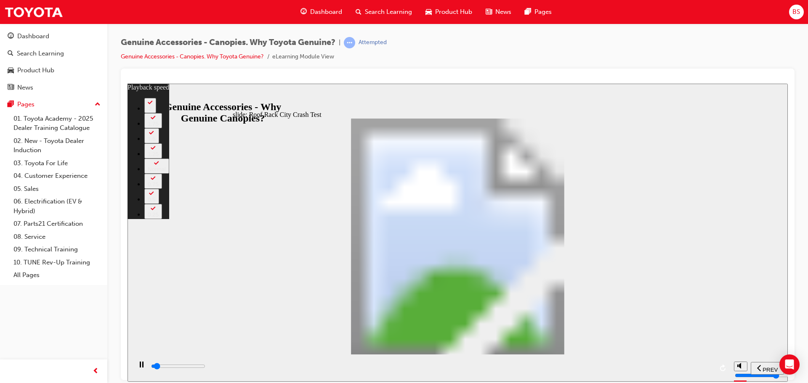
type input "2300"
type input "1"
type input "2300"
type input "1"
type input "2300"
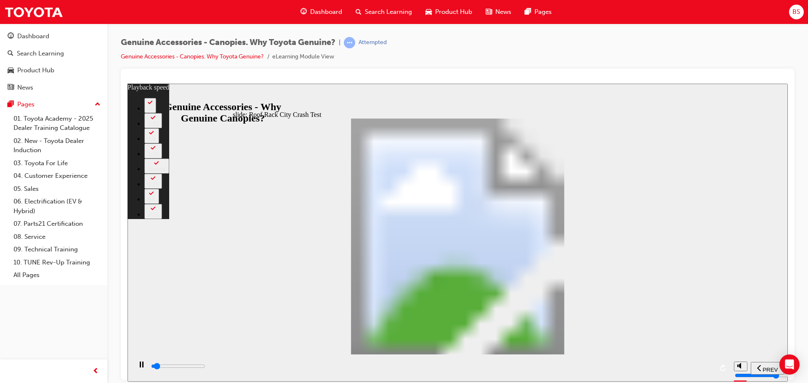
type input "1"
type input "2400"
type input "1"
type input "2400"
type input "1"
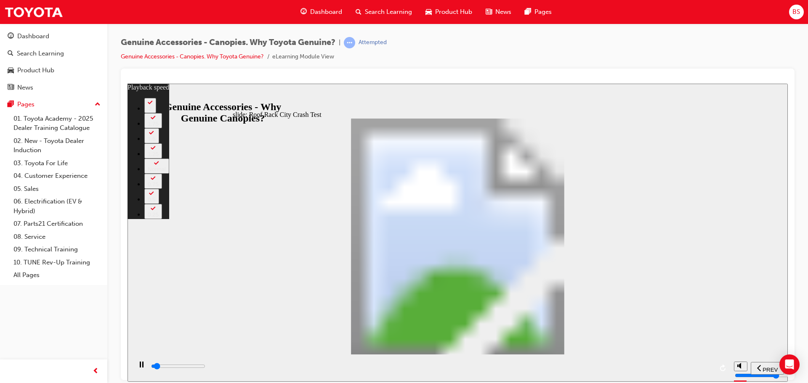
type input "2400"
type input "1"
type input "2400"
type input "1"
type input "2400"
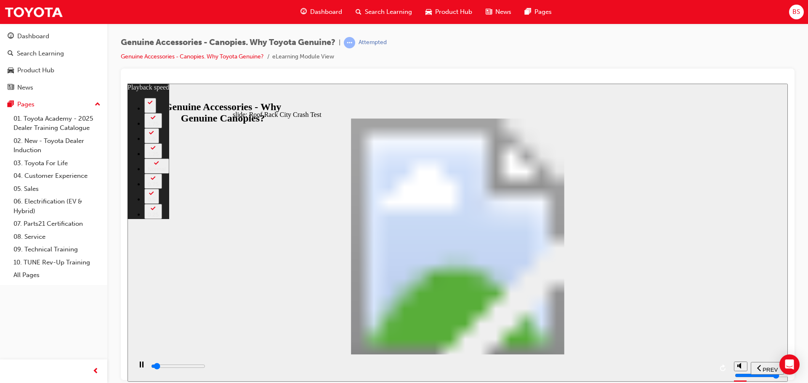
type input "1"
type input "2500"
type input "1"
type input "2500"
type input "1"
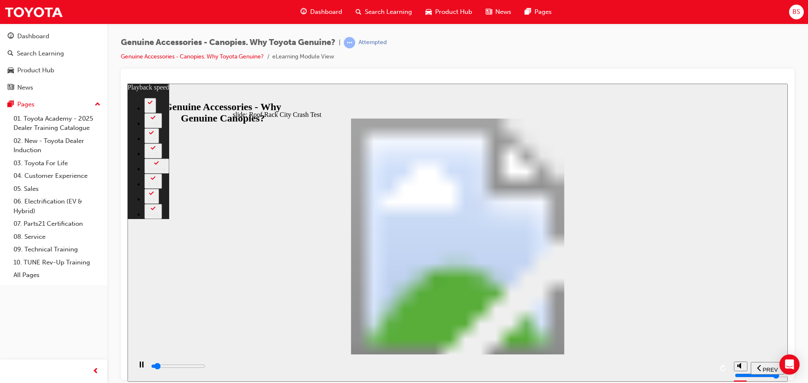
type input "2500"
type input "1"
type input "2500"
type input "1"
type input "2500"
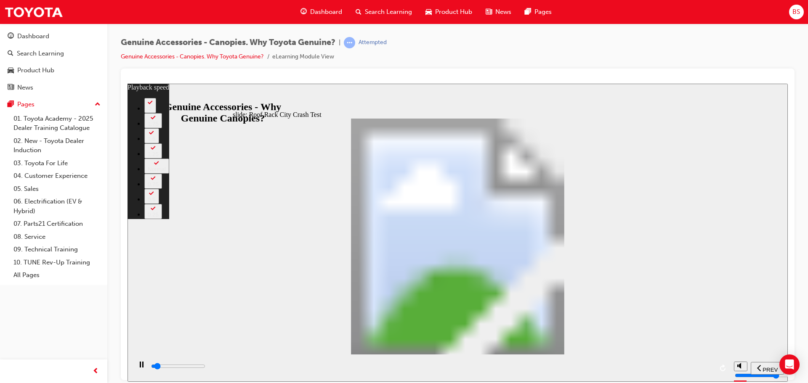
type input "1"
type input "2600"
type input "1"
type input "2600"
type input "1"
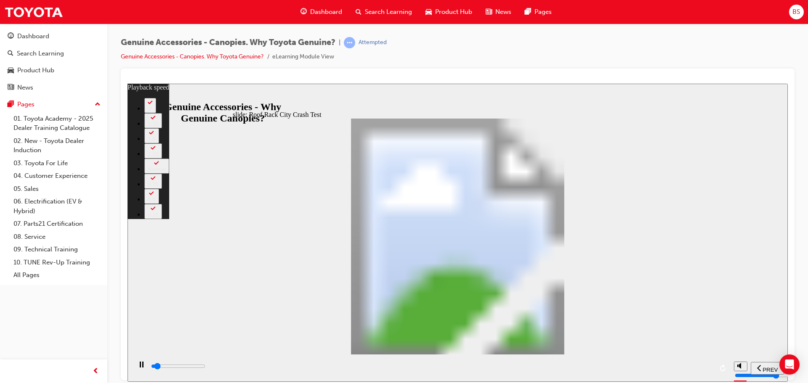
type input "2600"
type input "1"
type input "2600"
type input "1"
type input "2600"
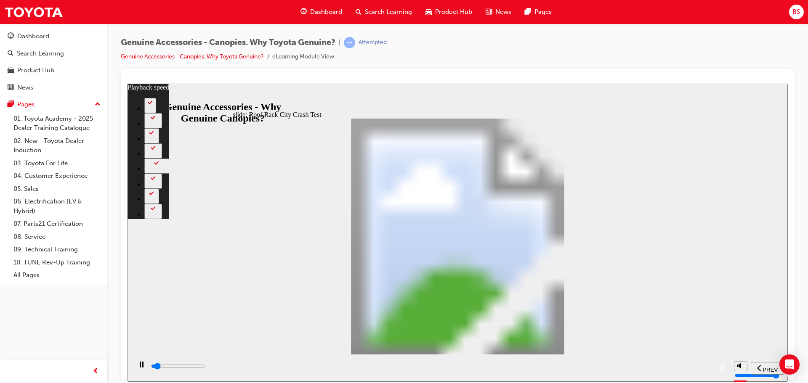
type input "1"
type input "2700"
type input "1"
type input "2700"
type input "1"
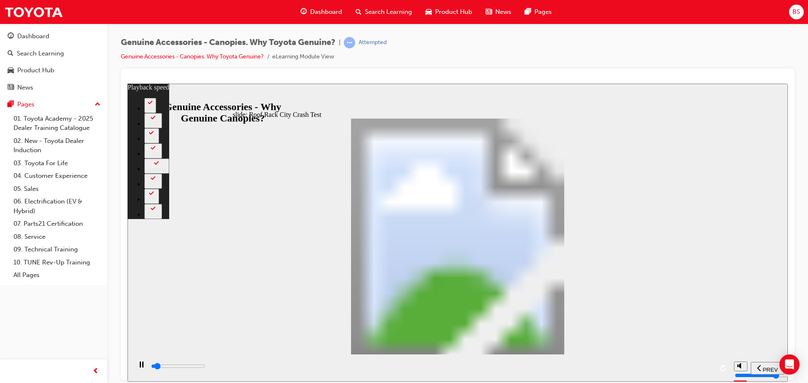
type input "2700"
type input "1"
type input "2700"
type input "1"
type input "2700"
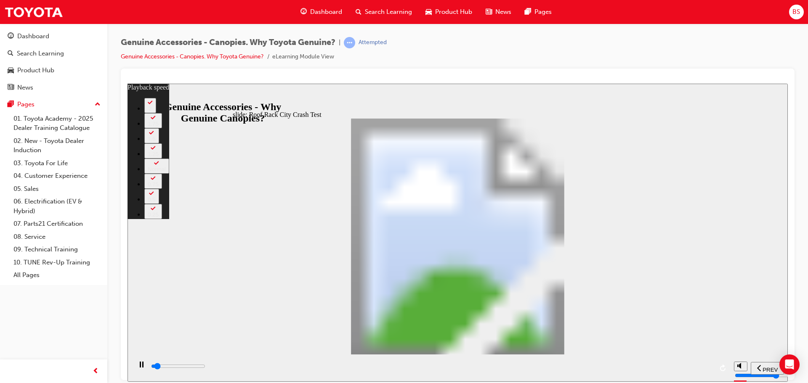
type input "1"
type input "2700"
type input "1"
type input "2800"
type input "1"
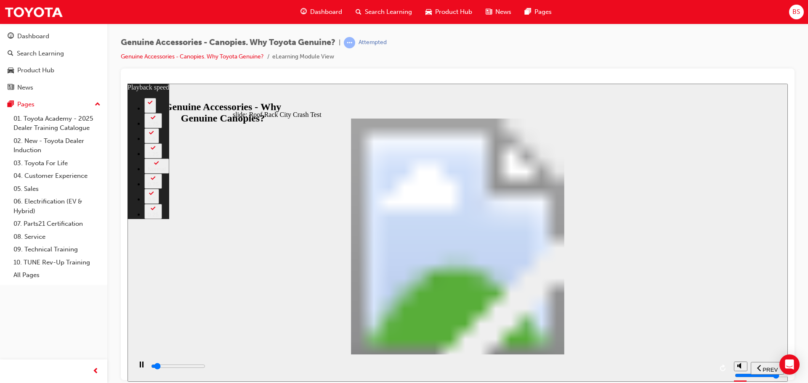
type input "2900"
type input "1"
type input "3100"
type input "2"
type input "3400"
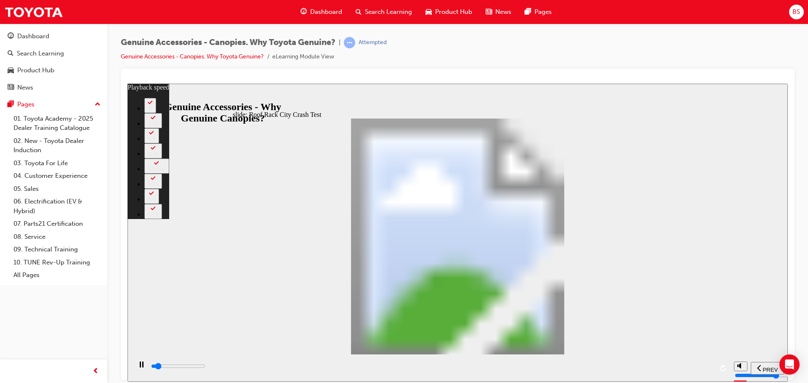
type input "2"
type input "3700"
type input "2"
type input "3900"
type input "2"
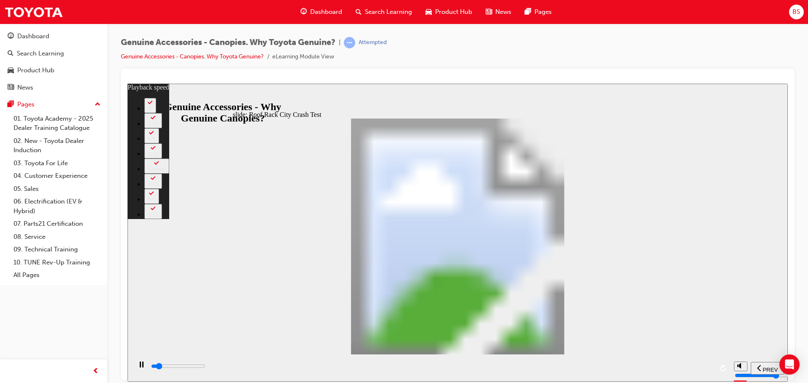
type input "4200"
type input "3"
type input "4500"
type input "3"
type input "4500"
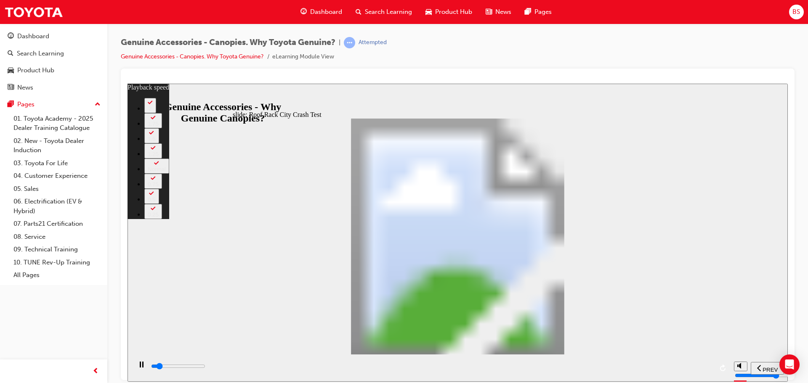
type input "3"
type input "4700"
type input "3"
type input "5000"
type input "3"
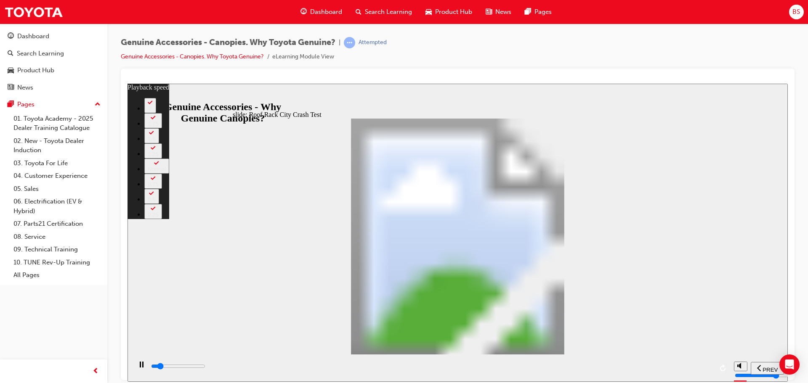
type input "5200"
type input "4"
type input "5500"
type input "4"
type input "5800"
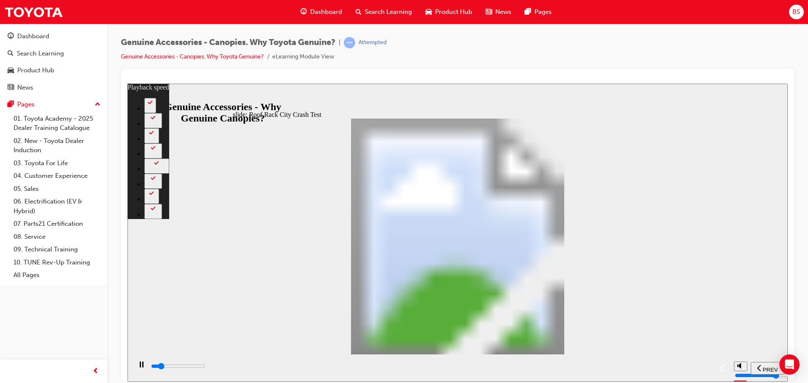
type input "4"
type input "6100"
type input "5"
type input "6300"
type input "5"
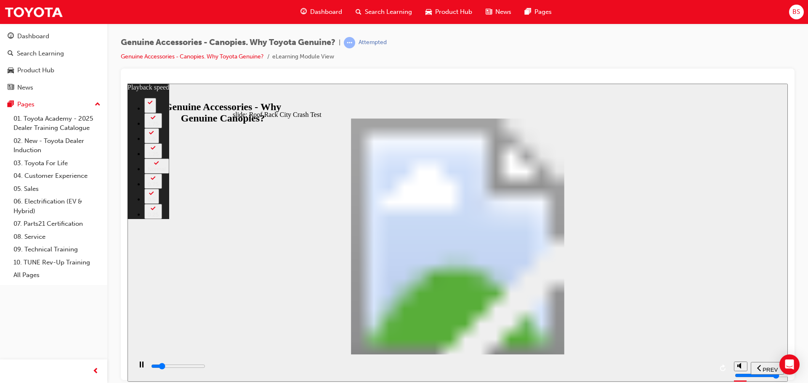
type input "6600"
type input "5"
type input "6900"
type input "5"
type input "7100"
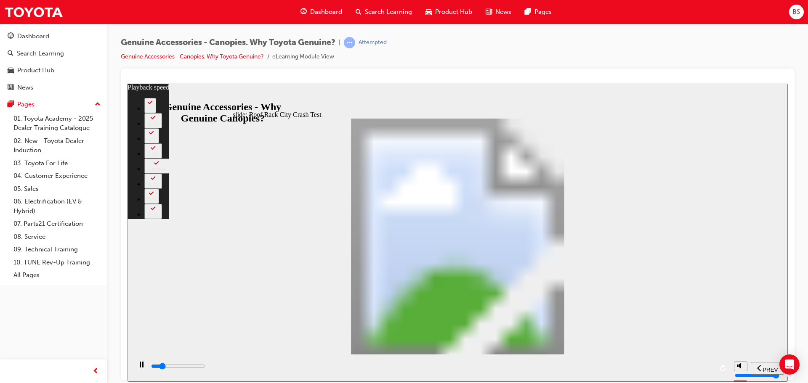
type input "6"
type input "7400"
type input "6"
type input "7700"
type input "6"
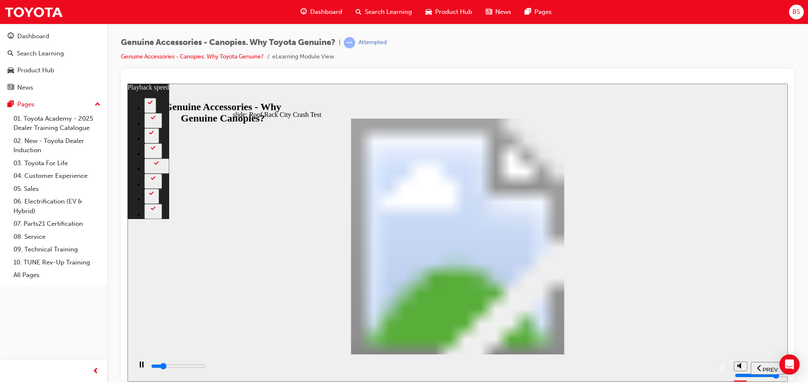
type input "7900"
type input "6"
type input "8200"
type input "7"
type input "8500"
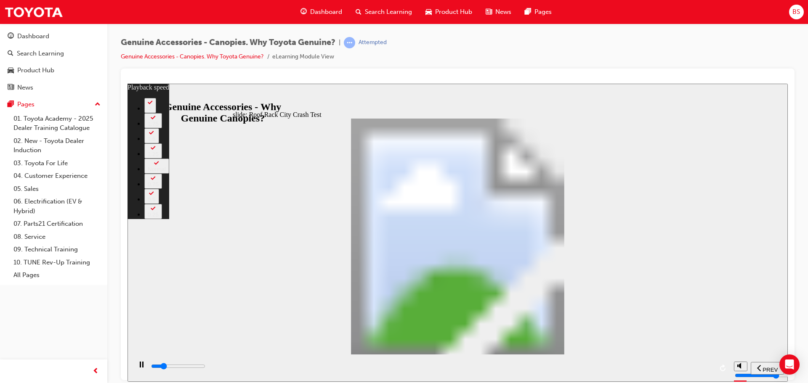
type input "7"
type input "8700"
type input "7"
type input "9000"
type input "7"
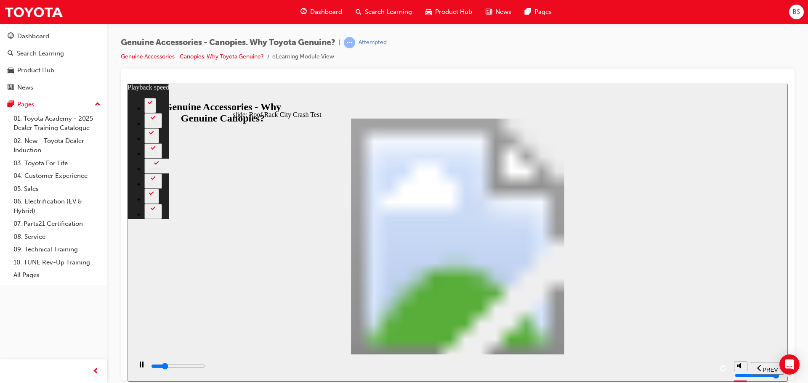
type input "9200"
type input "8"
type input "9500"
type input "8"
type input "9800"
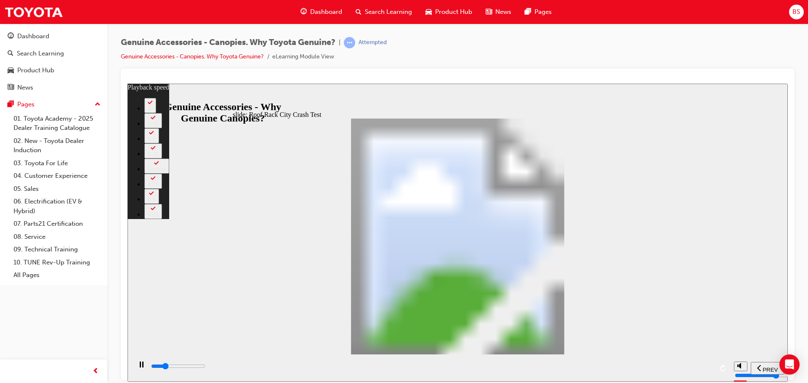
type input "8"
type input "10000"
type input "9"
type input "10300"
type input "9"
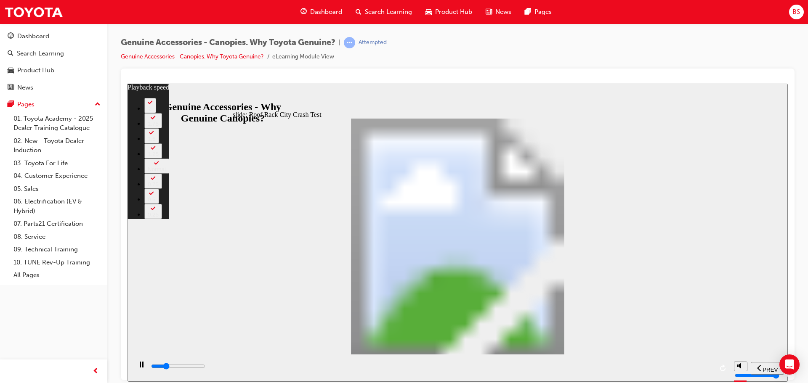
type input "10600"
type input "9"
type input "10800"
type input "9"
type input "11100"
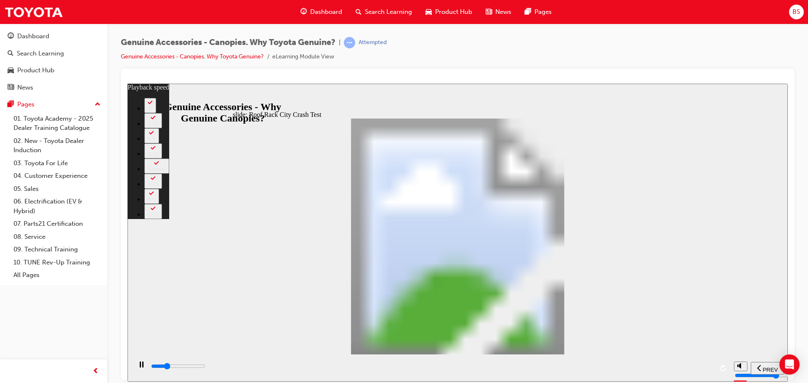
type input "10"
type input "11400"
type input "10"
type input "11600"
type input "10"
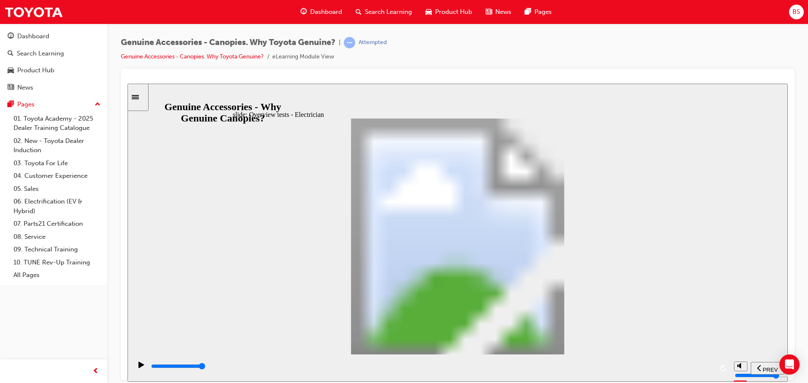
drag, startPoint x: 592, startPoint y: 273, endPoint x: 617, endPoint y: 324, distance: 57.4
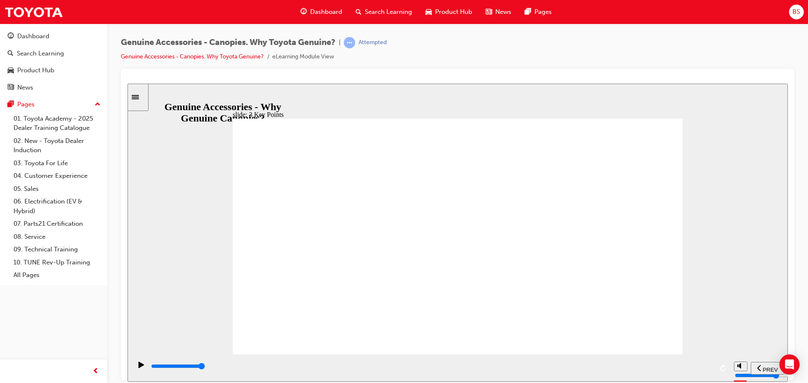
drag, startPoint x: 275, startPoint y: 171, endPoint x: 373, endPoint y: 181, distance: 98.5
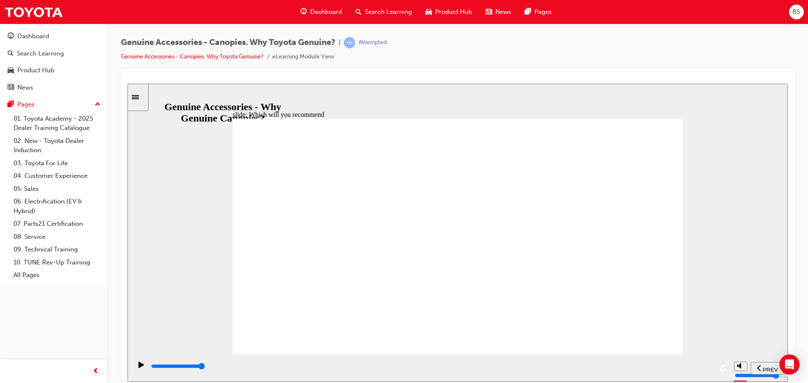
click at [761, 368] on span "SUBMIT" at bounding box center [757, 369] width 21 height 6
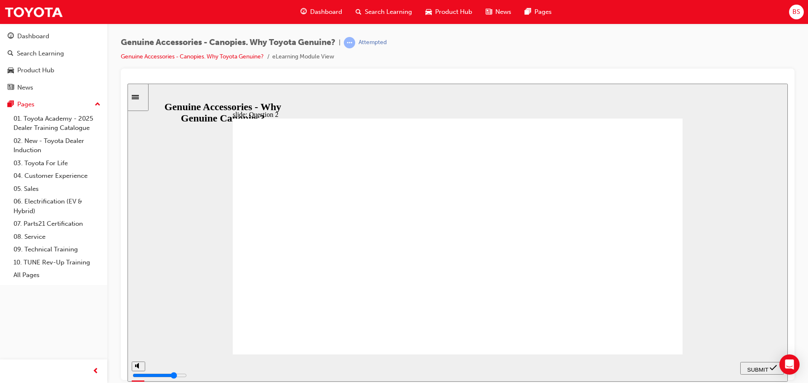
click at [761, 370] on span "SUBMIT" at bounding box center [757, 369] width 21 height 6
drag, startPoint x: 417, startPoint y: 329, endPoint x: 454, endPoint y: 329, distance: 36.6
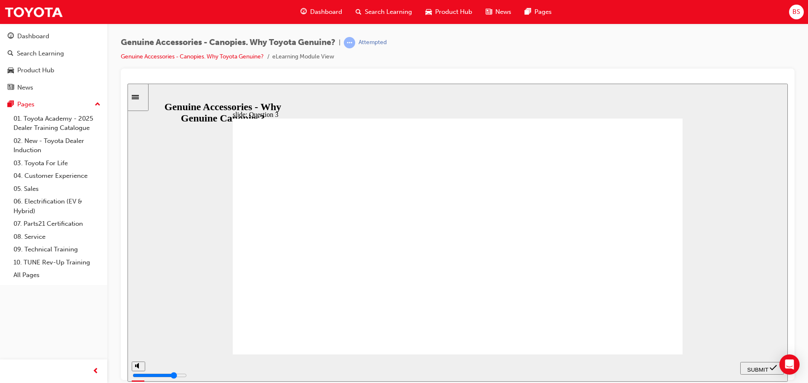
click at [764, 366] on span "SUBMIT" at bounding box center [757, 369] width 21 height 6
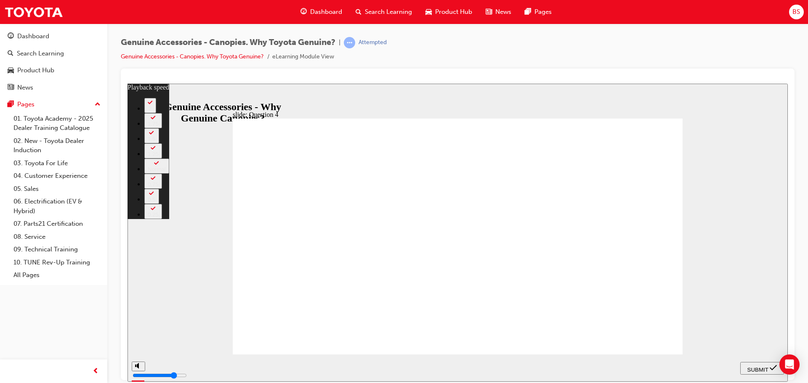
click at [754, 367] on span "SUBMIT" at bounding box center [757, 369] width 21 height 6
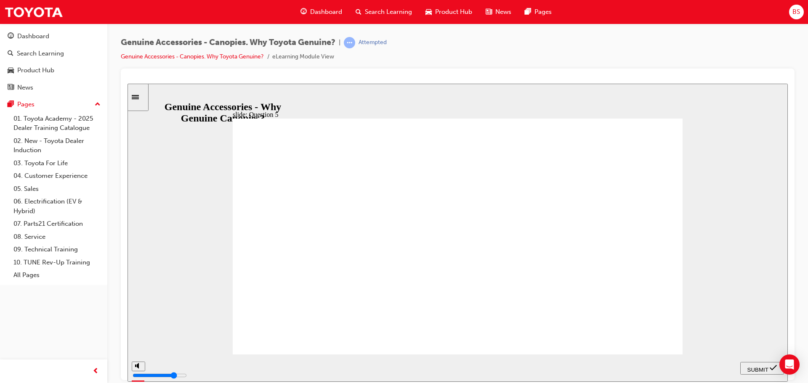
drag, startPoint x: 302, startPoint y: 322, endPoint x: 350, endPoint y: 326, distance: 48.1
click at [753, 368] on span "SUBMIT" at bounding box center [757, 369] width 21 height 6
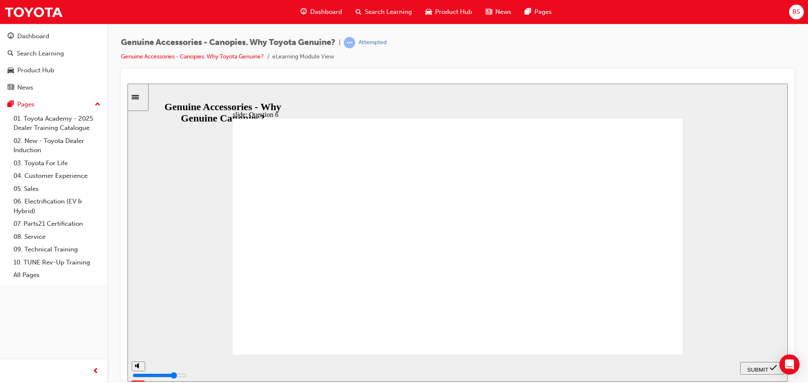
click at [758, 368] on span "SUBMIT" at bounding box center [757, 369] width 21 height 6
click at [758, 369] on span "SUBMIT" at bounding box center [757, 369] width 21 height 6
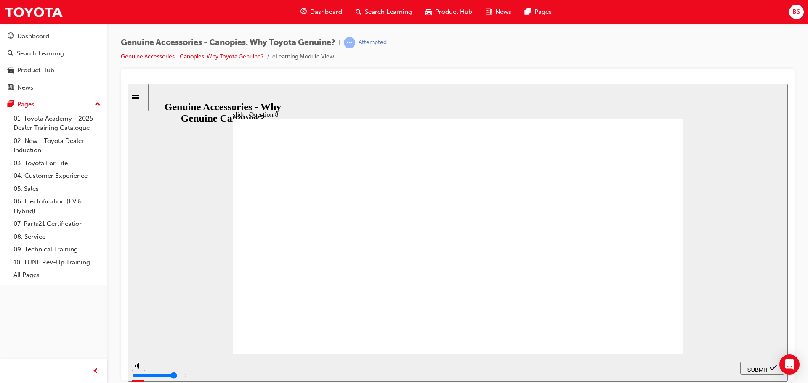
click at [759, 367] on span "SUBMIT" at bounding box center [757, 369] width 21 height 6
drag, startPoint x: 274, startPoint y: 277, endPoint x: 278, endPoint y: 277, distance: 4.2
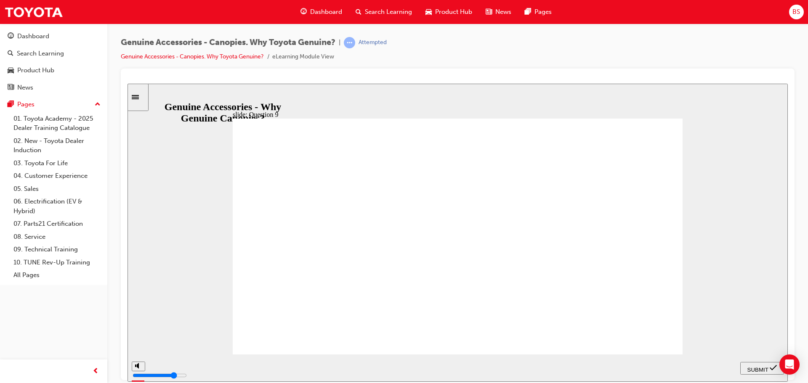
drag, startPoint x: 765, startPoint y: 366, endPoint x: 747, endPoint y: 366, distance: 18.5
click at [765, 366] on span "SUBMIT" at bounding box center [757, 369] width 21 height 6
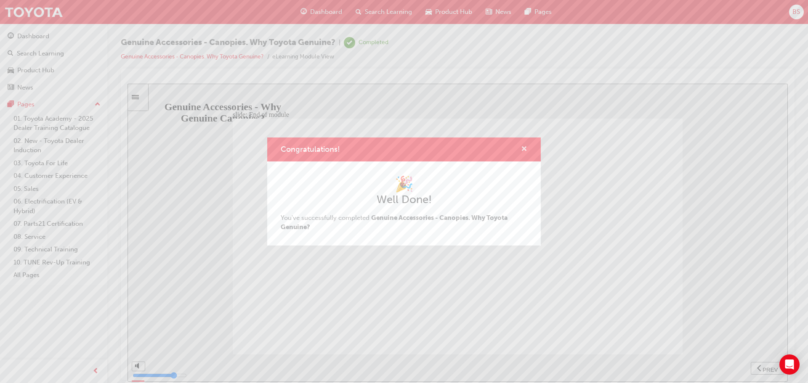
click at [524, 148] on span "cross-icon" at bounding box center [524, 150] width 6 height 8
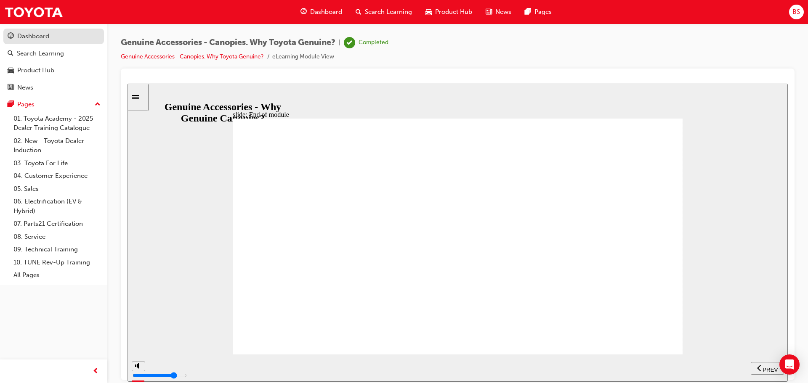
click at [39, 43] on link "Dashboard" at bounding box center [53, 37] width 101 height 16
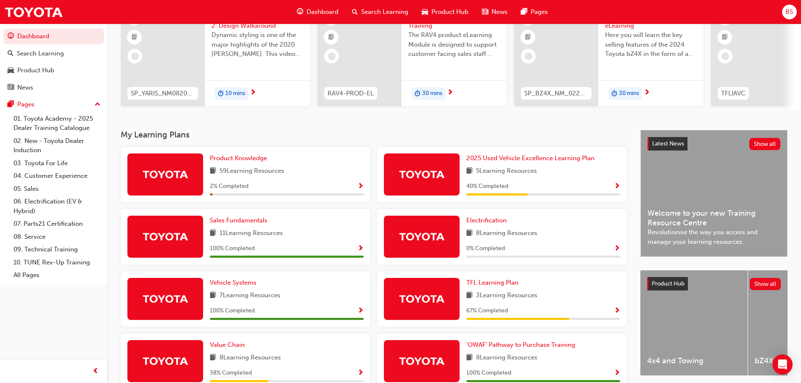
scroll to position [168, 0]
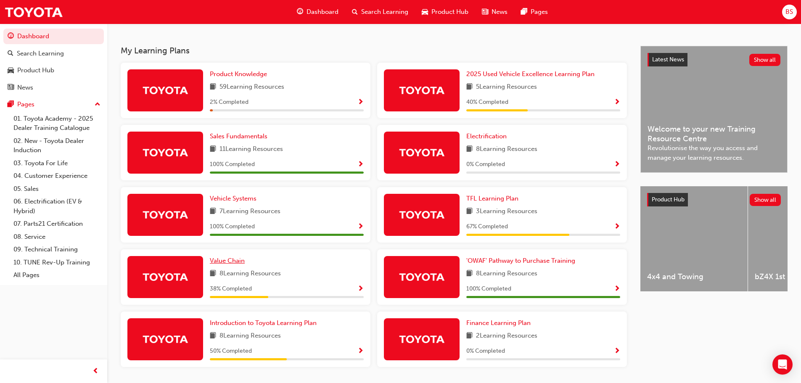
click at [230, 265] on span "Value Chain" at bounding box center [227, 261] width 35 height 8
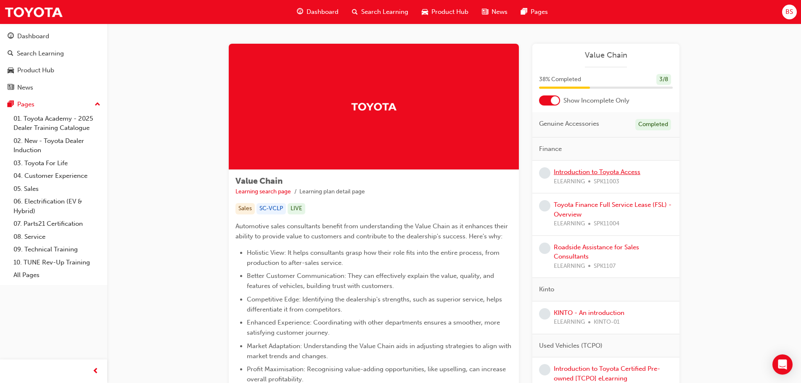
click at [603, 173] on link "Introduction to Toyota Access" at bounding box center [597, 172] width 87 height 8
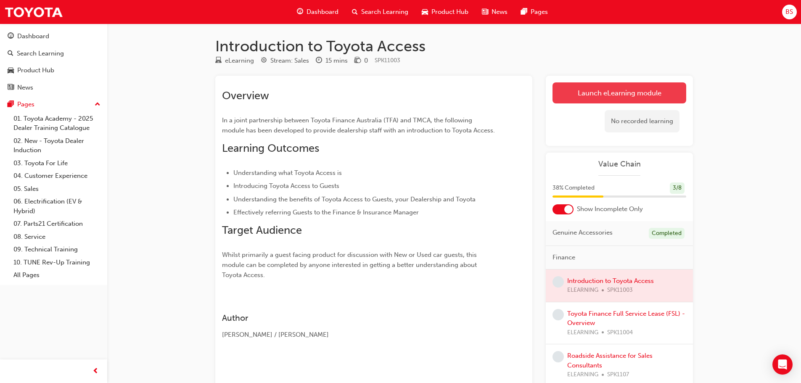
click at [636, 97] on link "Launch eLearning module" at bounding box center [620, 92] width 134 height 21
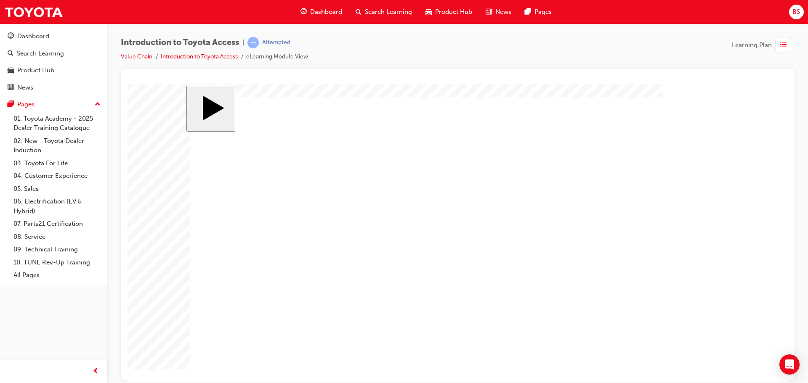
drag, startPoint x: 654, startPoint y: 303, endPoint x: 661, endPoint y: 304, distance: 7.3
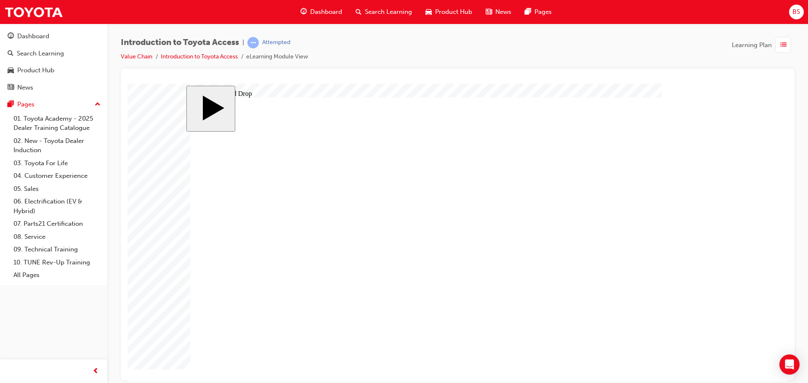
drag, startPoint x: 331, startPoint y: 177, endPoint x: 340, endPoint y: 252, distance: 74.5
drag, startPoint x: 307, startPoint y: 299, endPoint x: 400, endPoint y: 179, distance: 152.0
